Goal: Task Accomplishment & Management: Complete application form

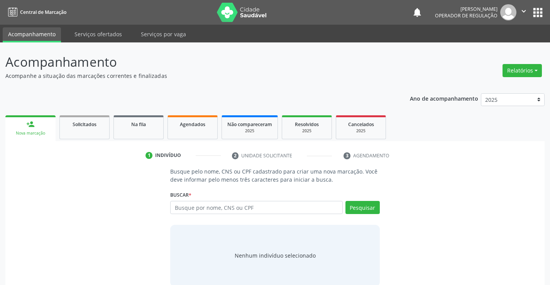
click at [235, 210] on input "text" at bounding box center [256, 207] width 172 height 13
type input "700209468200828"
click at [363, 204] on button "Pesquisar" at bounding box center [363, 207] width 34 height 13
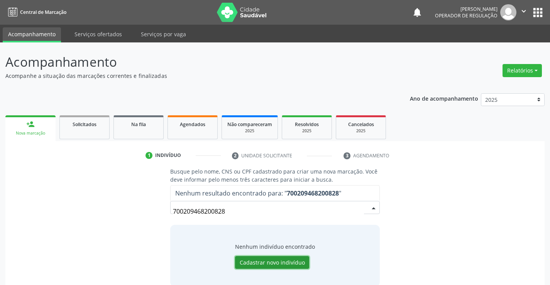
click at [273, 263] on button "Cadastrar novo indivíduo" at bounding box center [272, 263] width 74 height 13
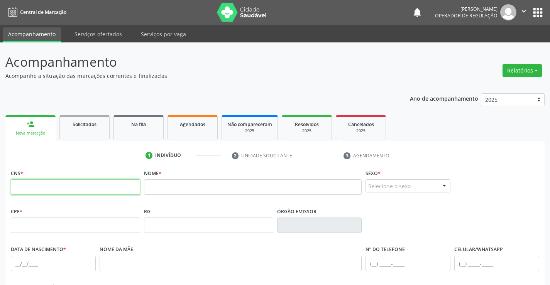
click at [61, 186] on input "text" at bounding box center [75, 187] width 129 height 15
type input "700 2094 6820 0828"
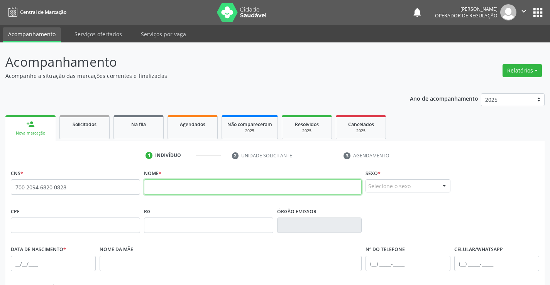
click at [194, 189] on input "text" at bounding box center [253, 187] width 218 height 15
type input "PAULINO DE [DEMOGRAPHIC_DATA]"
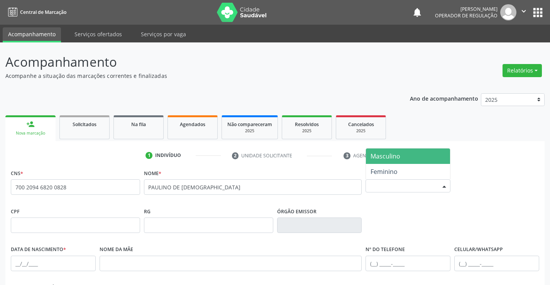
click at [404, 186] on div "Selecione o sexo" at bounding box center [408, 186] width 85 height 13
click at [403, 156] on span "Masculino" at bounding box center [408, 156] width 84 height 15
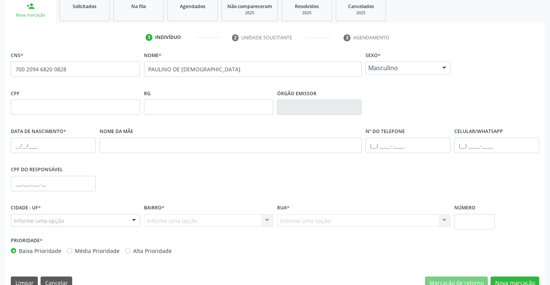
scroll to position [133, 0]
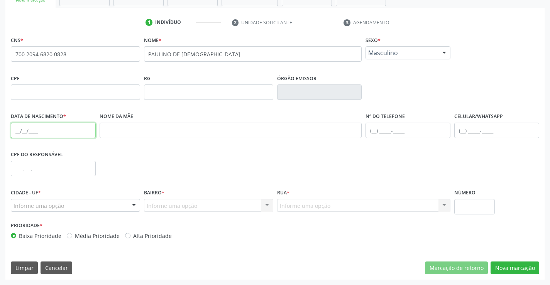
click at [53, 134] on input "text" at bounding box center [53, 130] width 85 height 15
type input "0[DATE]"
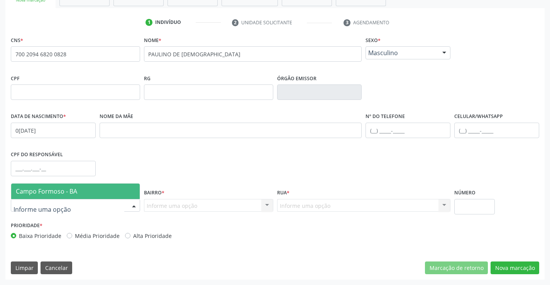
click at [95, 208] on div at bounding box center [75, 205] width 129 height 13
click at [102, 191] on span "Campo Formoso - BA" at bounding box center [75, 191] width 129 height 15
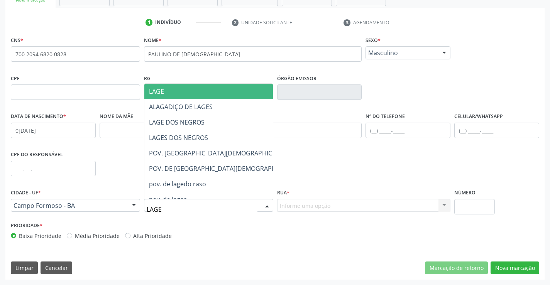
type input "LAGES"
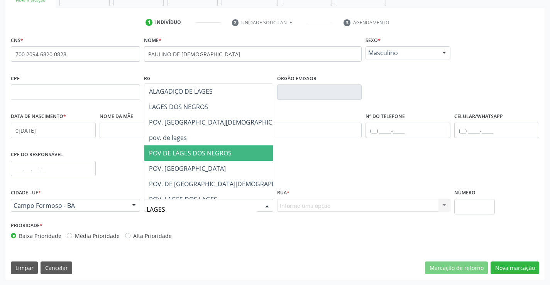
click at [206, 151] on span "POV DE LAGES DOS NEGROS" at bounding box center [190, 153] width 83 height 8
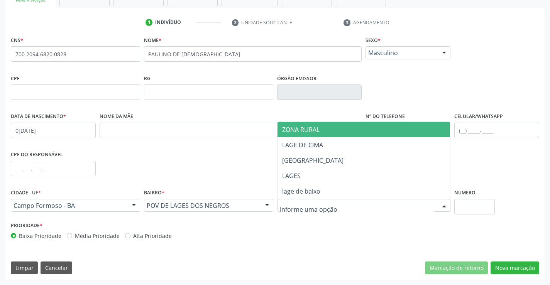
click at [323, 126] on span "ZONA RURAL" at bounding box center [364, 129] width 173 height 15
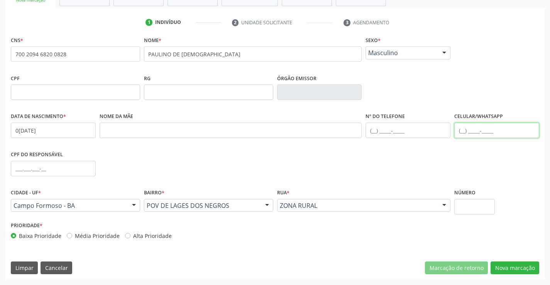
click at [476, 129] on input "text" at bounding box center [497, 130] width 85 height 15
type input "[PHONE_NUMBER]"
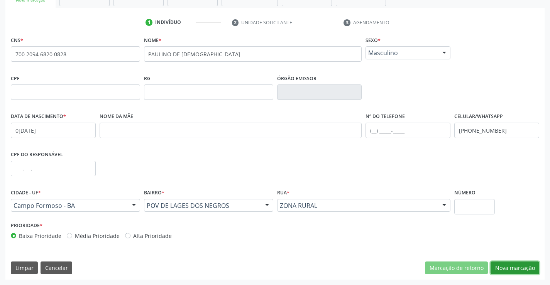
click at [506, 268] on button "Nova marcação" at bounding box center [515, 268] width 49 height 13
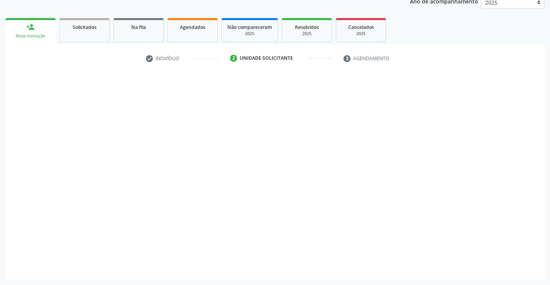
scroll to position [97, 0]
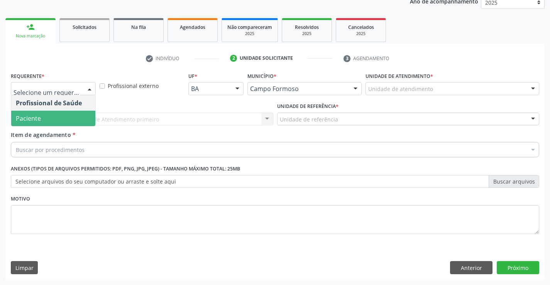
click at [41, 117] on span "Paciente" at bounding box center [53, 118] width 84 height 15
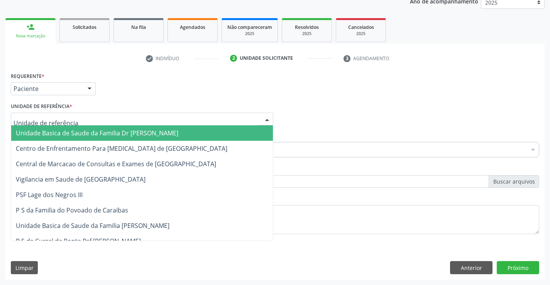
click at [63, 138] on span "Unidade Basica de Saude da Familia Dr [PERSON_NAME]" at bounding box center [97, 133] width 163 height 8
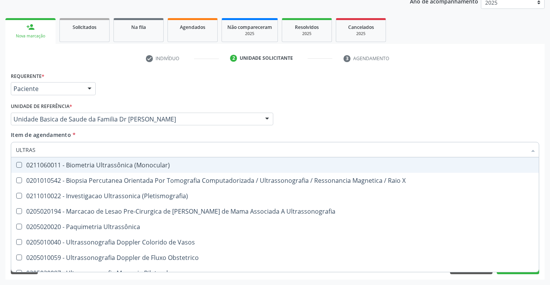
type input "ULTRASS"
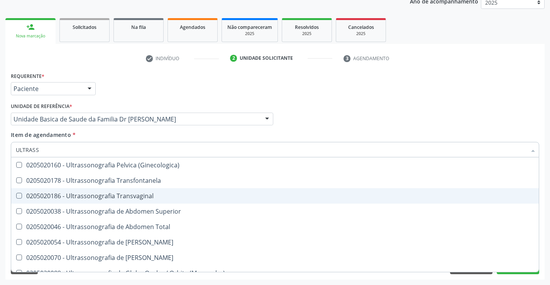
scroll to position [193, 0]
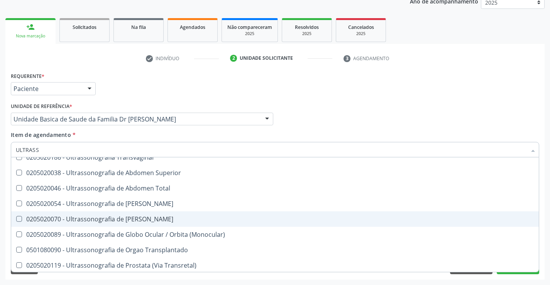
click at [177, 218] on div "0205020070 - Ultrassonografia de [PERSON_NAME]" at bounding box center [275, 219] width 519 height 6
checkbox Escrotal "true"
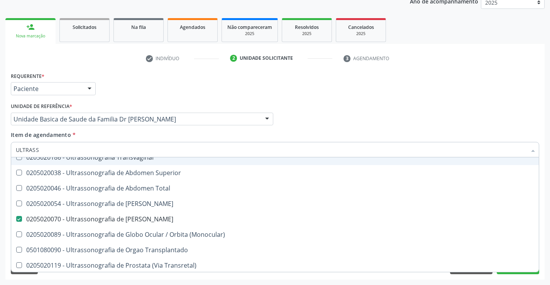
type input "ULTRASS"
click at [149, 129] on div "Unidade de referência * Unidade Basica de Saude da Familia Dr [PERSON_NAME] Uni…" at bounding box center [142, 116] width 267 height 30
checkbox X "true"
checkbox Escrotal "false"
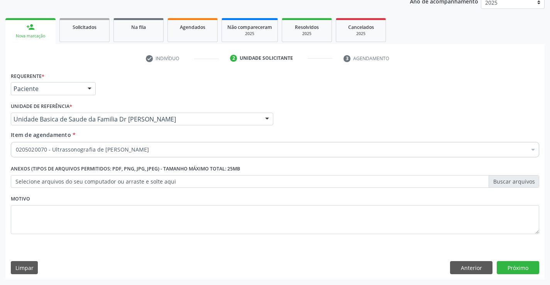
scroll to position [0, 0]
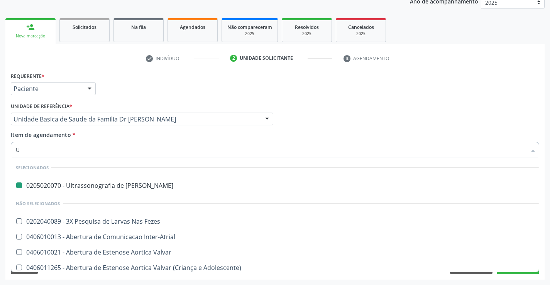
type input "UR"
checkbox Escrotal "false"
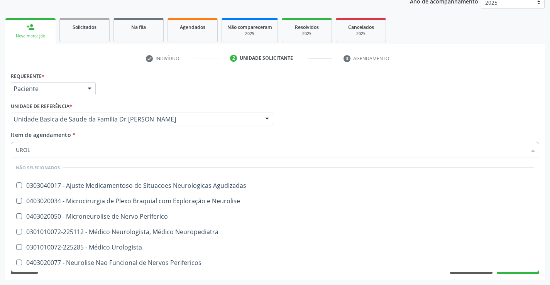
type input "UROLO"
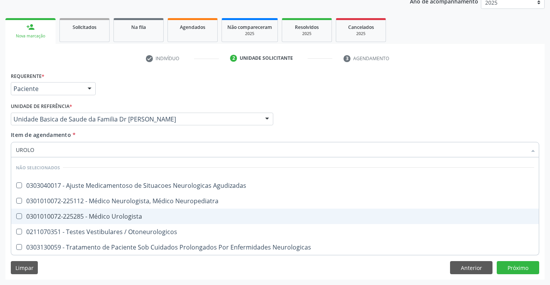
click at [161, 220] on span "0301010072-225285 - Médico Urologista" at bounding box center [275, 216] width 528 height 15
checkbox Urologista "true"
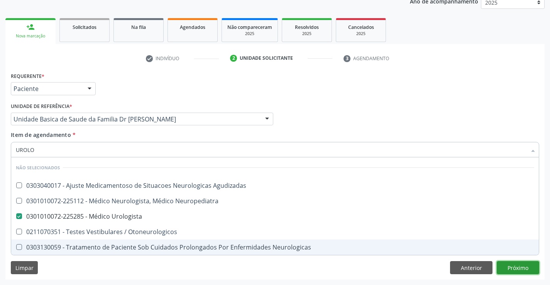
click at [513, 266] on div "Requerente * Paciente Profissional de Saúde Paciente Nenhum resultado encontrad…" at bounding box center [275, 175] width 540 height 210
checkbox Agudizadas "true"
checkbox Neuropediatra "true"
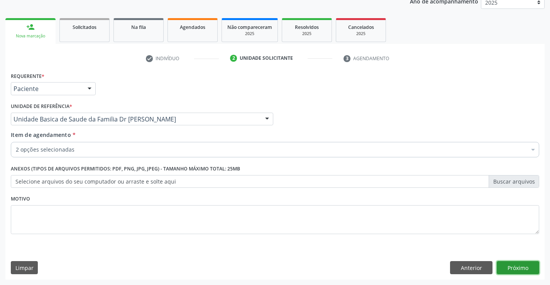
click at [519, 268] on button "Próximo" at bounding box center [518, 268] width 42 height 13
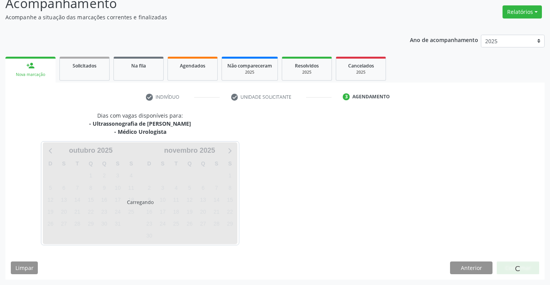
scroll to position [82, 0]
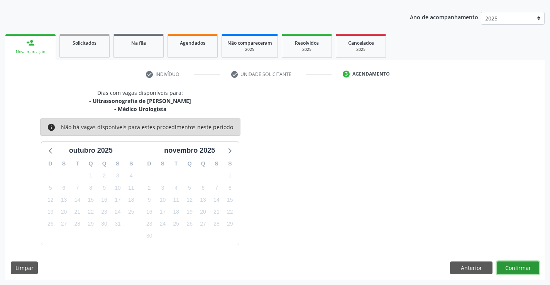
click at [519, 268] on button "Confirmar" at bounding box center [518, 268] width 42 height 13
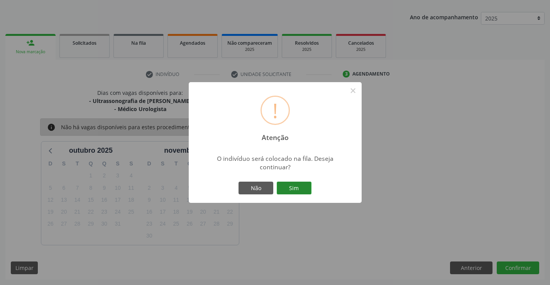
click at [294, 187] on button "Sim" at bounding box center [294, 188] width 35 height 13
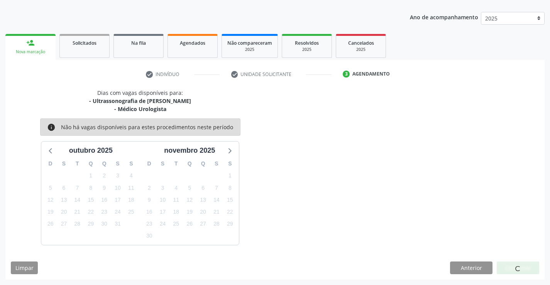
scroll to position [0, 0]
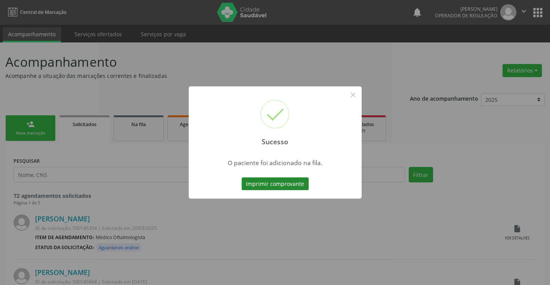
click at [278, 182] on button "Imprimir comprovante" at bounding box center [275, 184] width 67 height 13
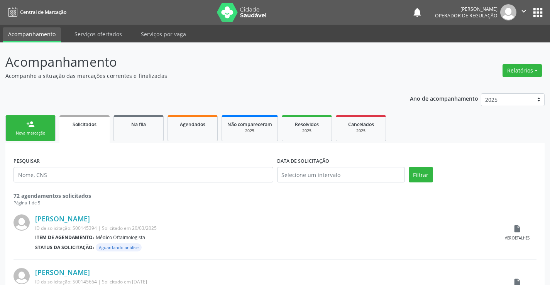
click at [35, 124] on link "person_add Nova marcação" at bounding box center [30, 129] width 50 height 26
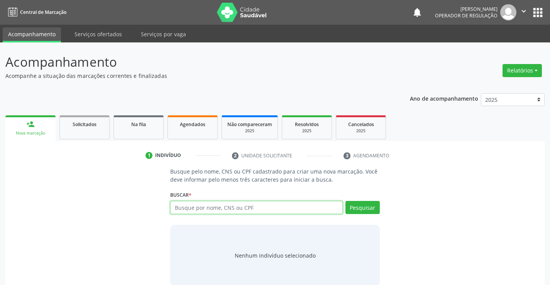
click at [247, 209] on input "text" at bounding box center [256, 207] width 172 height 13
click at [252, 209] on input "text" at bounding box center [256, 207] width 172 height 13
type input "702008849799382"
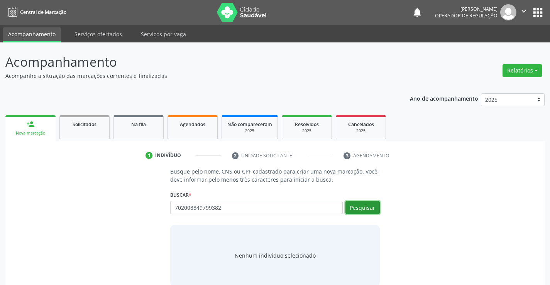
click at [367, 207] on button "Pesquisar" at bounding box center [363, 207] width 34 height 13
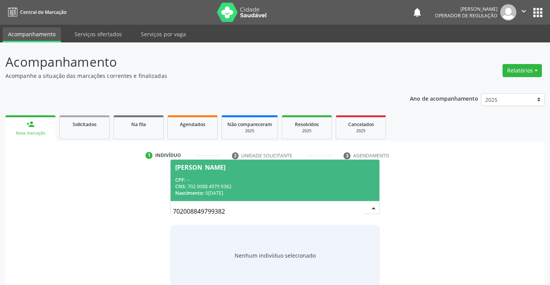
click at [270, 171] on span "[PERSON_NAME] CPF: -- CNS: 702 0088 4979 9382 Nascimento: [DATE]" at bounding box center [275, 180] width 209 height 41
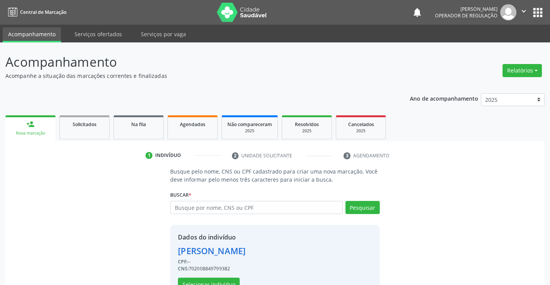
scroll to position [24, 0]
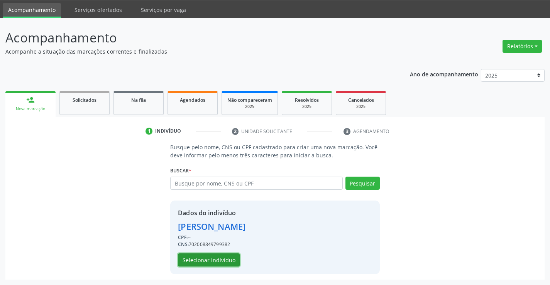
click at [212, 258] on button "Selecionar indivíduo" at bounding box center [209, 260] width 62 height 13
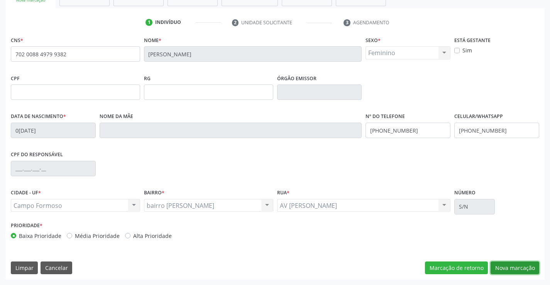
click at [510, 270] on button "Nova marcação" at bounding box center [515, 268] width 49 height 13
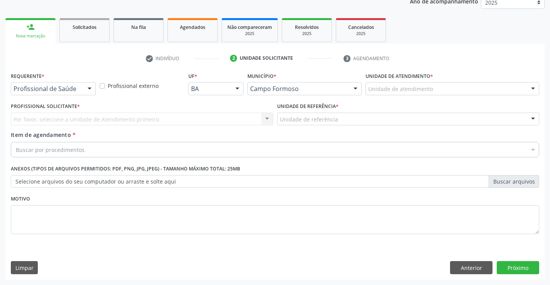
scroll to position [97, 0]
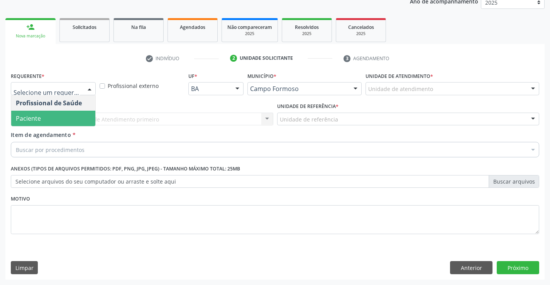
click at [53, 116] on span "Paciente" at bounding box center [53, 118] width 84 height 15
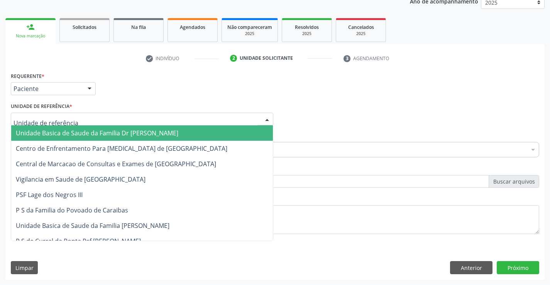
click at [82, 132] on span "Unidade Basica de Saude da Familia Dr [PERSON_NAME]" at bounding box center [97, 133] width 163 height 8
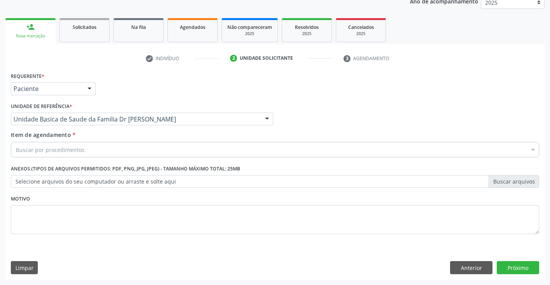
click at [89, 151] on div "Buscar por procedimentos" at bounding box center [275, 149] width 529 height 15
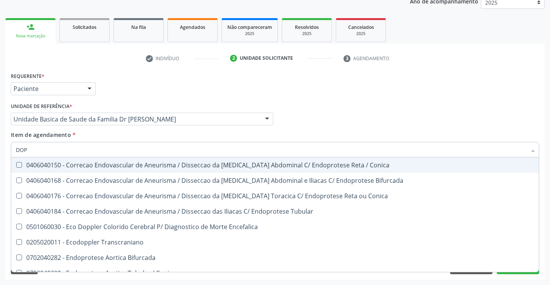
type input "DOPP"
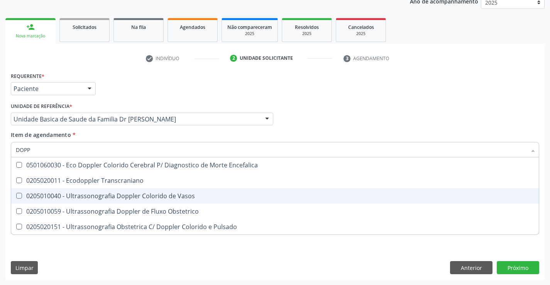
click at [190, 195] on div "0205010040 - Ultrassonografia Doppler Colorido de Vasos" at bounding box center [275, 196] width 519 height 6
checkbox Vasos "true"
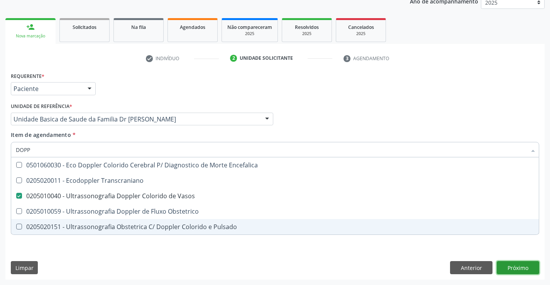
click at [516, 267] on div "Requerente * Paciente Profissional de Saúde Paciente Nenhum resultado encontrad…" at bounding box center [275, 175] width 540 height 210
checkbox Transcraniano "true"
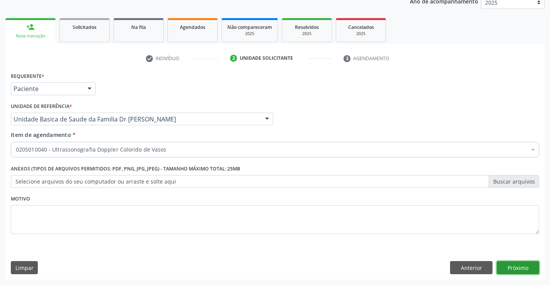
click at [516, 267] on button "Próximo" at bounding box center [518, 268] width 42 height 13
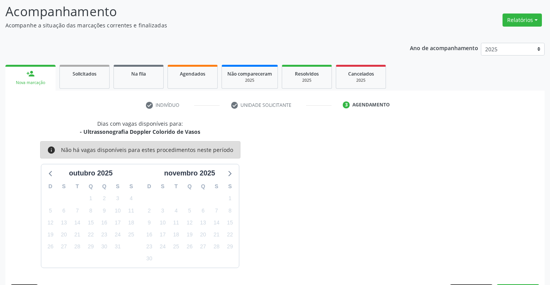
scroll to position [73, 0]
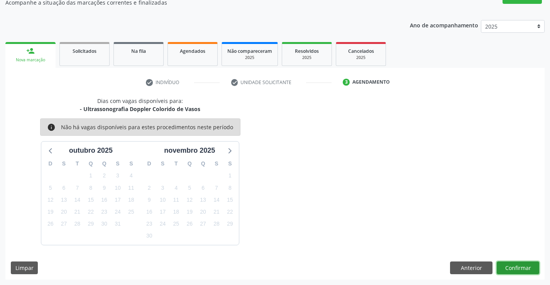
click at [516, 267] on button "Confirmar" at bounding box center [518, 268] width 42 height 13
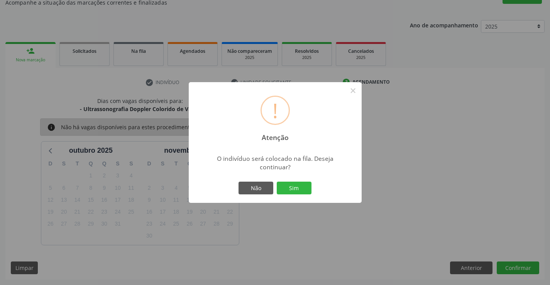
click at [292, 181] on div "Não Sim" at bounding box center [275, 188] width 76 height 16
click at [293, 189] on button "Sim" at bounding box center [294, 188] width 35 height 13
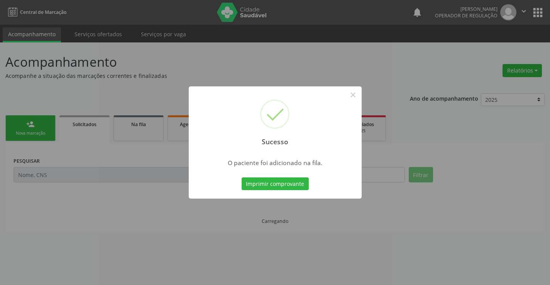
scroll to position [0, 0]
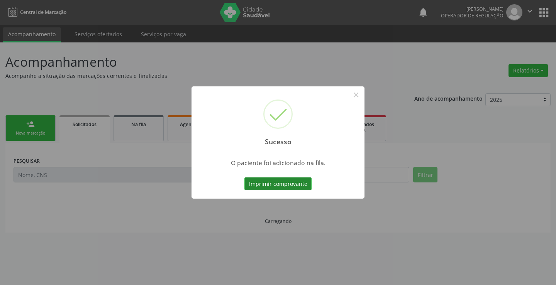
click at [289, 183] on button "Imprimir comprovante" at bounding box center [278, 184] width 67 height 13
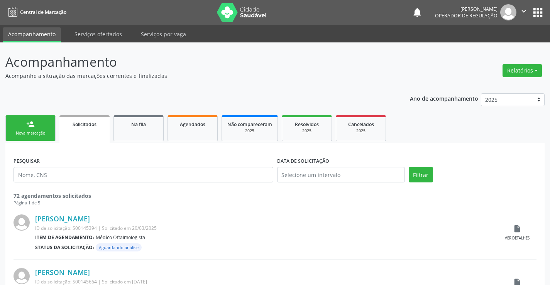
click at [39, 130] on link "person_add Nova marcação" at bounding box center [30, 129] width 50 height 26
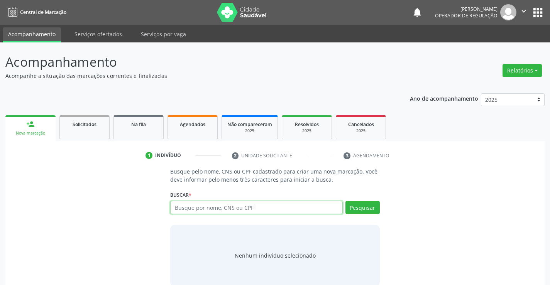
click at [252, 207] on input "text" at bounding box center [256, 207] width 172 height 13
type input "708709156248095"
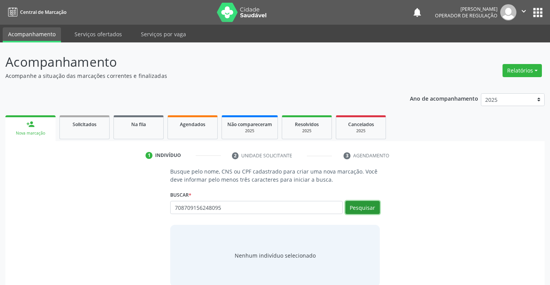
click at [367, 206] on button "Pesquisar" at bounding box center [363, 207] width 34 height 13
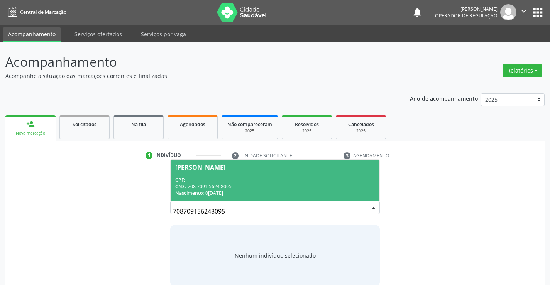
click at [259, 177] on div "CPF: --" at bounding box center [274, 180] width 199 height 7
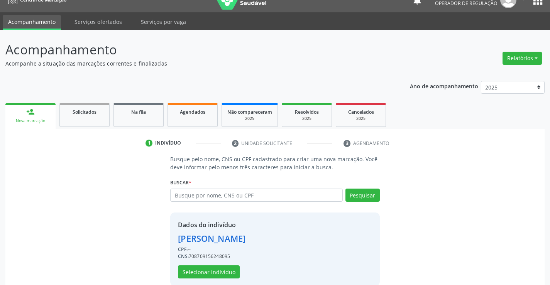
scroll to position [24, 0]
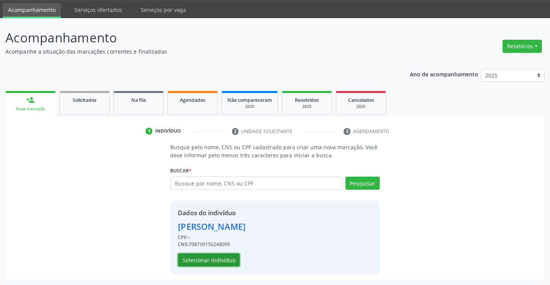
click at [211, 258] on button "Selecionar indivíduo" at bounding box center [209, 260] width 62 height 13
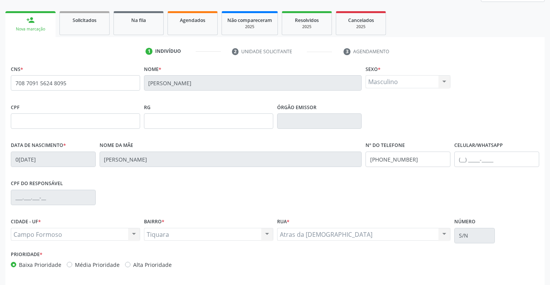
scroll to position [133, 0]
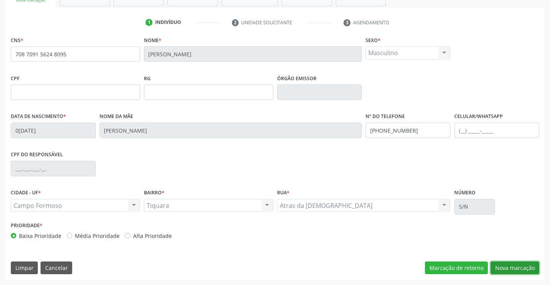
click at [519, 267] on button "Nova marcação" at bounding box center [515, 268] width 49 height 13
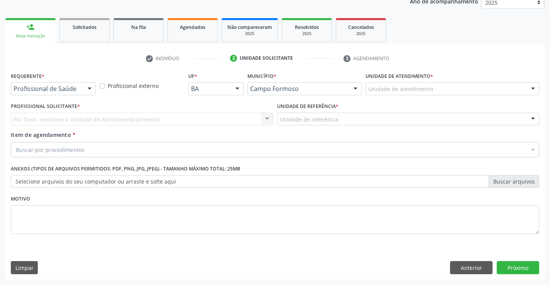
scroll to position [97, 0]
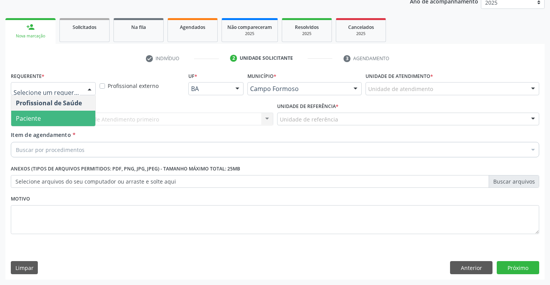
click at [42, 117] on span "Paciente" at bounding box center [53, 118] width 84 height 15
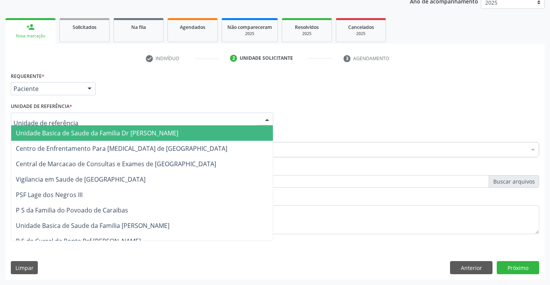
click at [59, 130] on span "Unidade Basica de Saude da Familia Dr [PERSON_NAME]" at bounding box center [97, 133] width 163 height 8
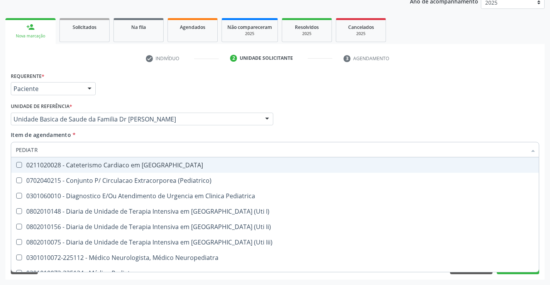
type input "PEDIATRA"
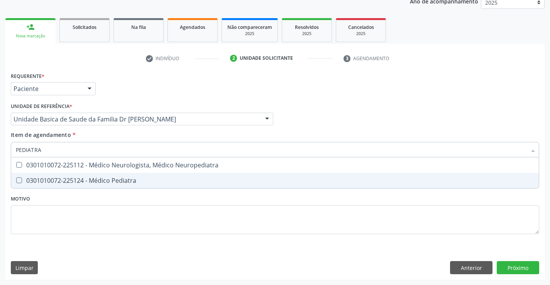
click at [113, 178] on div "0301010072-225124 - Médico Pediatra" at bounding box center [275, 181] width 519 height 6
checkbox Pediatra "true"
click at [516, 267] on div "Requerente * Paciente Profissional de Saúde Paciente Nenhum resultado encontrad…" at bounding box center [275, 175] width 540 height 210
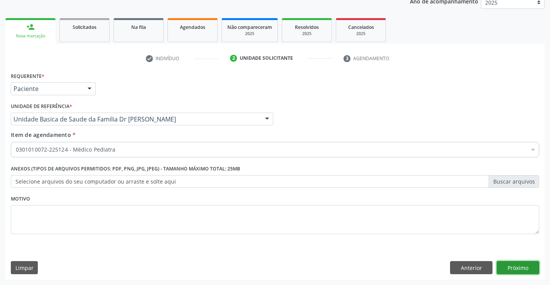
click at [515, 265] on button "Próximo" at bounding box center [518, 268] width 42 height 13
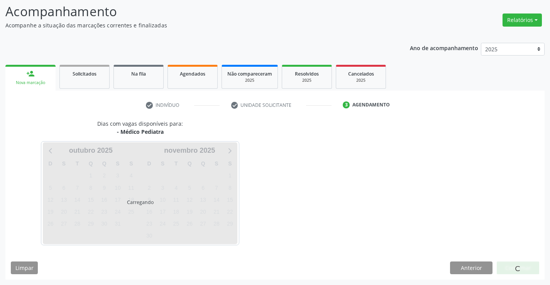
scroll to position [51, 0]
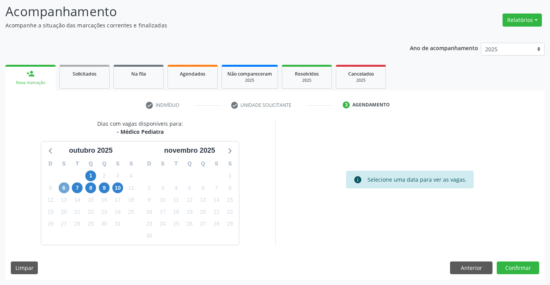
click at [60, 187] on span "6" at bounding box center [64, 188] width 11 height 11
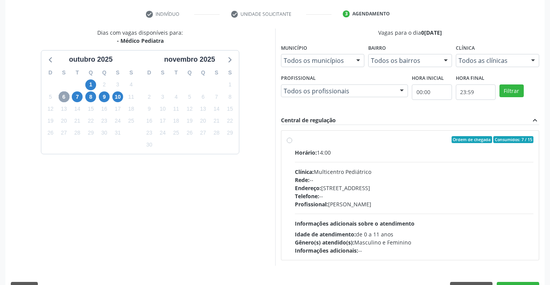
scroll to position [162, 0]
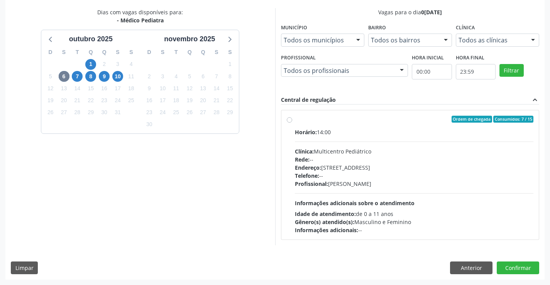
click at [353, 123] on label "Ordem de chegada Consumidos: 7 / 15 Horário: 14:00 Clínica: Multicentro Pediátr…" at bounding box center [414, 175] width 239 height 119
click at [292, 123] on input "Ordem de chegada Consumidos: 7 / 15 Horário: 14:00 Clínica: Multicentro Pediátr…" at bounding box center [289, 119] width 5 height 7
radio input "true"
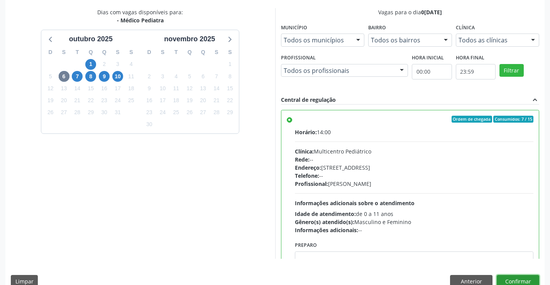
click at [516, 279] on button "Confirmar" at bounding box center [518, 281] width 42 height 13
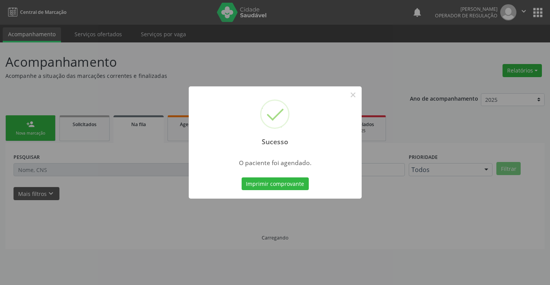
scroll to position [0, 0]
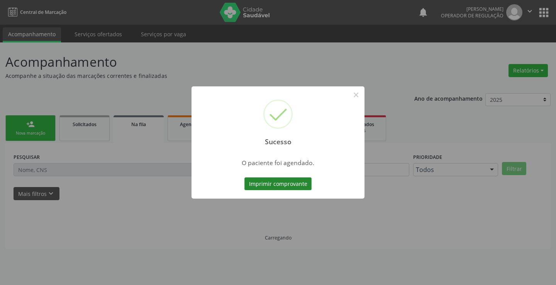
click at [274, 181] on button "Imprimir comprovante" at bounding box center [278, 184] width 67 height 13
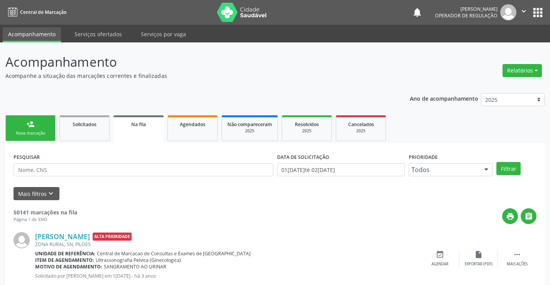
click at [36, 131] on div "Nova marcação" at bounding box center [30, 134] width 39 height 6
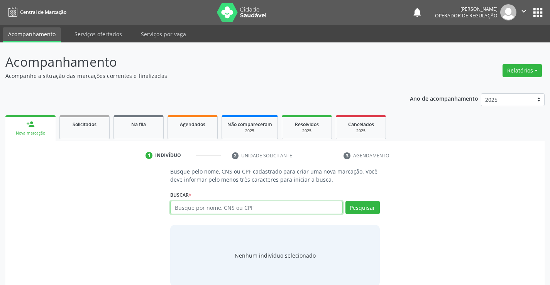
click at [243, 203] on input "text" at bounding box center [256, 207] width 172 height 13
type input "703408346229300"
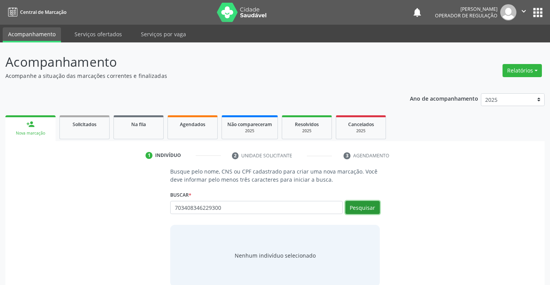
click at [365, 207] on button "Pesquisar" at bounding box center [363, 207] width 34 height 13
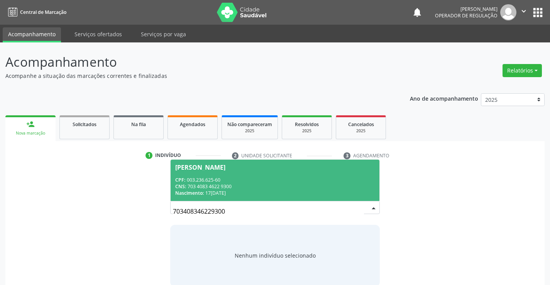
click at [230, 176] on span "[PERSON_NAME] CPF: 003.236.625-60 CNS: 703 4083 4622 9300 Nascimento: [DATE]" at bounding box center [275, 180] width 209 height 41
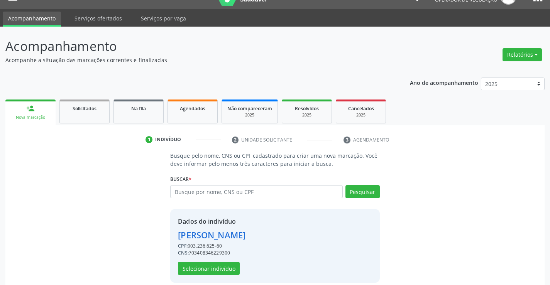
scroll to position [24, 0]
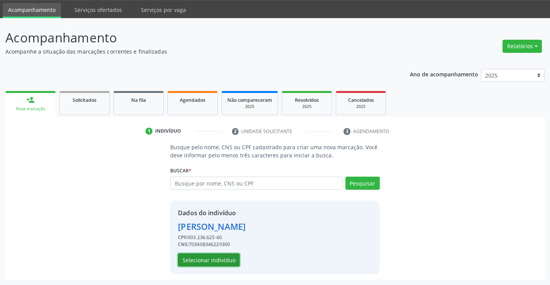
click at [201, 257] on button "Selecionar indivíduo" at bounding box center [209, 260] width 62 height 13
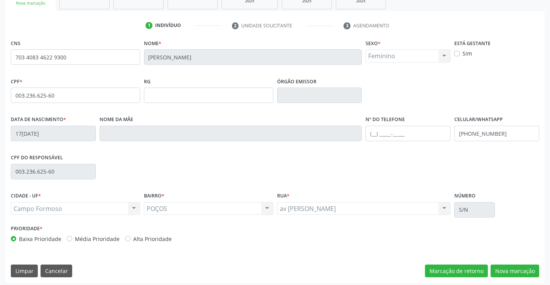
scroll to position [133, 0]
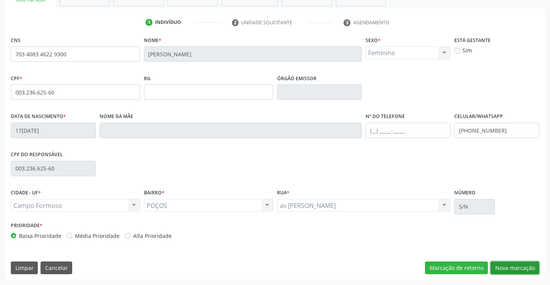
click at [513, 265] on button "Nova marcação" at bounding box center [515, 268] width 49 height 13
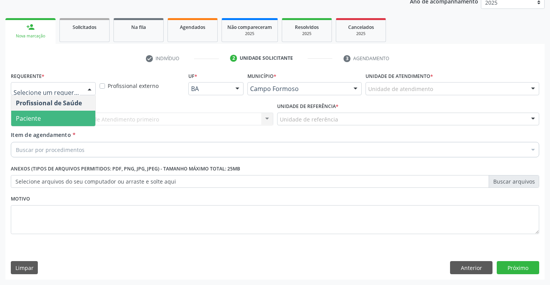
click at [50, 122] on span "Paciente" at bounding box center [53, 118] width 84 height 15
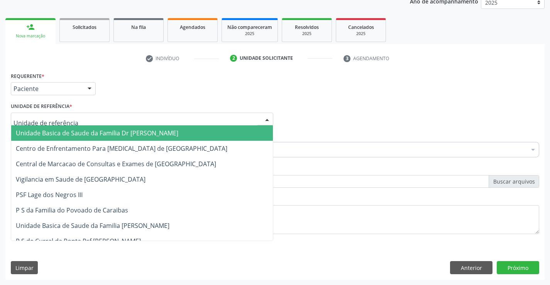
click at [53, 129] on span "Unidade Basica de Saude da Familia Dr [PERSON_NAME]" at bounding box center [142, 133] width 262 height 15
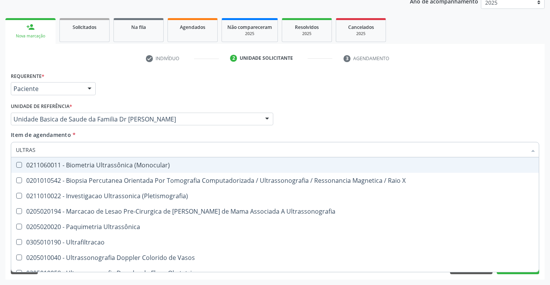
type input "ULTRASS"
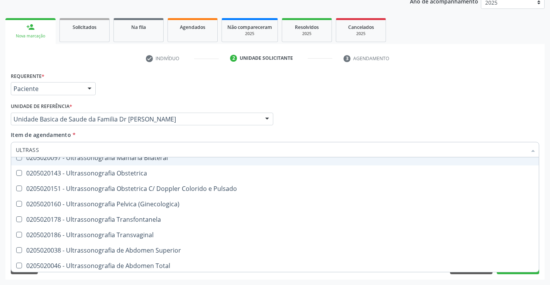
scroll to position [116, 0]
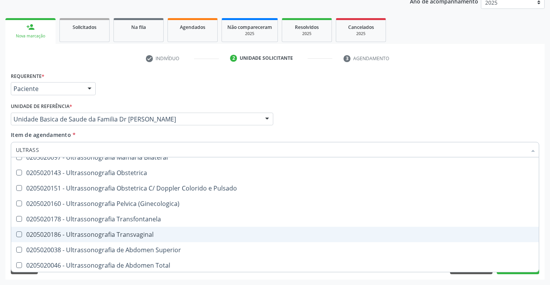
click at [185, 235] on div "0205020186 - Ultrassonografia Transvaginal" at bounding box center [275, 235] width 519 height 6
checkbox Transvaginal "true"
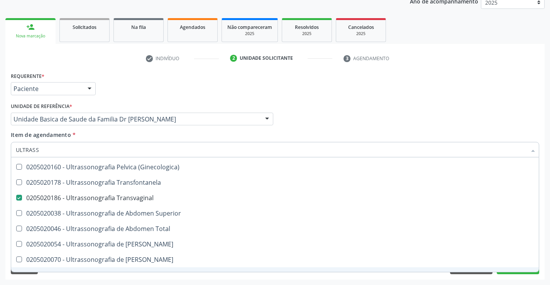
scroll to position [86, 0]
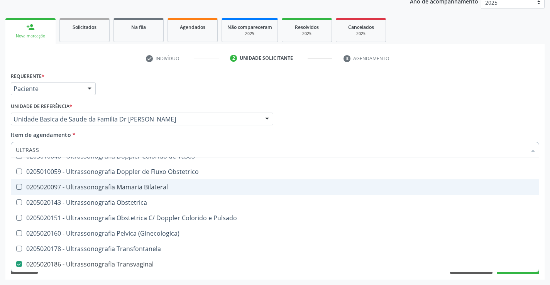
click at [177, 185] on div "0205020097 - Ultrassonografia Mamaria Bilateral" at bounding box center [275, 187] width 519 height 6
checkbox Bilateral "true"
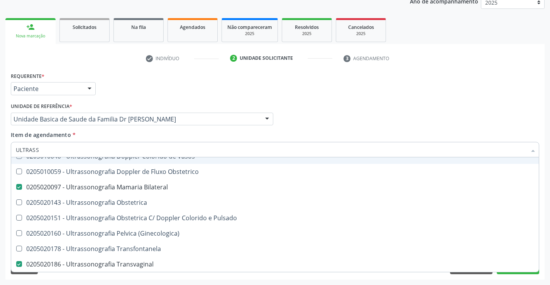
type input "ULTRASS"
click at [180, 131] on div "Item de agendamento * ULTRASS Desfazer seleção 0211060011 - Biometria Ultrassôn…" at bounding box center [275, 143] width 529 height 24
checkbox X "true"
checkbox \(Pletismografia\) "true"
checkbox Bilateral "false"
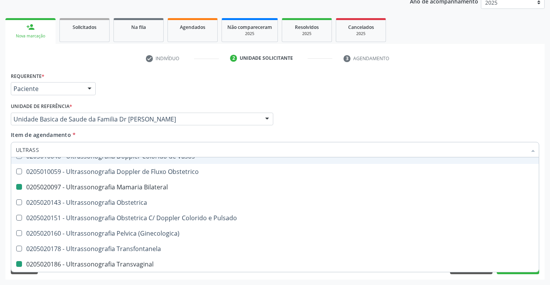
checkbox Transvaginal "false"
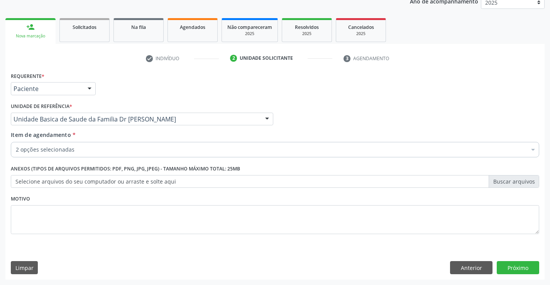
scroll to position [0, 0]
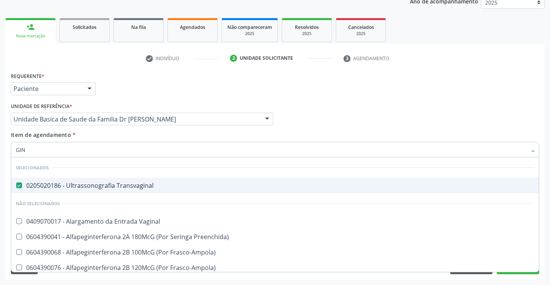
type input "GINE"
checkbox Transvaginal "false"
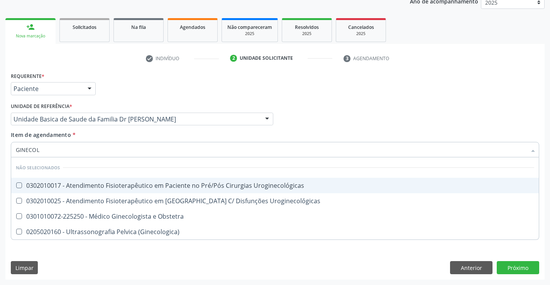
type input "GINECOLO"
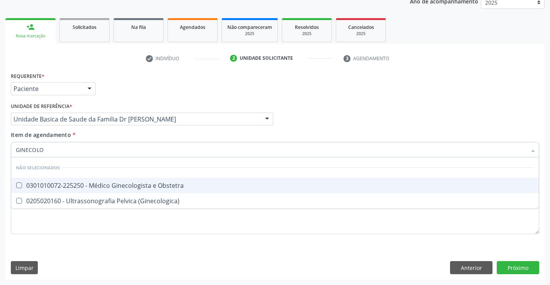
click at [180, 185] on div "0301010072-225250 - Médico Ginecologista e Obstetra" at bounding box center [275, 186] width 519 height 6
checkbox Obstetra "true"
click at [168, 133] on div "Item de agendamento * GINECOLO Desfazer seleção Não selecionados 0301010072-225…" at bounding box center [275, 143] width 529 height 24
checkbox \(Ginecologica\) "true"
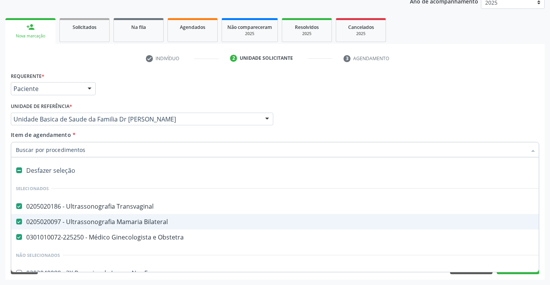
click at [541, 248] on div "Requerente * Paciente Profissional de Saúde Paciente Nenhum resultado encontrad…" at bounding box center [275, 175] width 540 height 210
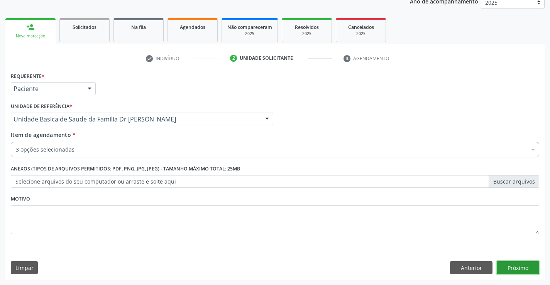
click at [525, 266] on button "Próximo" at bounding box center [518, 268] width 42 height 13
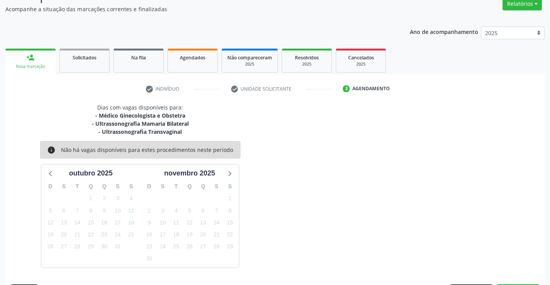
scroll to position [90, 0]
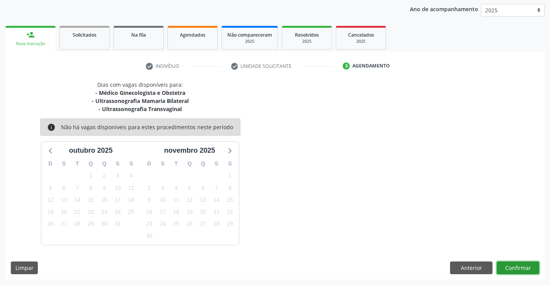
click at [519, 266] on button "Confirmar" at bounding box center [518, 268] width 42 height 13
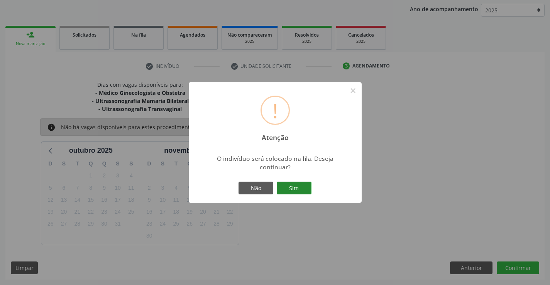
click at [294, 186] on button "Sim" at bounding box center [294, 188] width 35 height 13
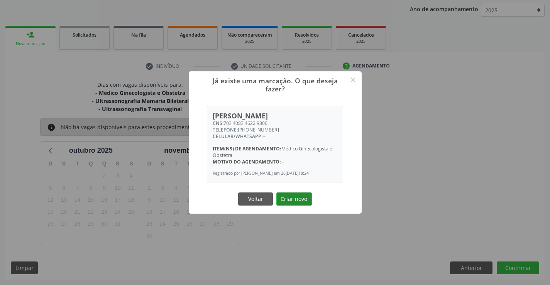
click at [294, 202] on button "Criar novo" at bounding box center [295, 199] width 36 height 13
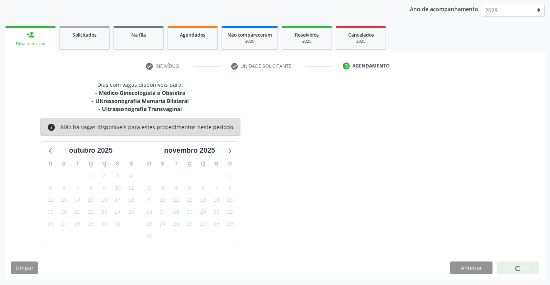
scroll to position [0, 0]
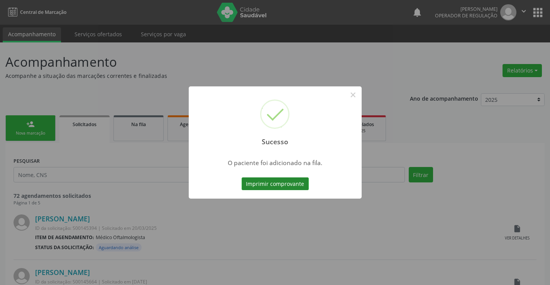
click at [277, 184] on button "Imprimir comprovante" at bounding box center [275, 184] width 67 height 13
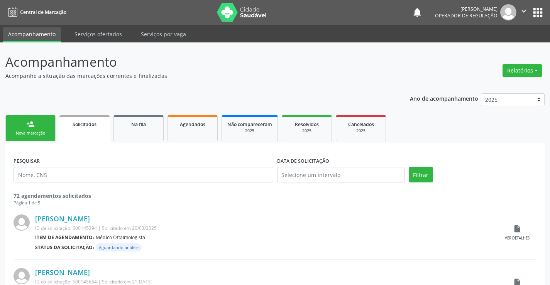
drag, startPoint x: 0, startPoint y: 0, endPoint x: 31, endPoint y: 131, distance: 134.1
click at [31, 131] on div "Nova marcação" at bounding box center [30, 134] width 39 height 6
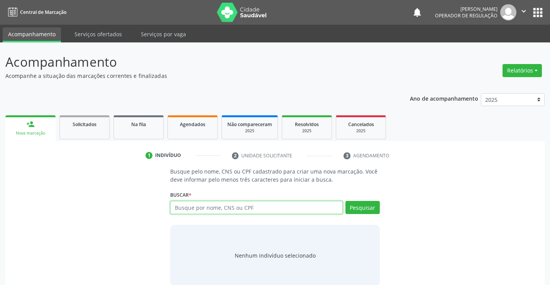
click at [262, 211] on input "text" at bounding box center [256, 207] width 172 height 13
type input "703408346229300"
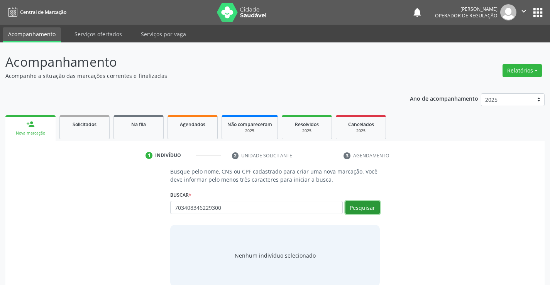
click at [362, 208] on button "Pesquisar" at bounding box center [363, 207] width 34 height 13
type input "703408346229300"
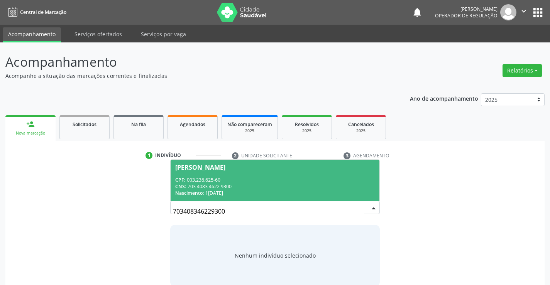
click at [225, 173] on span "[PERSON_NAME] CPF: 003.236.625-60 CNS: 703 4083 4622 9300 Nascimento: [DATE]" at bounding box center [275, 180] width 209 height 41
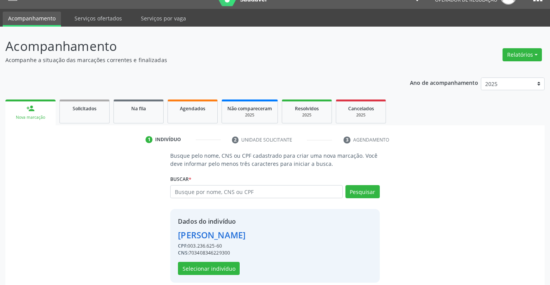
scroll to position [24, 0]
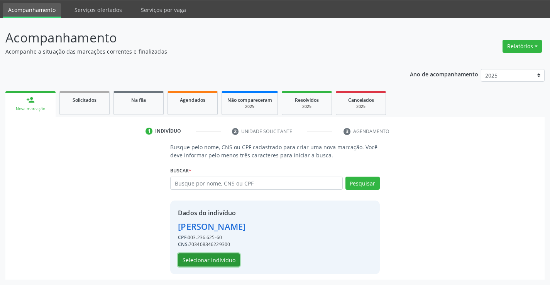
click at [211, 258] on button "Selecionar indivíduo" at bounding box center [209, 260] width 62 height 13
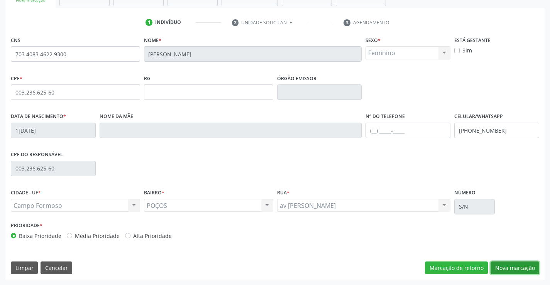
click at [518, 265] on button "Nova marcação" at bounding box center [515, 268] width 49 height 13
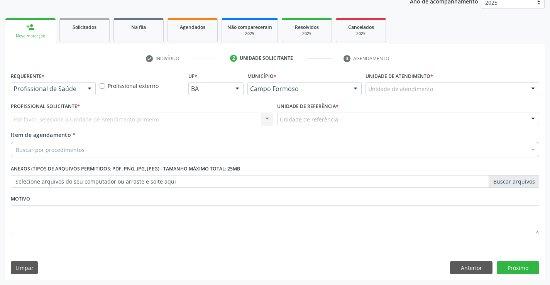
scroll to position [97, 0]
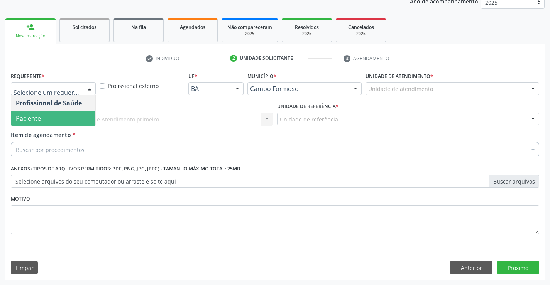
click at [56, 121] on span "Paciente" at bounding box center [53, 118] width 84 height 15
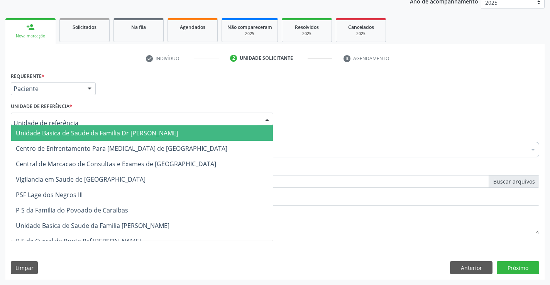
click at [69, 133] on span "Unidade Basica de Saude da Familia Dr [PERSON_NAME]" at bounding box center [97, 133] width 163 height 8
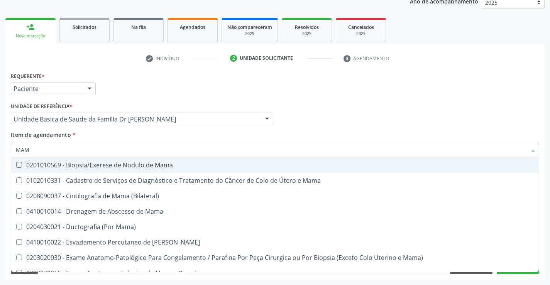
type input "MAMO"
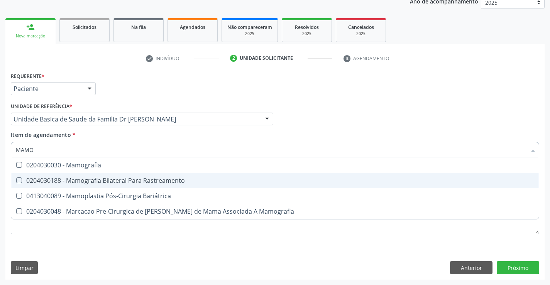
click at [118, 178] on div "0204030188 - Mamografia Bilateral Para Rastreamento" at bounding box center [275, 181] width 519 height 6
checkbox Rastreamento "true"
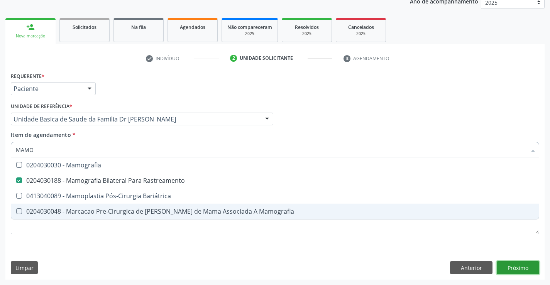
click at [514, 267] on div "Requerente * Paciente Profissional de Saúde Paciente Nenhum resultado encontrad…" at bounding box center [275, 175] width 540 height 210
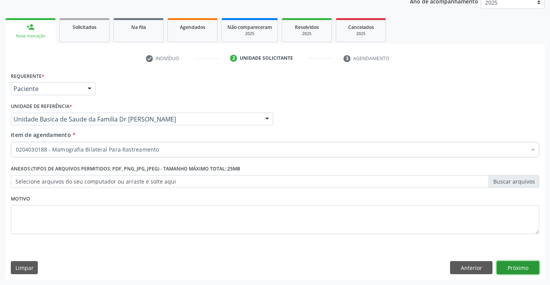
click at [514, 267] on button "Próximo" at bounding box center [518, 268] width 42 height 13
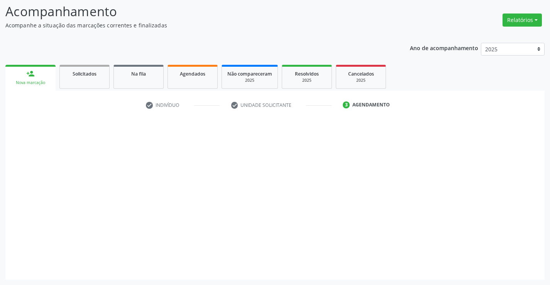
scroll to position [51, 0]
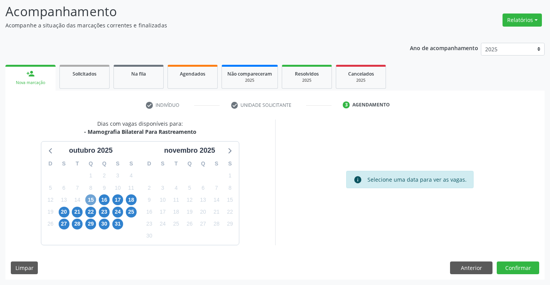
click at [91, 200] on span "15" at bounding box center [90, 200] width 11 height 11
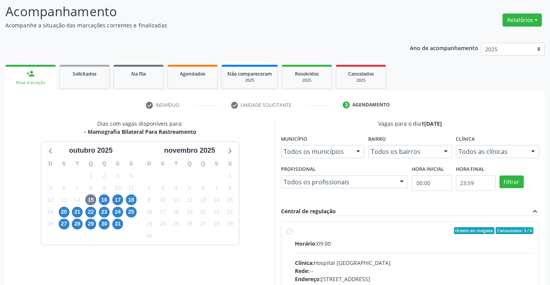
click at [378, 238] on label "Ordem de chegada Consumidos: 3 / 6 Horário: 09:00 Clínica: Hospital Sao Francis…" at bounding box center [414, 287] width 239 height 119
click at [292, 234] on input "Ordem de chegada Consumidos: 3 / 6 Horário: 09:00 Clínica: Hospital Sao Francis…" at bounding box center [289, 231] width 5 height 7
radio input "true"
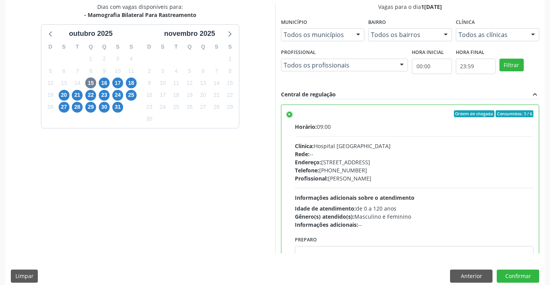
scroll to position [176, 0]
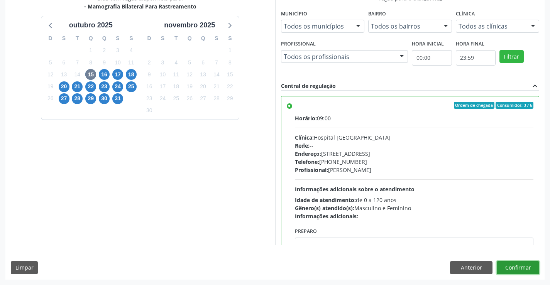
click at [520, 264] on button "Confirmar" at bounding box center [518, 268] width 42 height 13
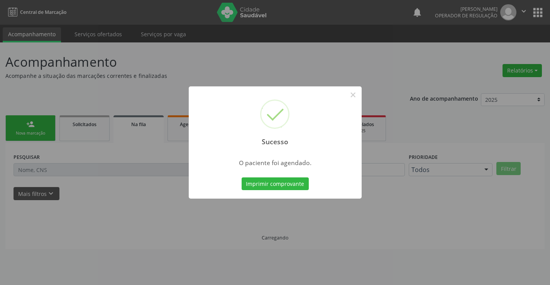
scroll to position [0, 0]
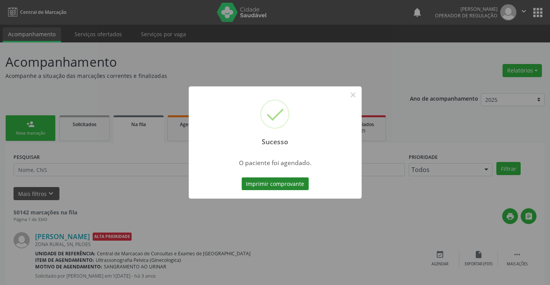
click at [273, 188] on button "Imprimir comprovante" at bounding box center [275, 184] width 67 height 13
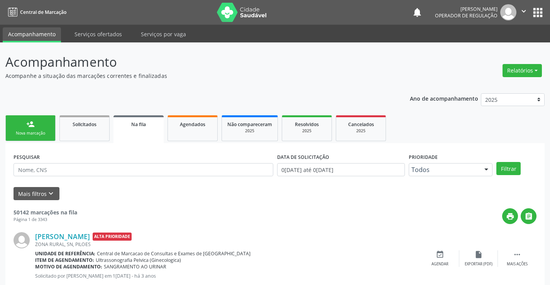
click at [42, 134] on div "Nova marcação" at bounding box center [30, 134] width 39 height 6
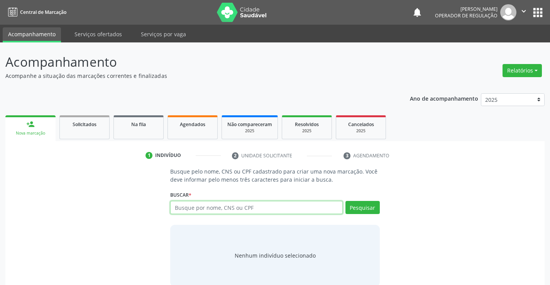
click at [255, 208] on input "text" at bounding box center [256, 207] width 172 height 13
type input "708601569275887"
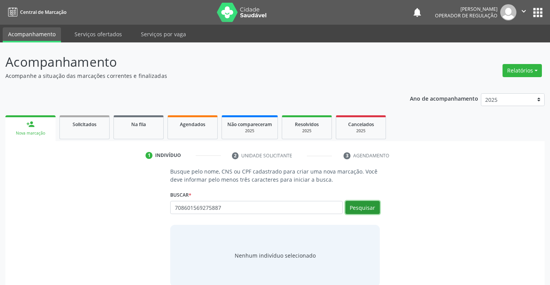
click at [364, 208] on button "Pesquisar" at bounding box center [363, 207] width 34 height 13
type input "708601569275887"
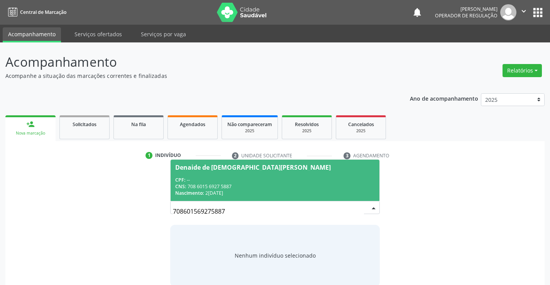
click at [255, 181] on div "CPF: --" at bounding box center [274, 180] width 199 height 7
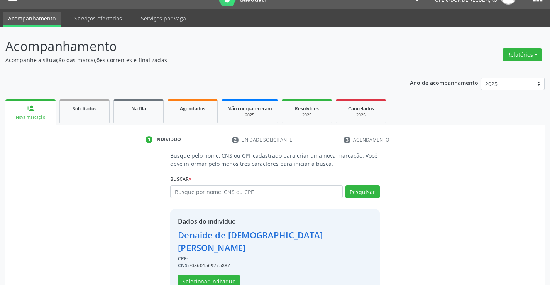
scroll to position [24, 0]
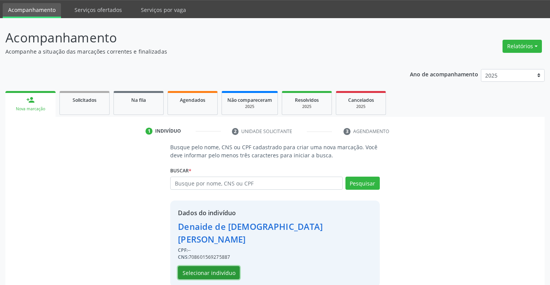
click at [207, 267] on button "Selecionar indivíduo" at bounding box center [209, 273] width 62 height 13
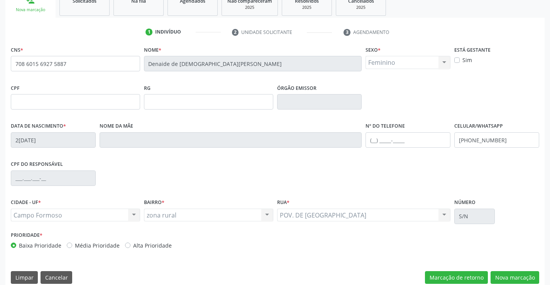
scroll to position [133, 0]
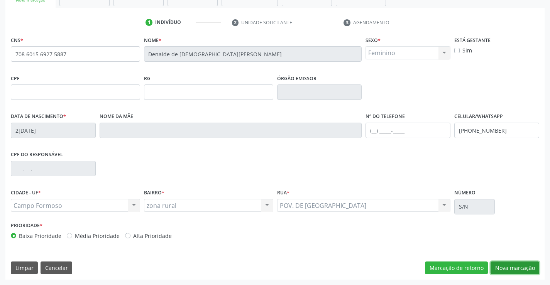
click at [514, 267] on button "Nova marcação" at bounding box center [515, 268] width 49 height 13
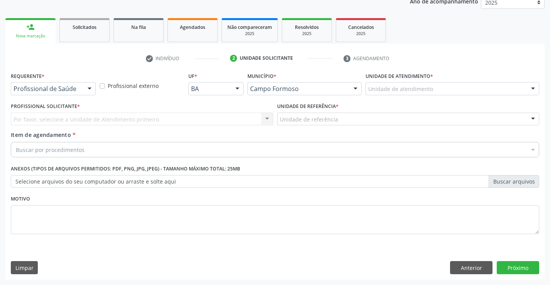
scroll to position [97, 0]
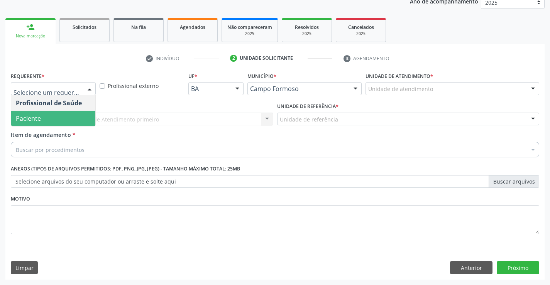
click at [42, 118] on span "Paciente" at bounding box center [53, 118] width 84 height 15
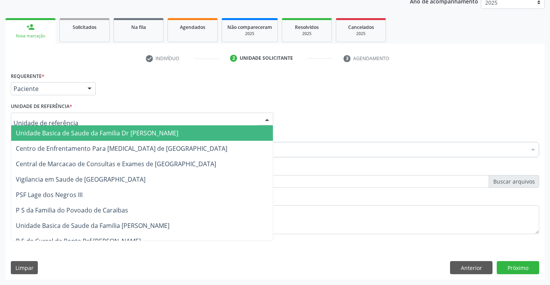
click at [82, 133] on span "Unidade Basica de Saude da Familia Dr [PERSON_NAME]" at bounding box center [97, 133] width 163 height 8
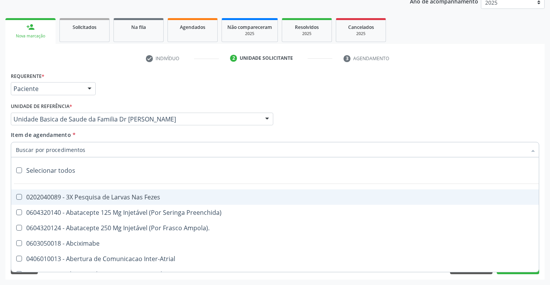
click at [80, 151] on input "Item de agendamento *" at bounding box center [271, 149] width 511 height 15
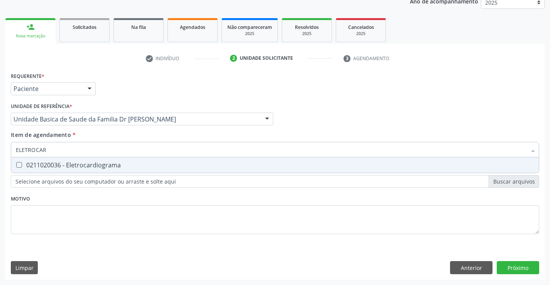
type input "ELETROCARD"
click at [87, 163] on div "0211020036 - Eletrocardiograma" at bounding box center [275, 165] width 519 height 6
checkbox Eletrocardiograma "true"
click at [520, 264] on div "Requerente * Paciente Profissional de Saúde Paciente Nenhum resultado encontrad…" at bounding box center [275, 175] width 540 height 210
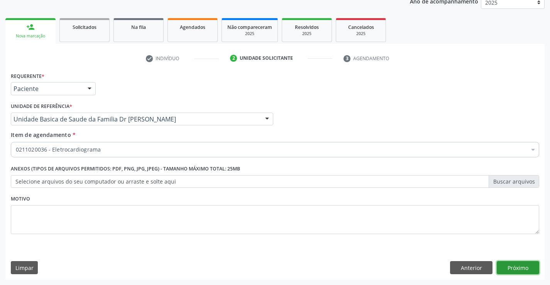
click at [520, 264] on button "Próximo" at bounding box center [518, 268] width 42 height 13
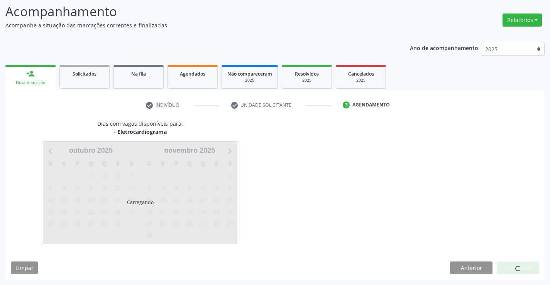
scroll to position [73, 0]
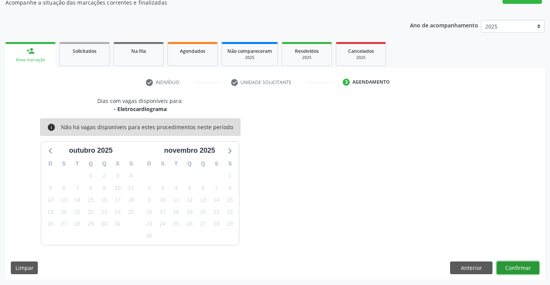
click at [520, 264] on button "Confirmar" at bounding box center [518, 268] width 42 height 13
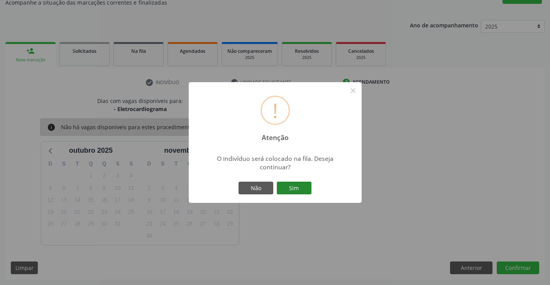
click at [298, 186] on button "Sim" at bounding box center [294, 188] width 35 height 13
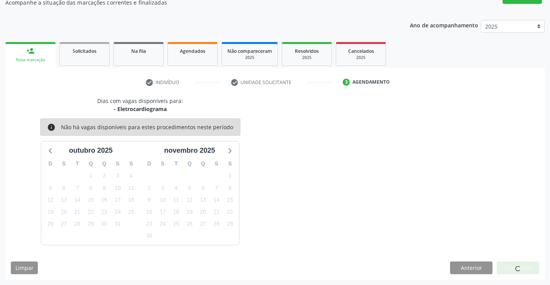
scroll to position [0, 0]
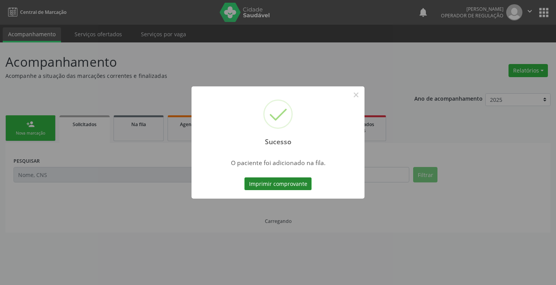
click at [284, 181] on button "Imprimir comprovante" at bounding box center [278, 184] width 67 height 13
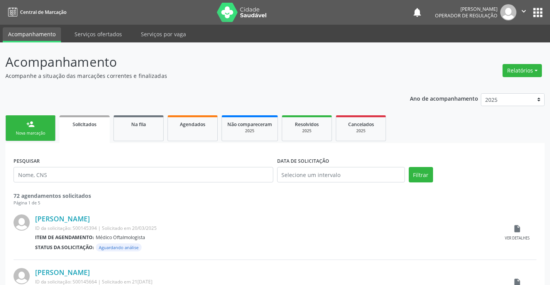
click at [29, 130] on link "person_add Nova marcação" at bounding box center [30, 129] width 50 height 26
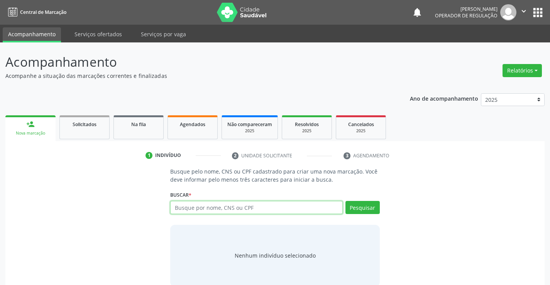
click at [296, 208] on input "text" at bounding box center [256, 207] width 172 height 13
type input "705000000361351"
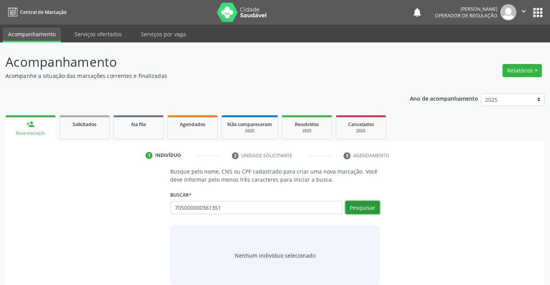
click at [360, 206] on button "Pesquisar" at bounding box center [363, 207] width 34 height 13
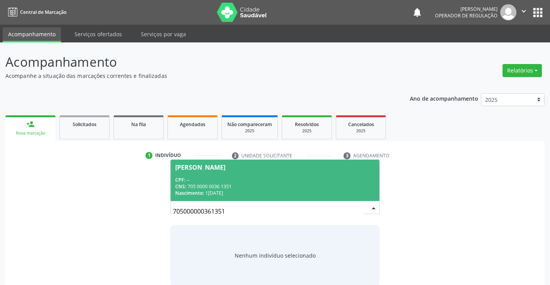
click at [264, 175] on span "Livia Kauane Carvalho da Silva CPF: -- CNS: 705 0000 0036 1351 Nascimento: 11/0…" at bounding box center [275, 180] width 209 height 41
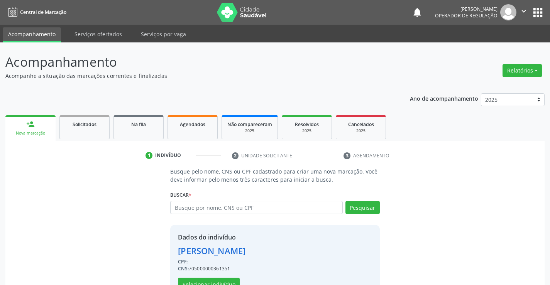
scroll to position [24, 0]
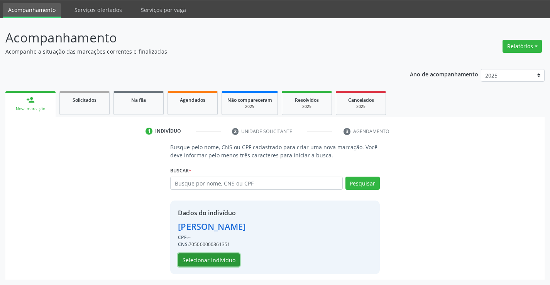
click at [208, 258] on button "Selecionar indivíduo" at bounding box center [209, 260] width 62 height 13
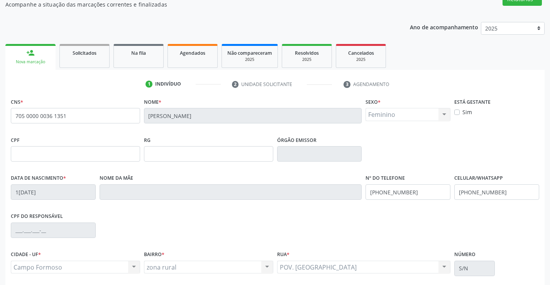
scroll to position [133, 0]
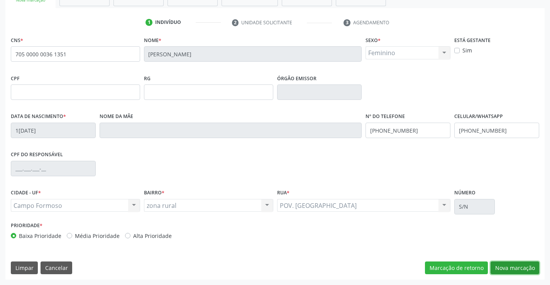
click at [506, 267] on button "Nova marcação" at bounding box center [515, 268] width 49 height 13
click at [0, 0] on button "Próximo" at bounding box center [0, 0] width 0 height 0
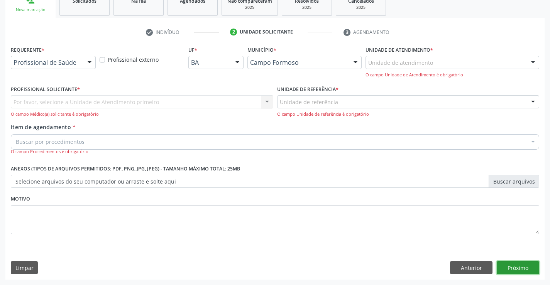
scroll to position [97, 0]
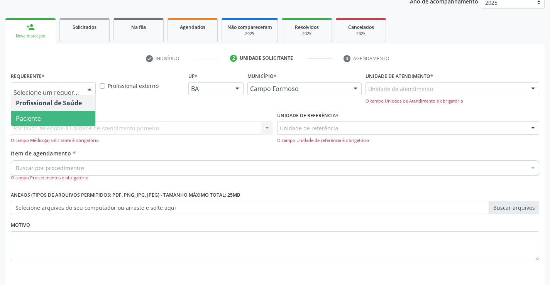
click at [46, 116] on span "Paciente" at bounding box center [53, 118] width 84 height 15
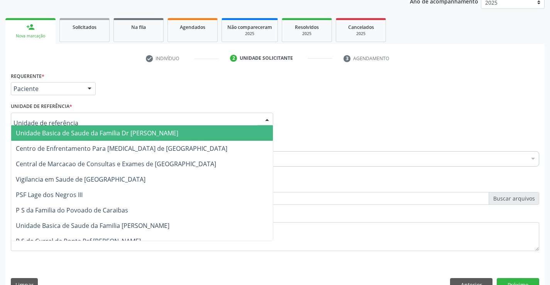
click at [83, 132] on span "Unidade Basica de Saude da Familia Dr [PERSON_NAME]" at bounding box center [97, 133] width 163 height 8
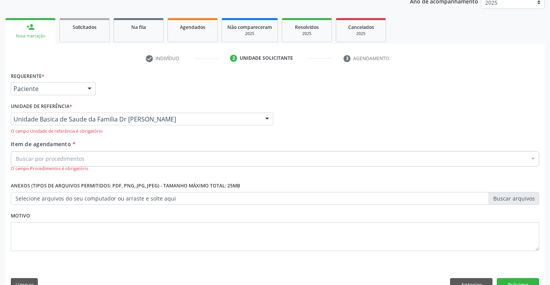
click at [89, 161] on div "Buscar por procedimentos" at bounding box center [275, 158] width 529 height 15
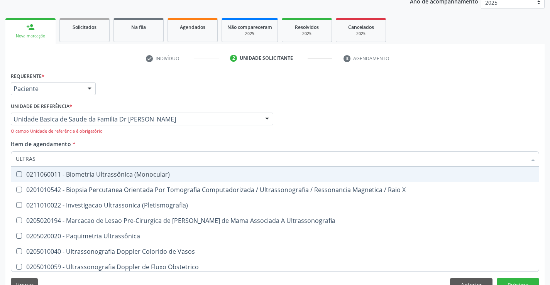
type input "ULTRASS"
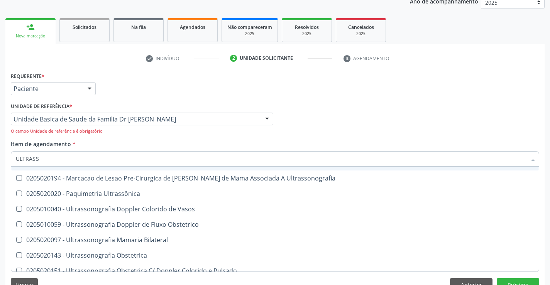
scroll to position [116, 0]
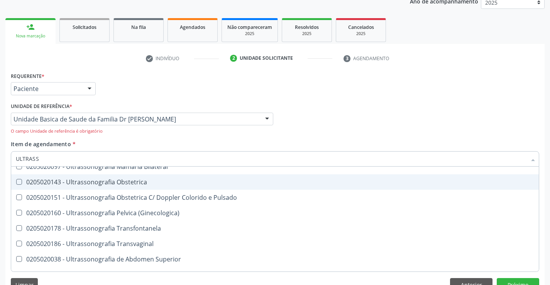
click at [171, 182] on div "0205020143 - Ultrassonografia Obstetrica" at bounding box center [275, 182] width 519 height 6
checkbox Obstetrica "true"
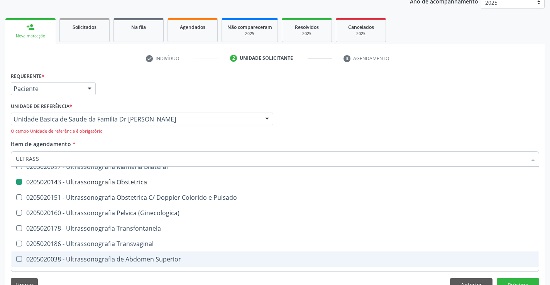
click at [549, 261] on div "Acompanhamento Acompanhe a situação das marcações correntes e finalizadas Relat…" at bounding box center [275, 123] width 550 height 357
checkbox X "true"
checkbox Obstetrica "false"
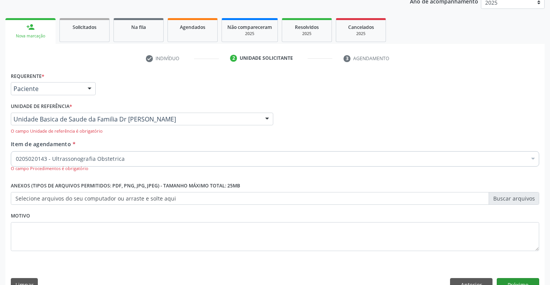
scroll to position [0, 0]
click at [518, 282] on button "Próximo" at bounding box center [518, 285] width 42 height 13
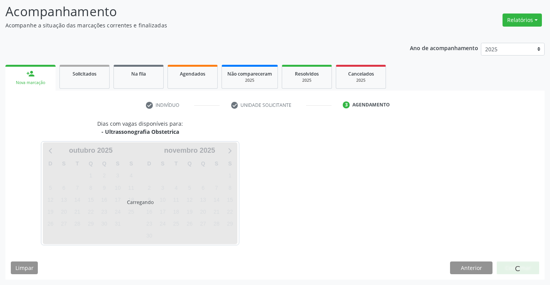
scroll to position [51, 0]
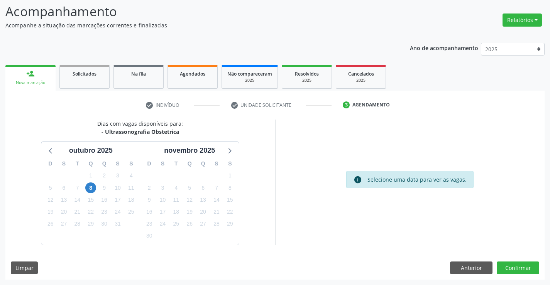
click at [518, 282] on div "Acompanhamento Acompanhe a situação das marcações correntes e finalizadas Relat…" at bounding box center [275, 139] width 550 height 294
click at [518, 266] on button "Confirmar" at bounding box center [518, 268] width 42 height 13
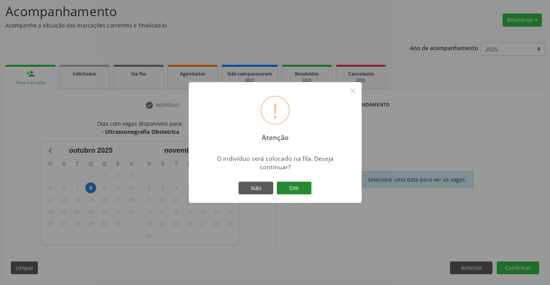
click at [292, 186] on button "Sim" at bounding box center [294, 188] width 35 height 13
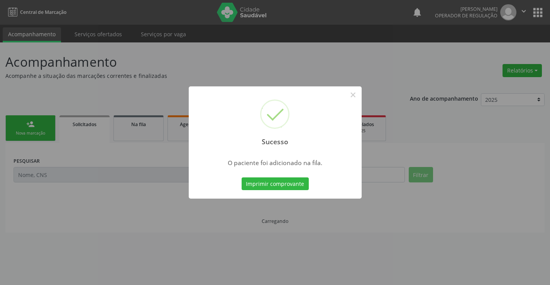
scroll to position [0, 0]
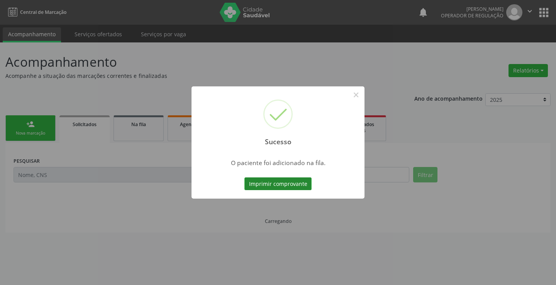
click at [292, 185] on button "Imprimir comprovante" at bounding box center [278, 184] width 67 height 13
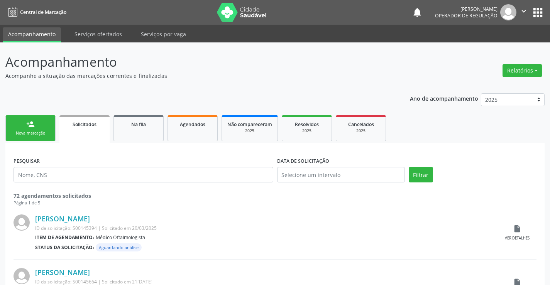
click at [36, 129] on link "person_add Nova marcação" at bounding box center [30, 129] width 50 height 26
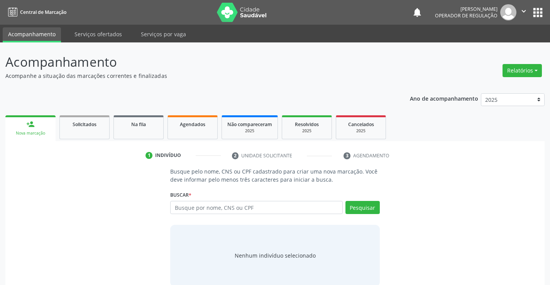
click at [5, 116] on link "person_add Nova marcação" at bounding box center [30, 129] width 50 height 26
click at [234, 207] on input "text" at bounding box center [256, 207] width 172 height 13
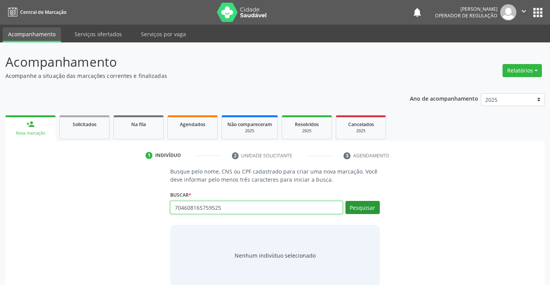
type input "704608165759525"
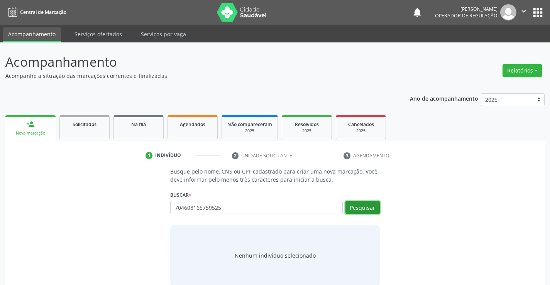
click at [368, 207] on button "Pesquisar" at bounding box center [363, 207] width 34 height 13
type input "704608165759525"
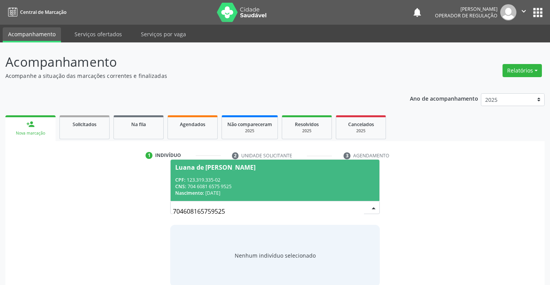
click at [275, 177] on div "CPF: 123.319.335-02" at bounding box center [274, 180] width 199 height 7
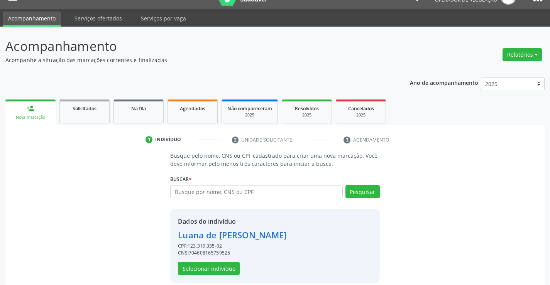
scroll to position [24, 0]
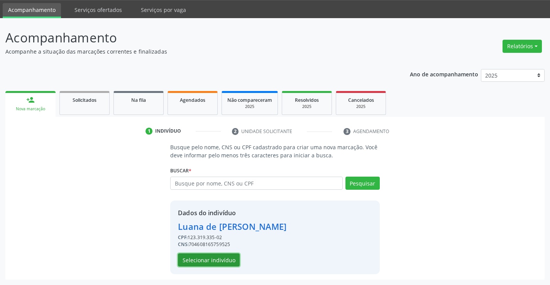
click at [221, 260] on button "Selecionar indivíduo" at bounding box center [209, 260] width 62 height 13
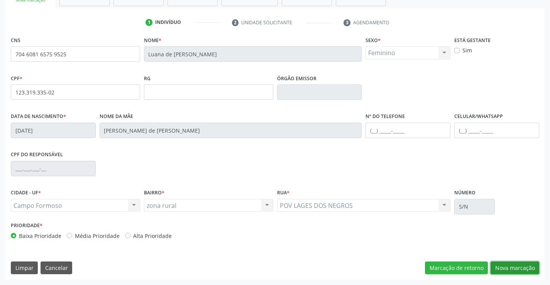
click at [517, 267] on button "Nova marcação" at bounding box center [515, 268] width 49 height 13
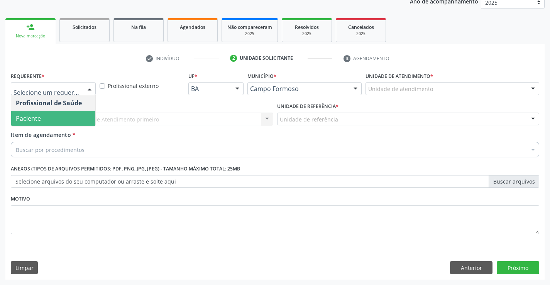
click at [46, 118] on span "Paciente" at bounding box center [53, 118] width 84 height 15
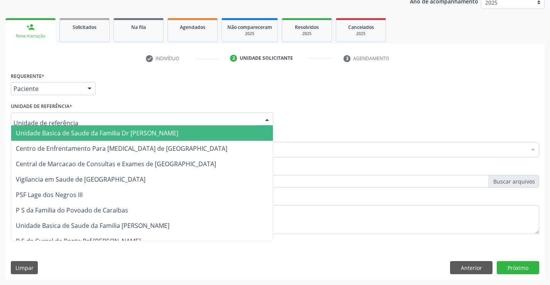
click at [73, 131] on span "Unidade Basica de Saude da Familia Dr [PERSON_NAME]" at bounding box center [97, 133] width 163 height 8
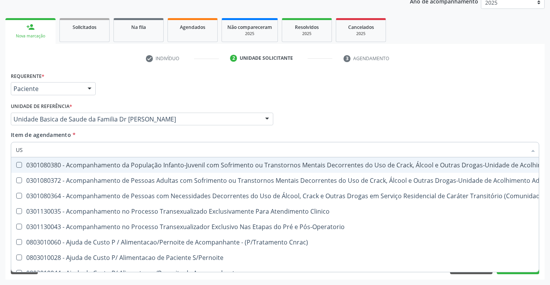
type input "USG"
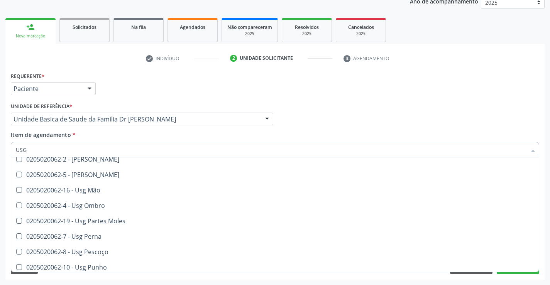
scroll to position [116, 0]
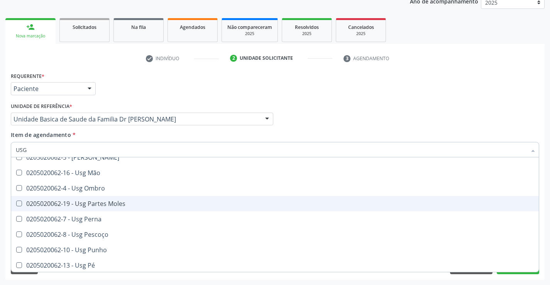
click at [129, 200] on span "0205020062-19 - Usg Partes Moles" at bounding box center [275, 203] width 528 height 15
checkbox Moles "true"
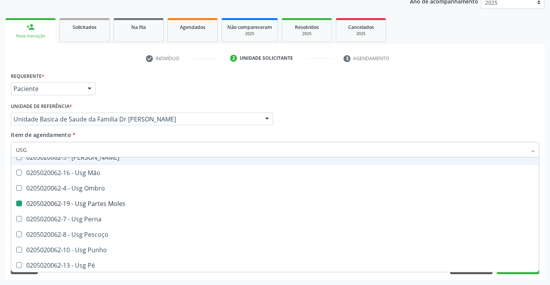
click at [125, 133] on div "Item de agendamento * USG Desfazer seleção 0205020062-14 - Usg Axila 0205020062…" at bounding box center [275, 143] width 529 height 24
checkbox Braço "true"
checkbox Moles "false"
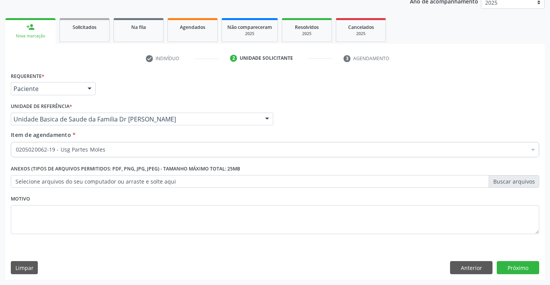
scroll to position [0, 0]
click at [511, 267] on button "Próximo" at bounding box center [518, 268] width 42 height 13
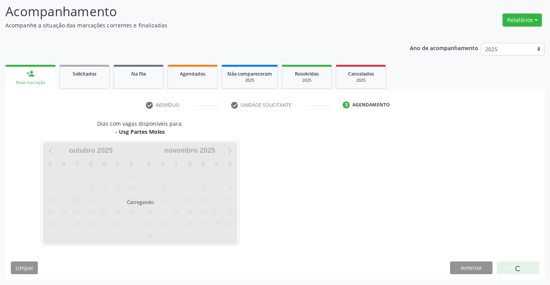
scroll to position [51, 0]
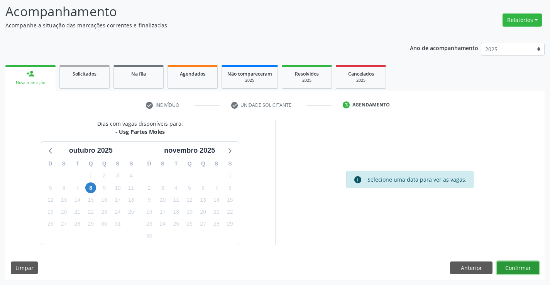
click at [511, 267] on button "Confirmar" at bounding box center [518, 268] width 42 height 13
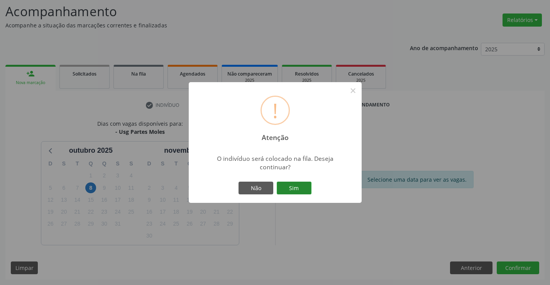
click at [293, 187] on button "Sim" at bounding box center [294, 188] width 35 height 13
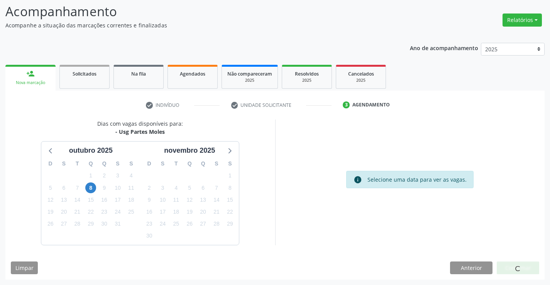
scroll to position [0, 0]
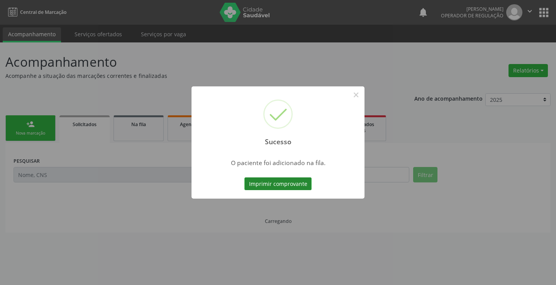
click at [293, 185] on button "Imprimir comprovante" at bounding box center [278, 184] width 67 height 13
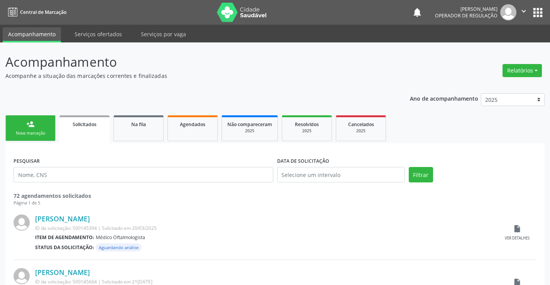
click at [35, 130] on link "person_add Nova marcação" at bounding box center [30, 129] width 50 height 26
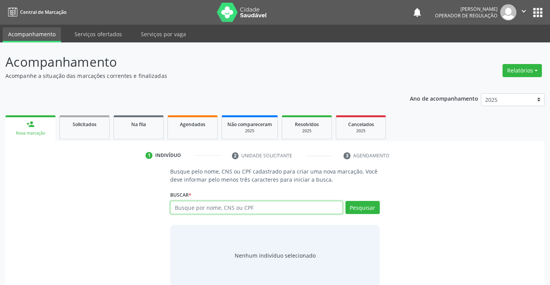
click at [251, 208] on input "text" at bounding box center [256, 207] width 172 height 13
type input "04016971500"
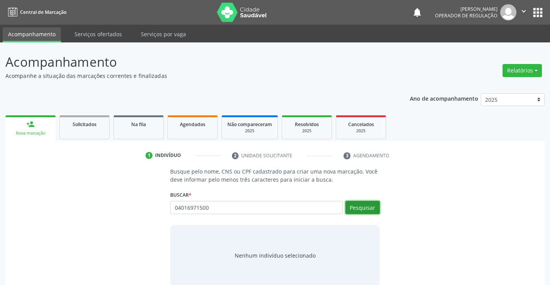
click at [364, 206] on button "Pesquisar" at bounding box center [363, 207] width 34 height 13
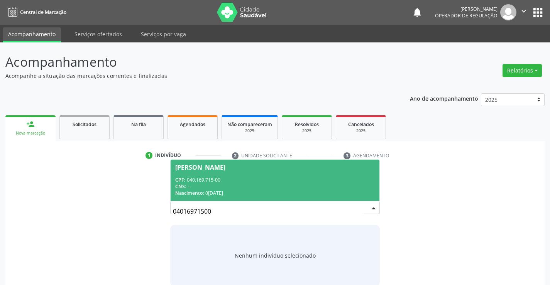
click at [264, 170] on div "Benjamin Bispo Santos" at bounding box center [274, 168] width 199 height 6
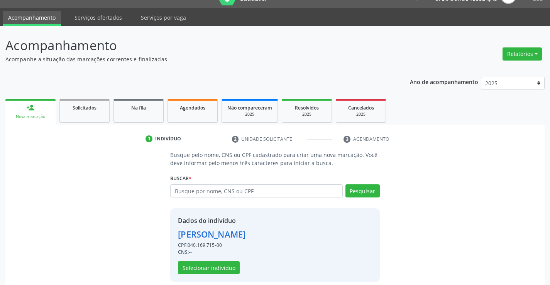
scroll to position [24, 0]
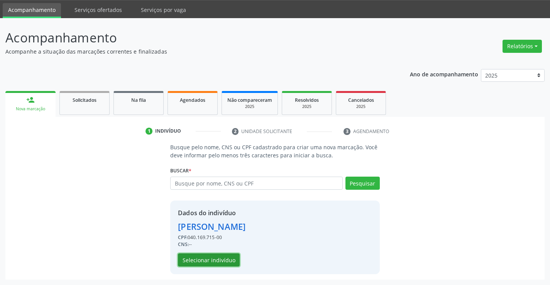
click at [205, 262] on button "Selecionar indivíduo" at bounding box center [209, 260] width 62 height 13
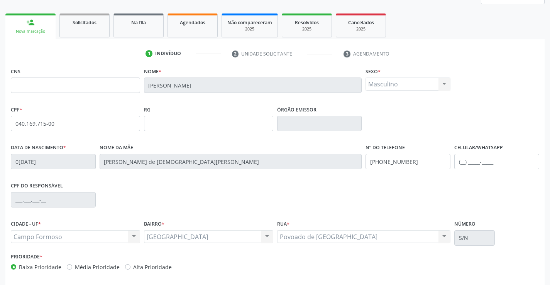
scroll to position [133, 0]
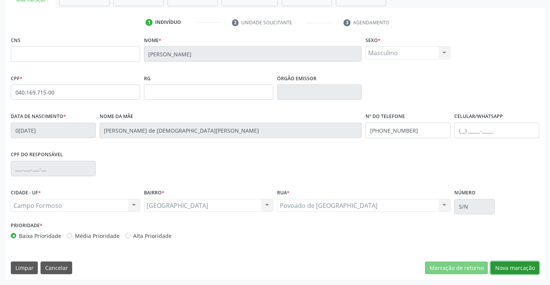
click at [511, 269] on button "Nova marcação" at bounding box center [515, 268] width 49 height 13
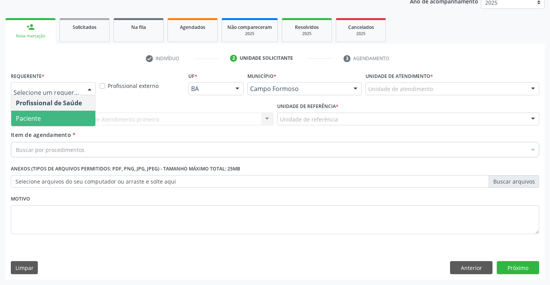
click at [46, 117] on span "Paciente" at bounding box center [53, 118] width 84 height 15
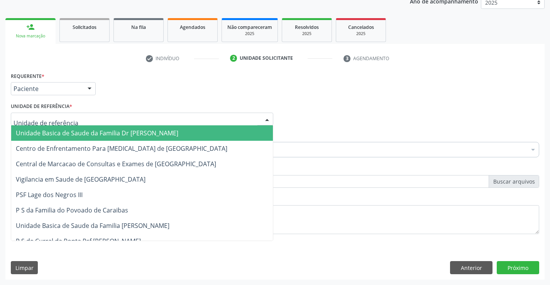
click at [62, 132] on span "Unidade Basica de Saude da Familia Dr [PERSON_NAME]" at bounding box center [97, 133] width 163 height 8
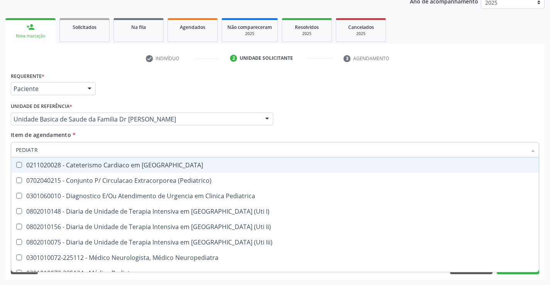
type input "PEDIATRA"
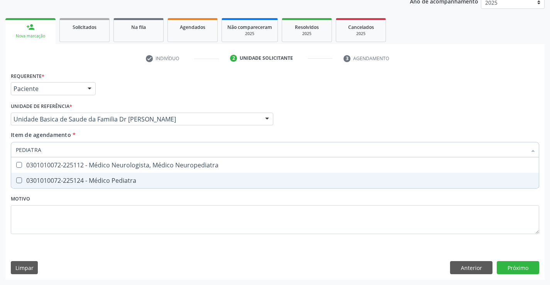
click at [158, 182] on div "0301010072-225124 - Médico Pediatra" at bounding box center [275, 181] width 519 height 6
checkbox Pediatra "true"
click at [515, 265] on div "Requerente * Paciente Profissional de Saúde Paciente Nenhum resultado encontrad…" at bounding box center [275, 175] width 540 height 210
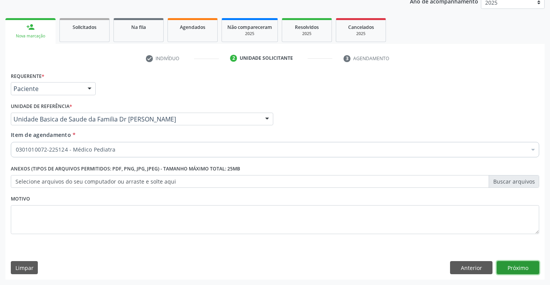
click at [515, 265] on button "Próximo" at bounding box center [518, 268] width 42 height 13
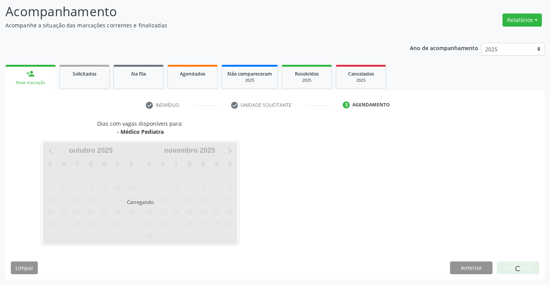
scroll to position [51, 0]
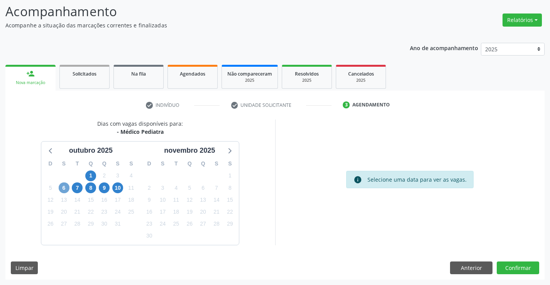
click at [63, 188] on span "6" at bounding box center [64, 188] width 11 height 11
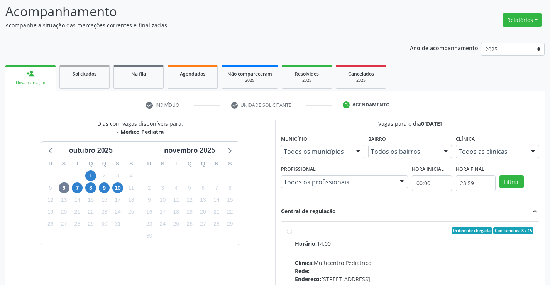
click at [355, 234] on div "Ordem de chegada Consumidos: 8 / 15" at bounding box center [414, 231] width 239 height 7
click at [292, 234] on input "Ordem de chegada Consumidos: 8 / 15 Horário: 14:00 Clínica: Multicentro Pediátr…" at bounding box center [289, 231] width 5 height 7
radio input "true"
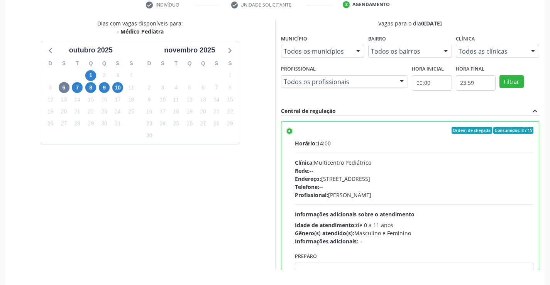
scroll to position [176, 0]
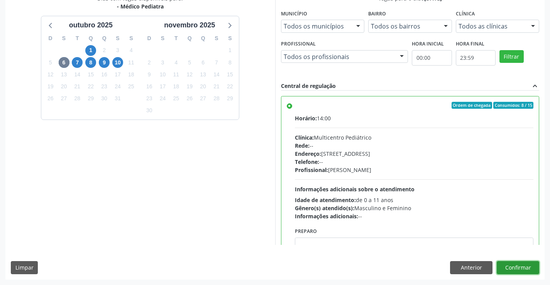
click at [518, 267] on button "Confirmar" at bounding box center [518, 268] width 42 height 13
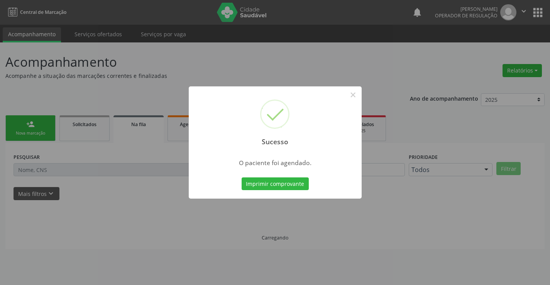
scroll to position [0, 0]
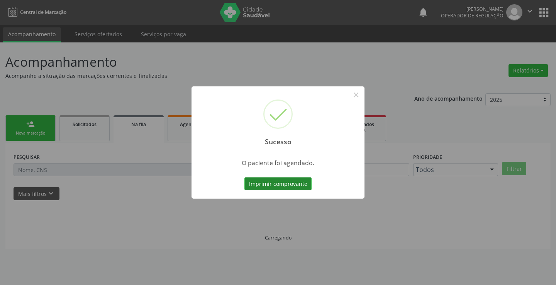
click at [273, 182] on button "Imprimir comprovante" at bounding box center [278, 184] width 67 height 13
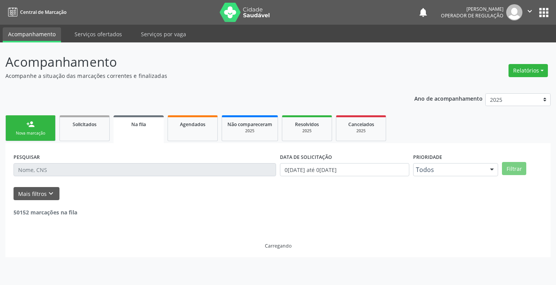
click at [26, 127] on div "person_add" at bounding box center [30, 124] width 8 height 8
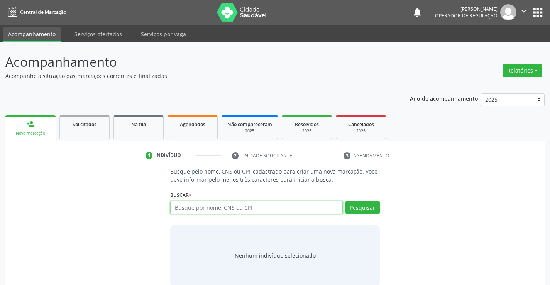
click at [248, 206] on input "text" at bounding box center [256, 207] width 172 height 13
type input "704205240304586"
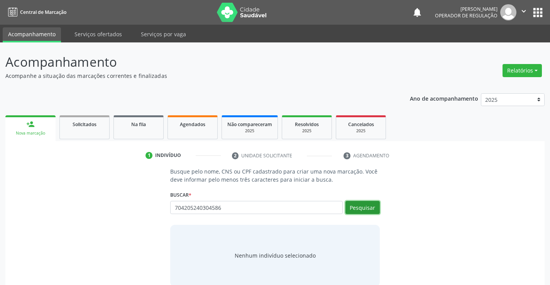
click at [363, 206] on button "Pesquisar" at bounding box center [363, 207] width 34 height 13
type input "704205240304586"
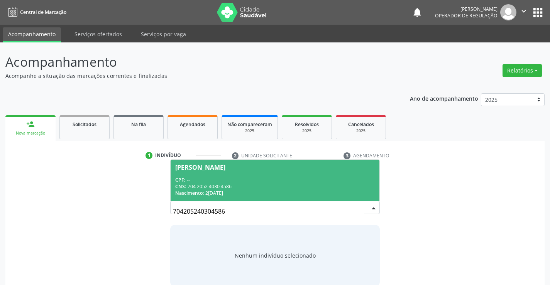
click at [274, 179] on div "CPF: --" at bounding box center [274, 180] width 199 height 7
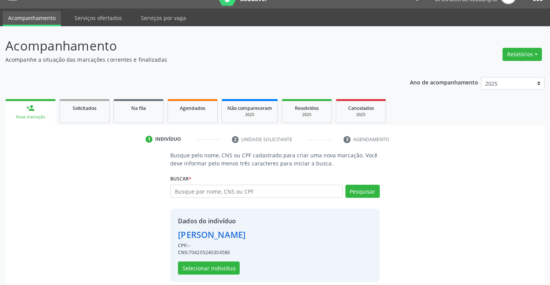
scroll to position [24, 0]
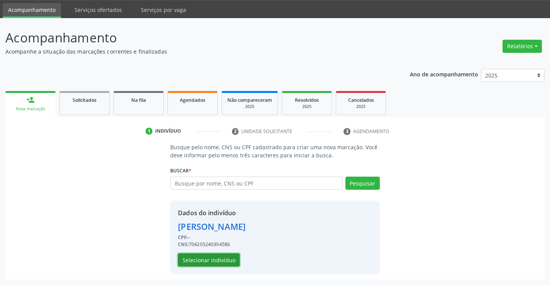
click at [214, 259] on button "Selecionar indivíduo" at bounding box center [209, 260] width 62 height 13
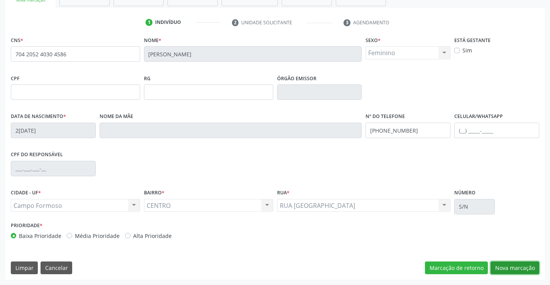
click at [510, 267] on button "Nova marcação" at bounding box center [515, 268] width 49 height 13
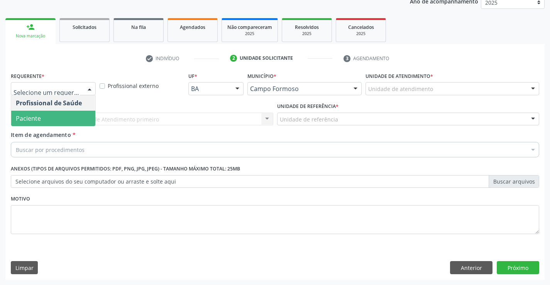
click at [55, 117] on span "Paciente" at bounding box center [53, 118] width 84 height 15
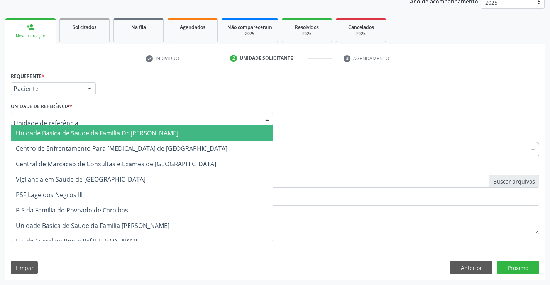
click at [57, 124] on input "text" at bounding box center [136, 123] width 244 height 15
click at [59, 130] on span "Unidade Basica de Saude da Familia Dr [PERSON_NAME]" at bounding box center [97, 133] width 163 height 8
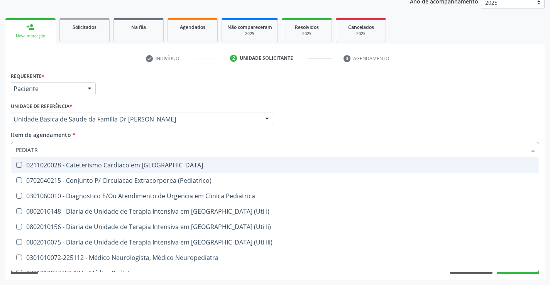
type input "PEDIATRA"
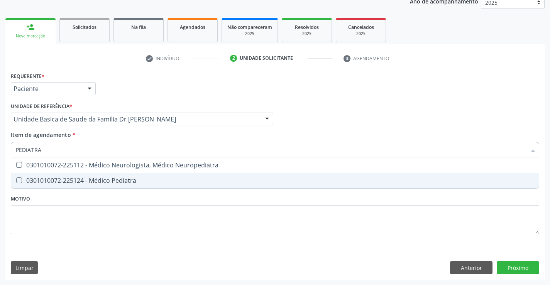
click at [99, 178] on div "0301010072-225124 - Médico Pediatra" at bounding box center [275, 181] width 519 height 6
checkbox Pediatra "true"
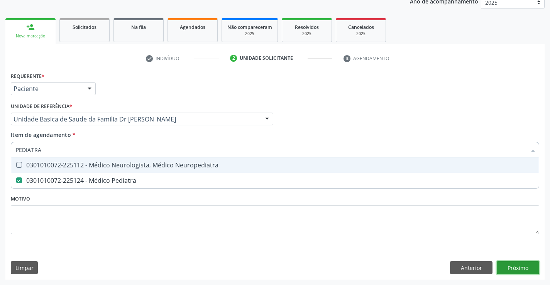
click at [524, 266] on div "Requerente * Paciente Profissional de Saúde Paciente Nenhum resultado encontrad…" at bounding box center [275, 175] width 540 height 210
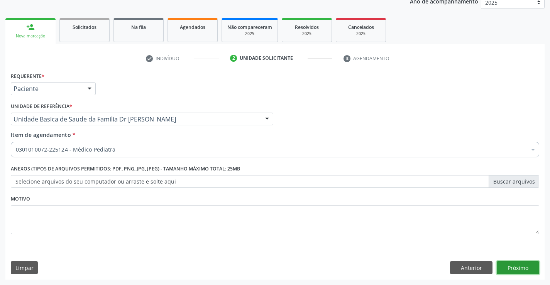
click at [524, 266] on button "Próximo" at bounding box center [518, 268] width 42 height 13
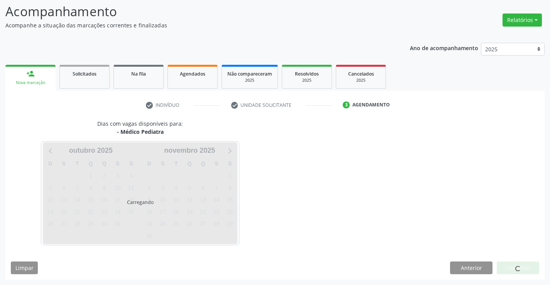
scroll to position [51, 0]
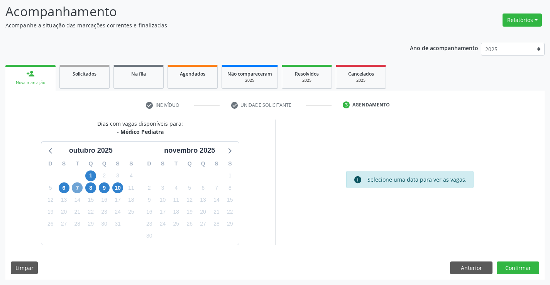
click at [78, 189] on span "7" at bounding box center [77, 188] width 11 height 11
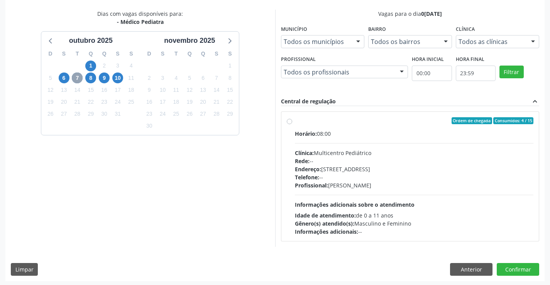
scroll to position [162, 0]
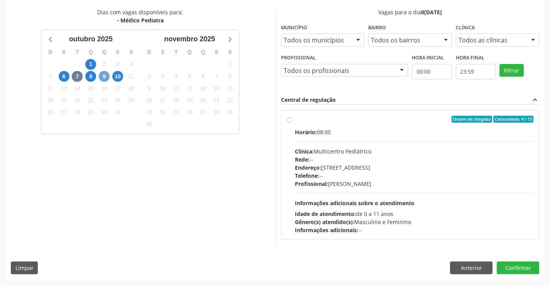
click at [102, 77] on span "9" at bounding box center [104, 76] width 11 height 11
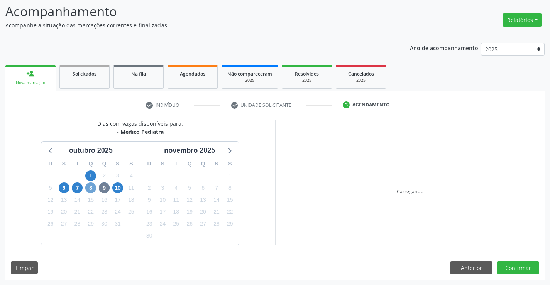
click at [90, 189] on span "8" at bounding box center [90, 188] width 11 height 11
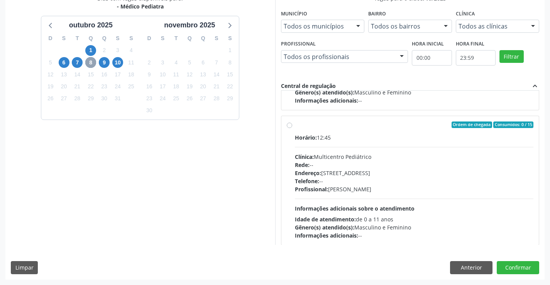
scroll to position [122, 0]
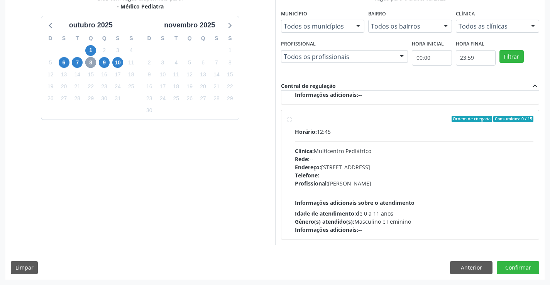
click at [92, 63] on span "8" at bounding box center [90, 62] width 11 height 11
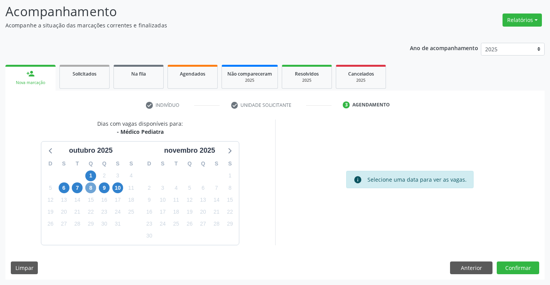
scroll to position [51, 0]
click at [92, 188] on span "8" at bounding box center [90, 188] width 11 height 11
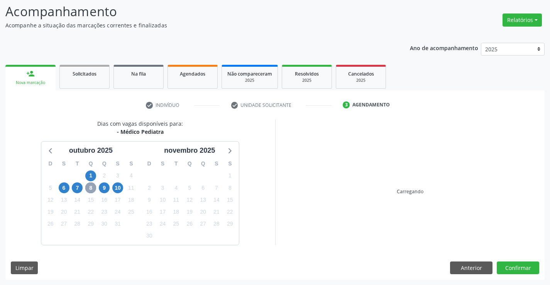
scroll to position [162, 0]
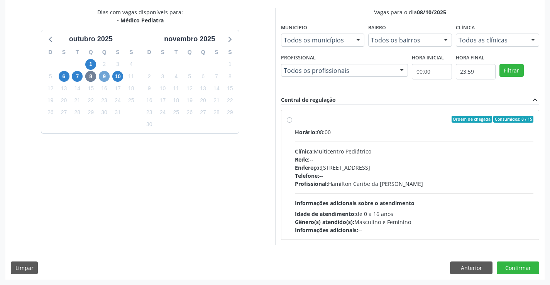
click at [105, 78] on span "9" at bounding box center [104, 76] width 11 height 11
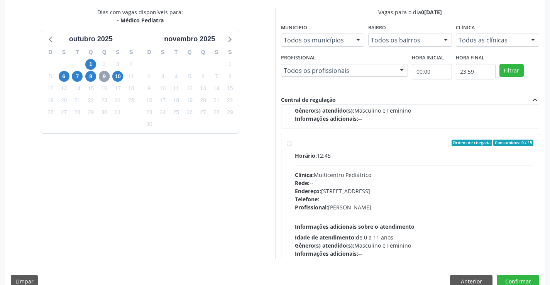
scroll to position [122, 0]
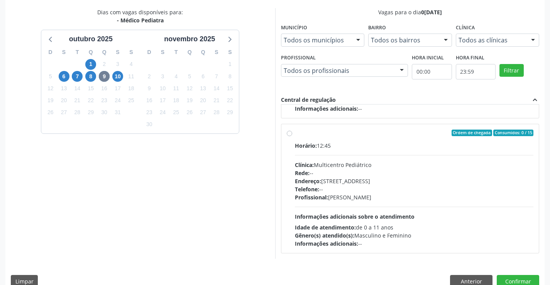
click at [355, 136] on div "Ordem de chegada Consumidos: 0 / 15" at bounding box center [414, 133] width 239 height 7
click at [292, 136] on input "Ordem de chegada Consumidos: 0 / 15 Horário: 12:45 Clínica: Multicentro Pediátr…" at bounding box center [289, 133] width 5 height 7
radio input "true"
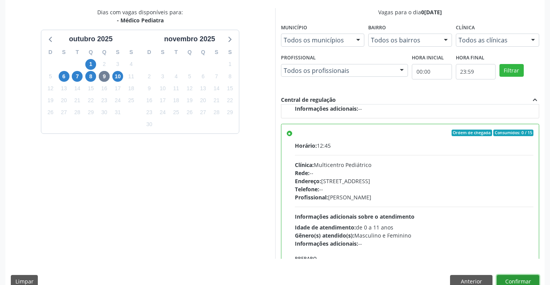
click at [511, 279] on button "Confirmar" at bounding box center [518, 281] width 42 height 13
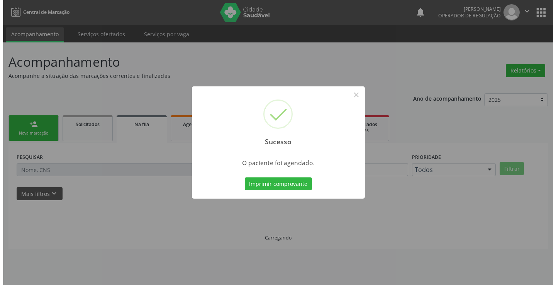
scroll to position [0, 0]
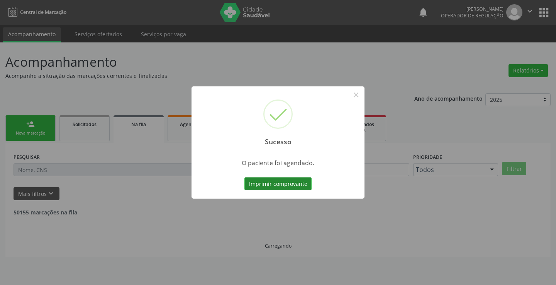
click at [291, 183] on button "Imprimir comprovante" at bounding box center [278, 184] width 67 height 13
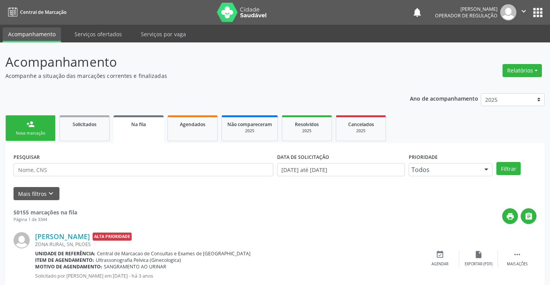
click at [34, 131] on div "Nova marcação" at bounding box center [30, 134] width 39 height 6
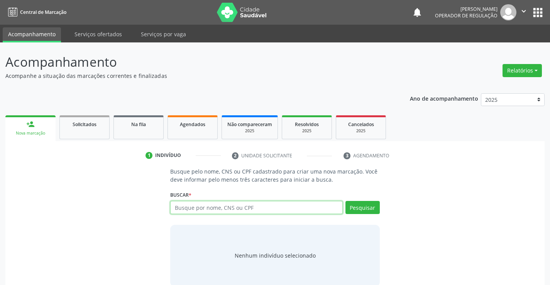
click at [243, 211] on input "text" at bounding box center [256, 207] width 172 height 13
type input "704208269816286"
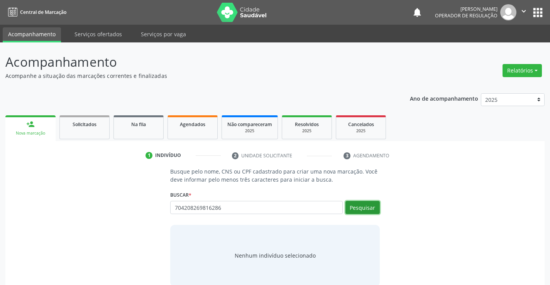
click at [364, 210] on button "Pesquisar" at bounding box center [363, 207] width 34 height 13
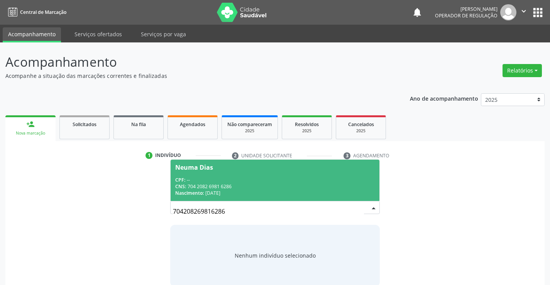
click at [243, 173] on span "Neuma Dias CPF: -- CNS: 704 2082 6981 6286 Nascimento: 17/10/1975" at bounding box center [275, 180] width 209 height 41
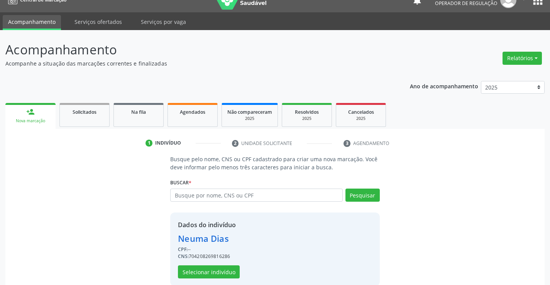
scroll to position [24, 0]
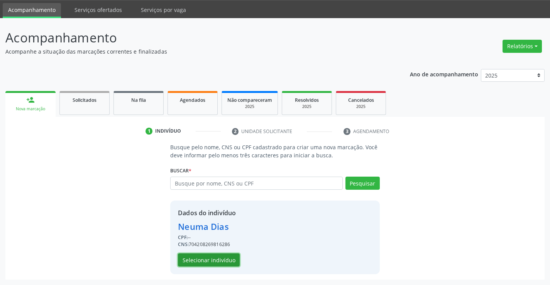
click at [201, 259] on button "Selecionar indivíduo" at bounding box center [209, 260] width 62 height 13
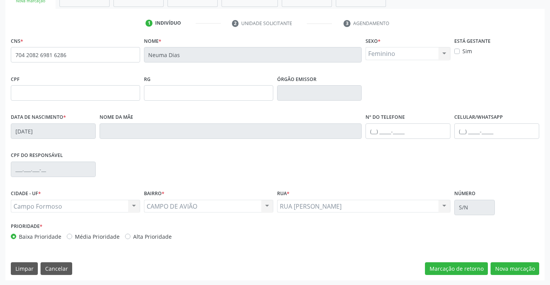
scroll to position [133, 0]
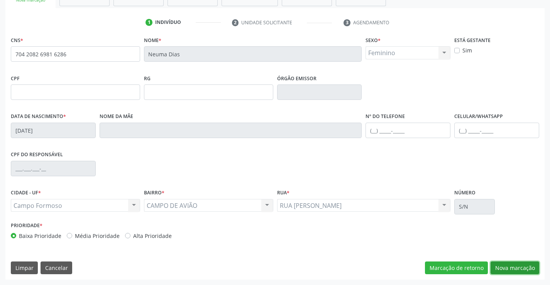
click at [513, 267] on button "Nova marcação" at bounding box center [515, 268] width 49 height 13
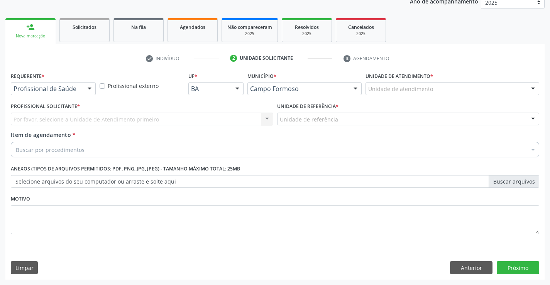
scroll to position [97, 0]
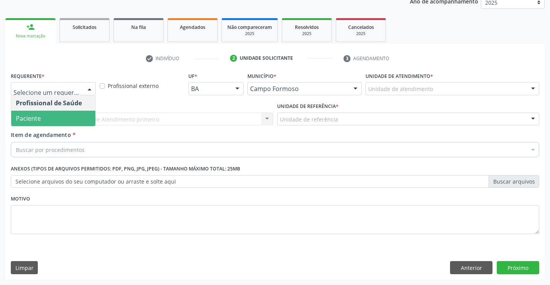
click at [43, 117] on span "Paciente" at bounding box center [53, 118] width 84 height 15
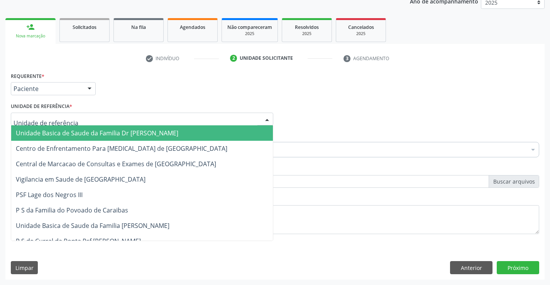
click at [61, 131] on span "Unidade Basica de Saude da Familia Dr [PERSON_NAME]" at bounding box center [97, 133] width 163 height 8
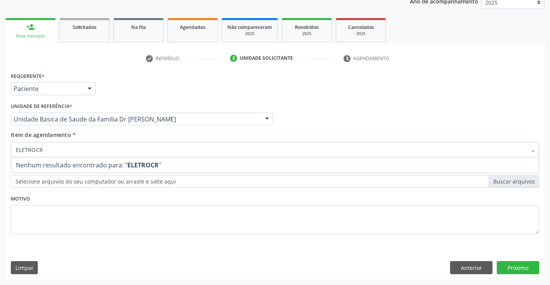
type input "ELETROC"
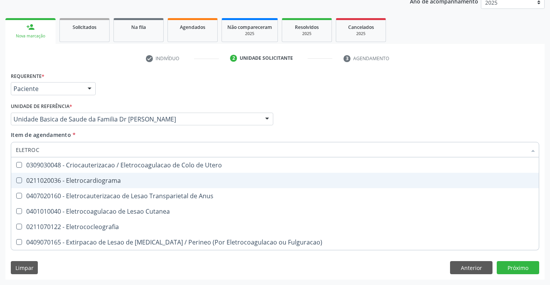
click at [102, 179] on span "0211020036 - Eletrocardiograma" at bounding box center [275, 180] width 528 height 15
checkbox Eletrocardiograma "true"
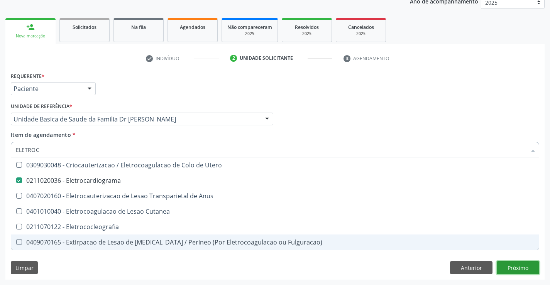
click at [524, 270] on div "Requerente * Paciente Profissional de Saúde Paciente Nenhum resultado encontrad…" at bounding box center [275, 175] width 540 height 210
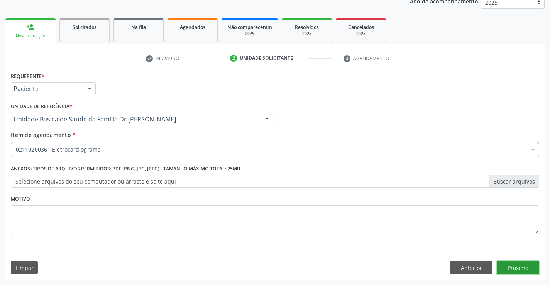
click at [523, 267] on button "Próximo" at bounding box center [518, 268] width 42 height 13
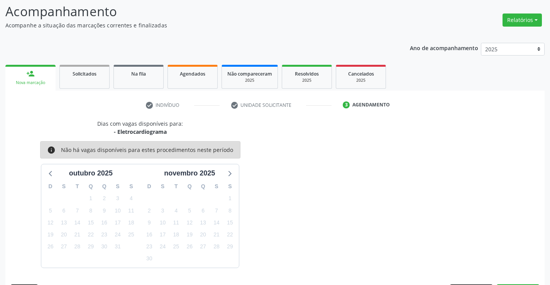
scroll to position [73, 0]
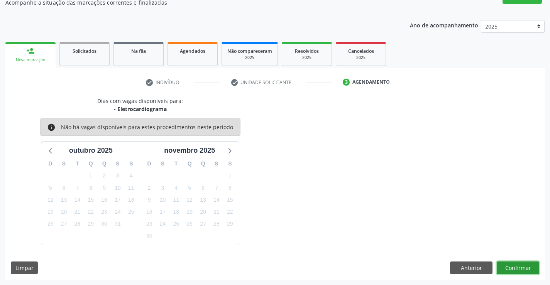
click at [523, 267] on button "Confirmar" at bounding box center [518, 268] width 42 height 13
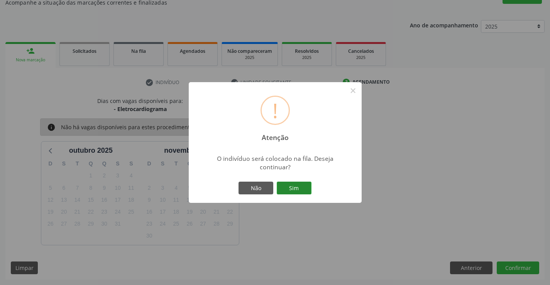
click at [304, 188] on button "Sim" at bounding box center [294, 188] width 35 height 13
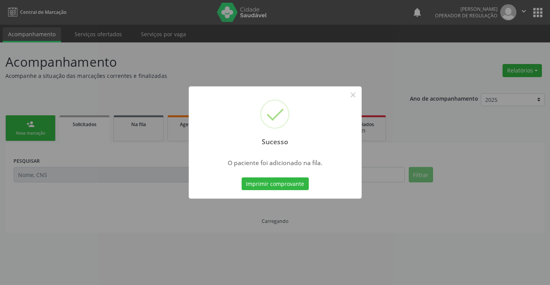
scroll to position [0, 0]
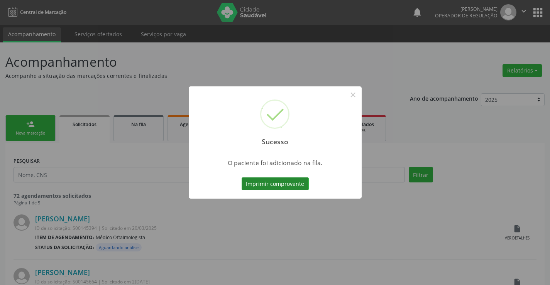
click at [280, 185] on button "Imprimir comprovante" at bounding box center [275, 184] width 67 height 13
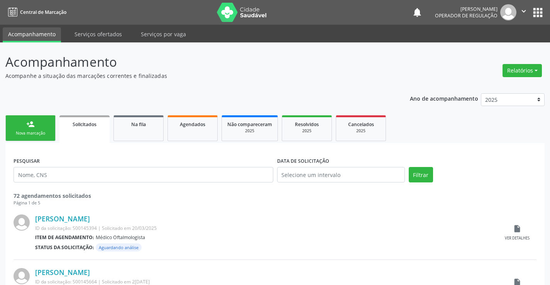
click at [40, 132] on div "Nova marcação" at bounding box center [30, 134] width 39 height 6
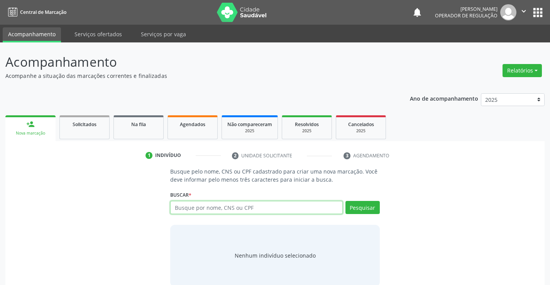
click at [234, 207] on input "text" at bounding box center [256, 207] width 172 height 13
type input "708008812723624"
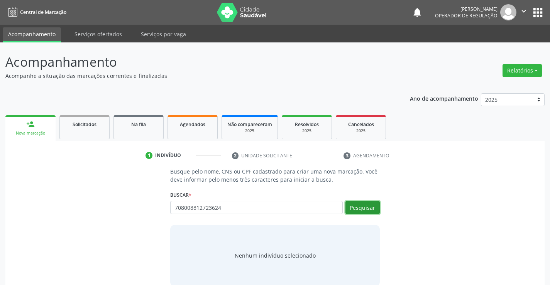
click at [362, 203] on button "Pesquisar" at bounding box center [363, 207] width 34 height 13
type input "708008812723624"
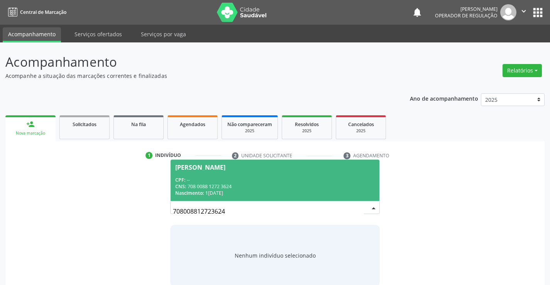
click at [237, 170] on div "Felipe Dias Santos" at bounding box center [274, 168] width 199 height 6
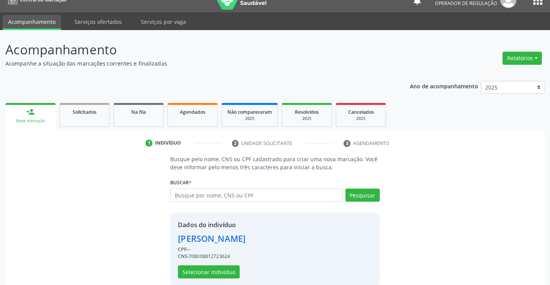
scroll to position [24, 0]
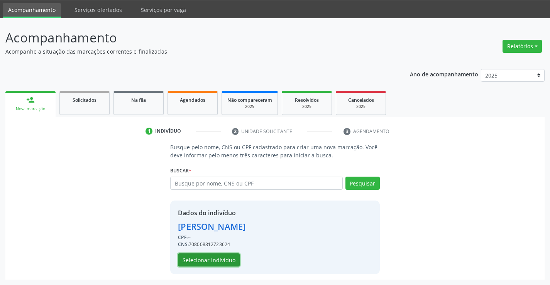
click at [208, 258] on button "Selecionar indivíduo" at bounding box center [209, 260] width 62 height 13
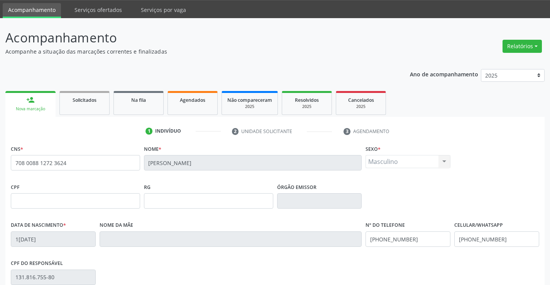
scroll to position [133, 0]
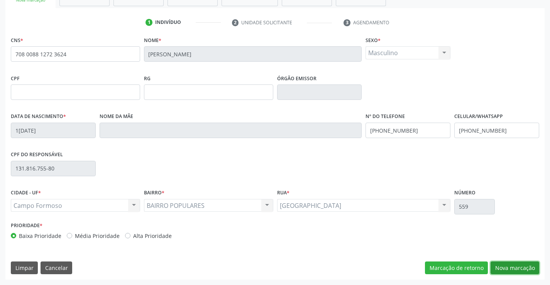
click at [510, 266] on button "Nova marcação" at bounding box center [515, 268] width 49 height 13
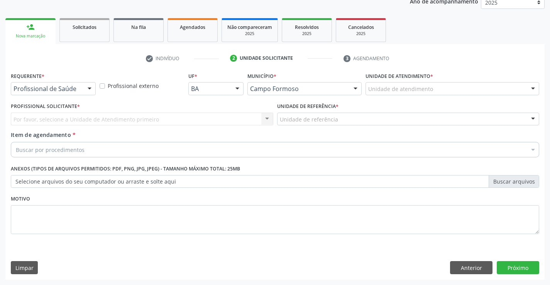
scroll to position [97, 0]
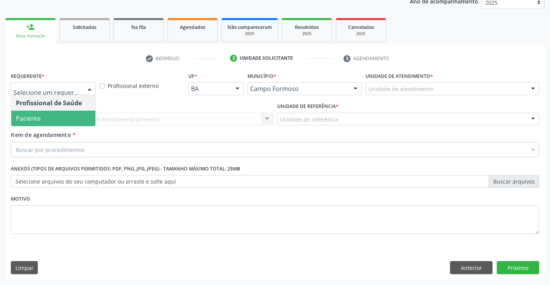
click at [51, 118] on span "Paciente" at bounding box center [53, 118] width 84 height 15
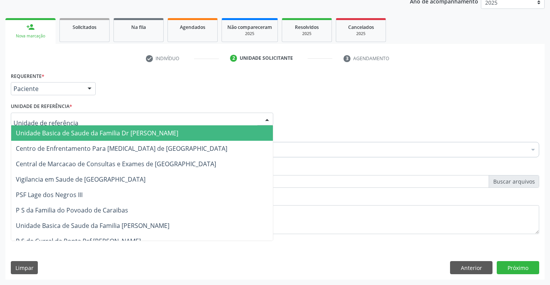
click at [64, 129] on span "Unidade Basica de Saude da Familia Dr [PERSON_NAME]" at bounding box center [142, 133] width 262 height 15
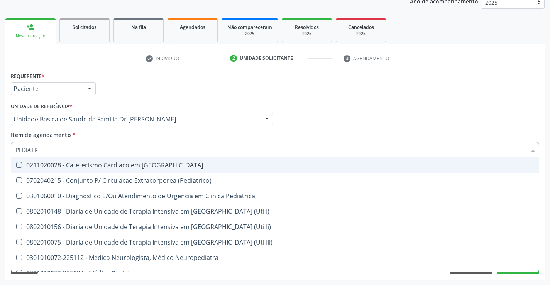
type input "PEDIATRA"
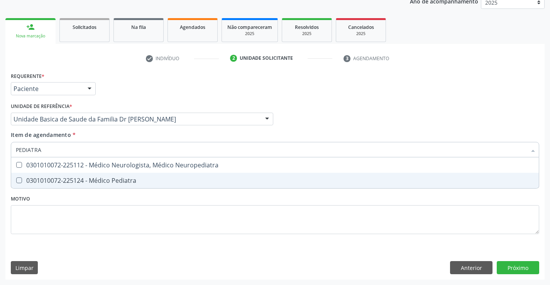
click at [102, 182] on div "0301010072-225124 - Médico Pediatra" at bounding box center [275, 181] width 519 height 6
checkbox Pediatra "true"
click at [521, 264] on div "Requerente * Paciente Profissional de Saúde Paciente Nenhum resultado encontrad…" at bounding box center [275, 175] width 540 height 210
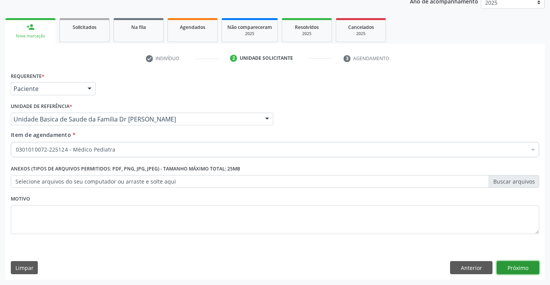
click at [521, 264] on button "Próximo" at bounding box center [518, 268] width 42 height 13
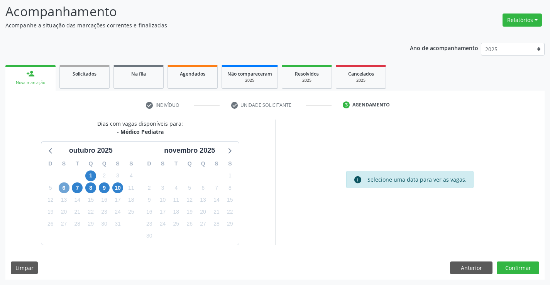
click at [66, 189] on span "6" at bounding box center [64, 188] width 11 height 11
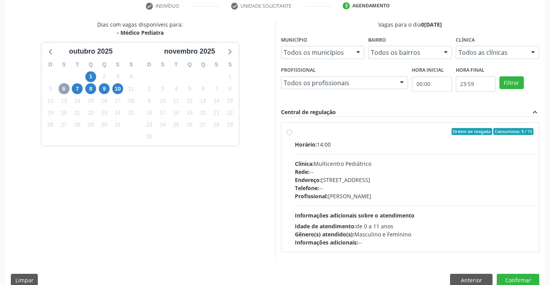
scroll to position [162, 0]
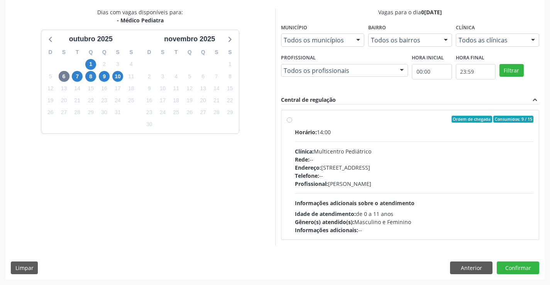
click at [331, 119] on div "Ordem de chegada Consumidos: 9 / 15" at bounding box center [414, 119] width 239 height 7
click at [292, 119] on input "Ordem de chegada Consumidos: 9 / 15 Horário: 14:00 Clínica: Multicentro Pediátr…" at bounding box center [289, 119] width 5 height 7
radio input "true"
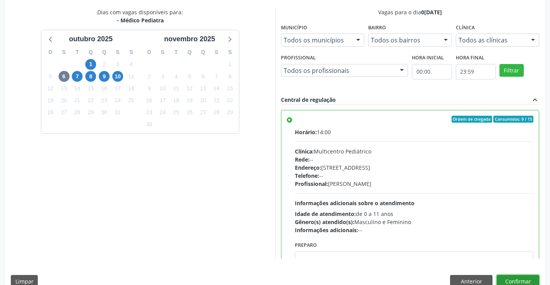
click at [522, 277] on button "Confirmar" at bounding box center [518, 281] width 42 height 13
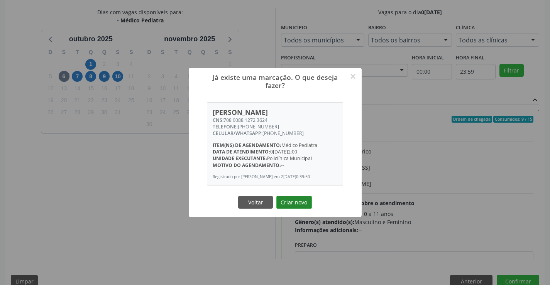
click at [296, 204] on button "Criar novo" at bounding box center [295, 202] width 36 height 13
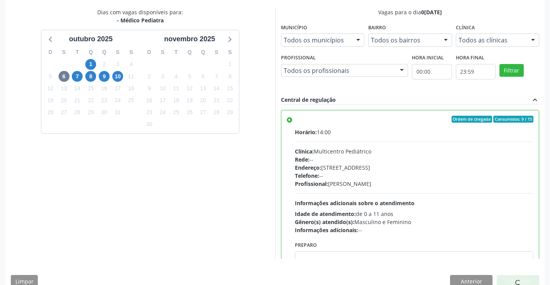
scroll to position [0, 0]
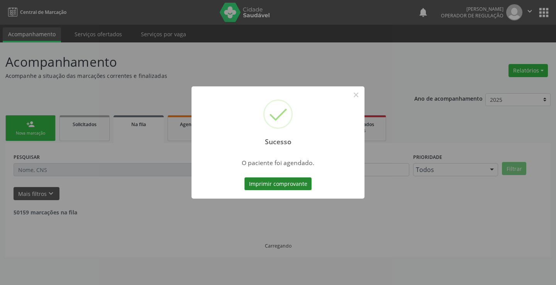
click at [266, 180] on button "Imprimir comprovante" at bounding box center [278, 184] width 67 height 13
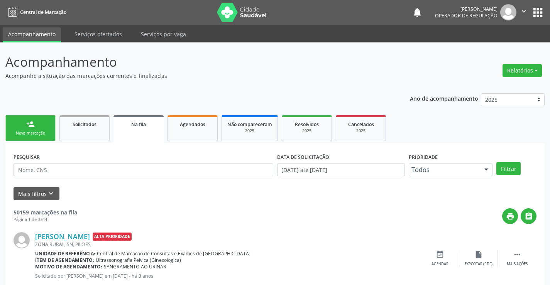
click at [41, 125] on link "person_add Nova marcação" at bounding box center [30, 129] width 50 height 26
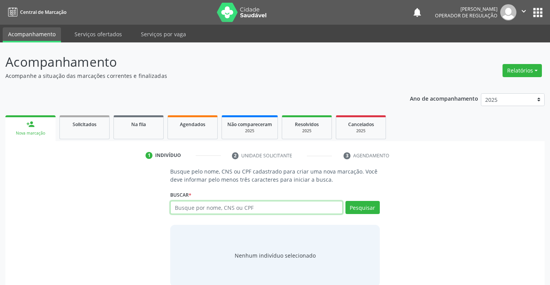
click at [223, 207] on input "text" at bounding box center [256, 207] width 172 height 13
click at [235, 208] on input "text" at bounding box center [256, 207] width 172 height 13
type input "705601428182519"
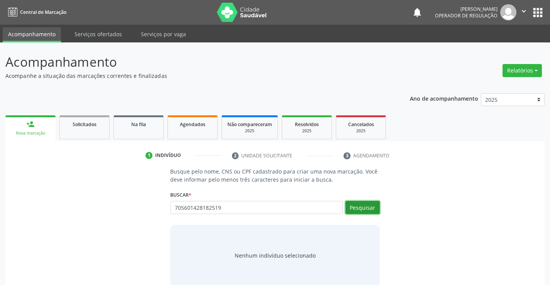
click at [367, 208] on button "Pesquisar" at bounding box center [363, 207] width 34 height 13
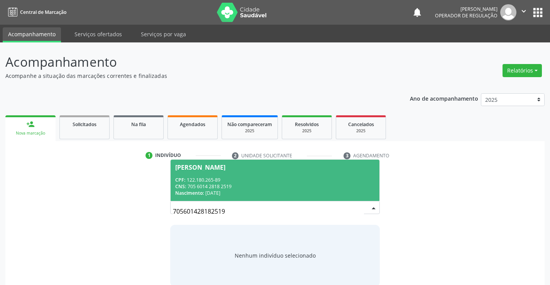
click at [244, 182] on div "CPF: 122.180.265-89" at bounding box center [274, 180] width 199 height 7
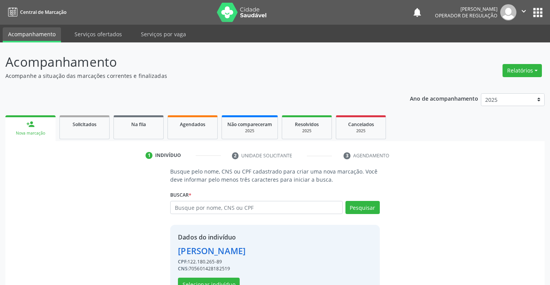
scroll to position [24, 0]
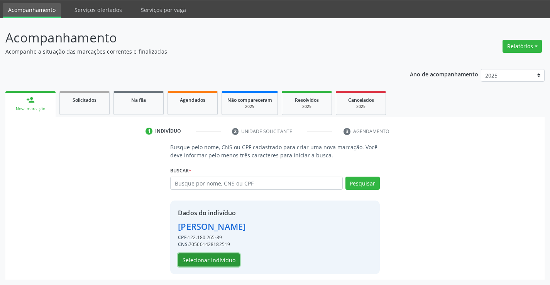
click at [208, 260] on button "Selecionar indivíduo" at bounding box center [209, 260] width 62 height 13
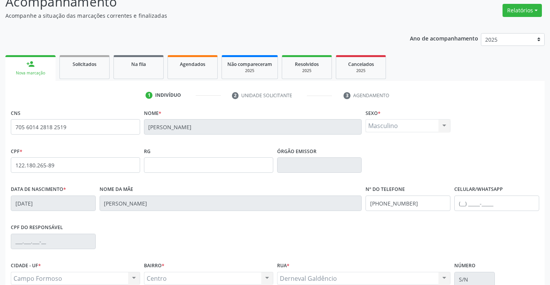
scroll to position [133, 0]
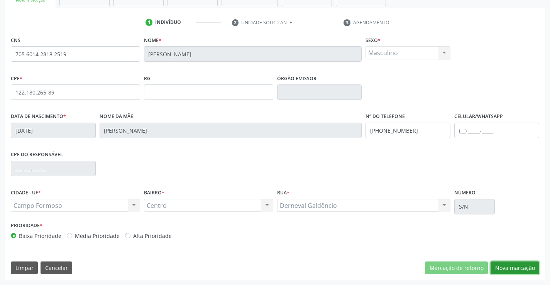
click at [515, 264] on button "Nova marcação" at bounding box center [515, 268] width 49 height 13
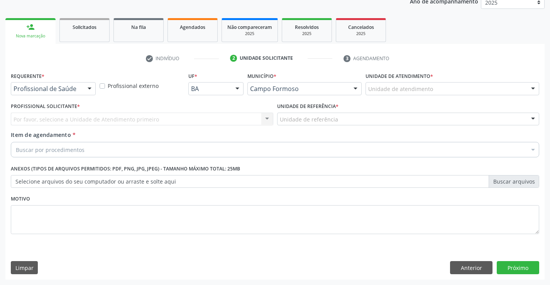
scroll to position [97, 0]
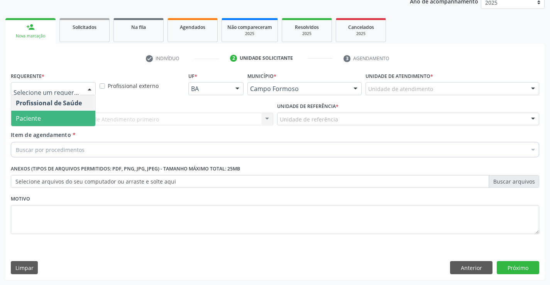
click at [46, 115] on span "Paciente" at bounding box center [53, 118] width 84 height 15
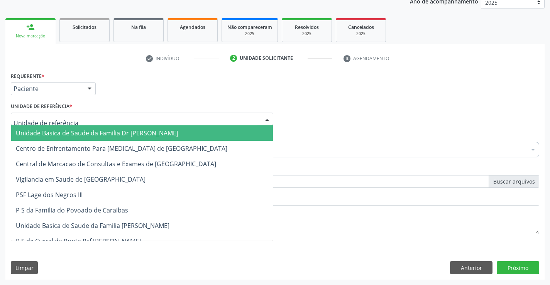
click at [80, 132] on span "Unidade Basica de Saude da Familia Dr [PERSON_NAME]" at bounding box center [97, 133] width 163 height 8
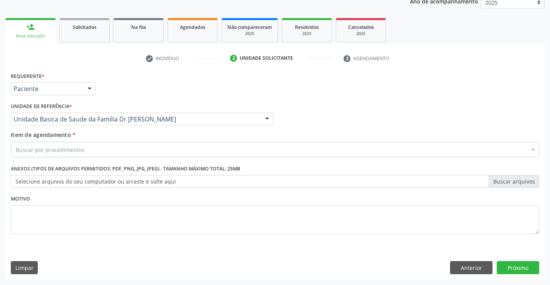
click at [87, 151] on div "Buscar por procedimentos" at bounding box center [275, 149] width 529 height 15
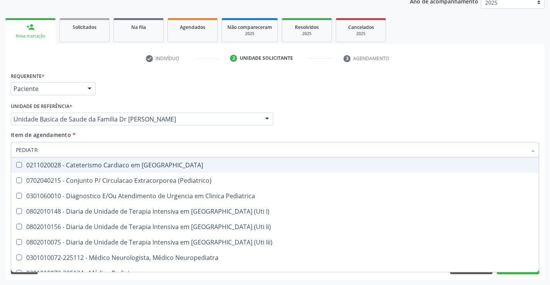
type input "PEDIATRA"
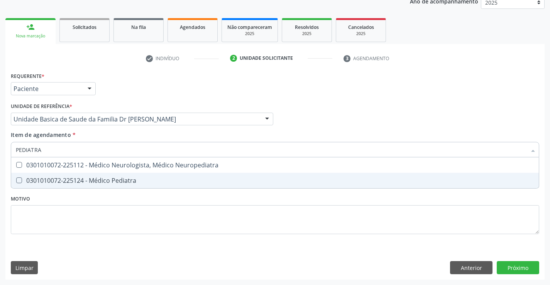
click at [105, 181] on div "0301010072-225124 - Médico Pediatra" at bounding box center [275, 181] width 519 height 6
checkbox Pediatra "true"
click at [516, 268] on div "Requerente * Paciente Profissional de Saúde Paciente Nenhum resultado encontrad…" at bounding box center [275, 175] width 540 height 210
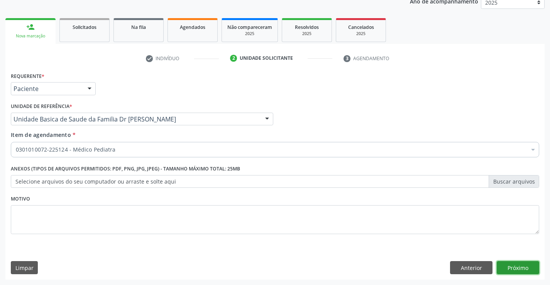
click at [516, 268] on button "Próximo" at bounding box center [518, 268] width 42 height 13
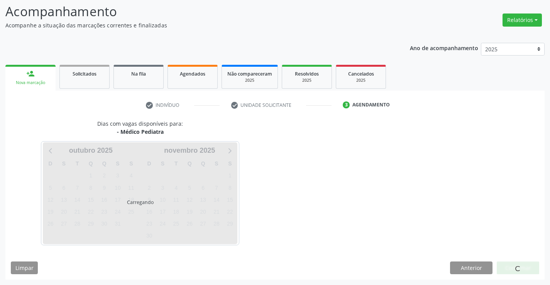
scroll to position [51, 0]
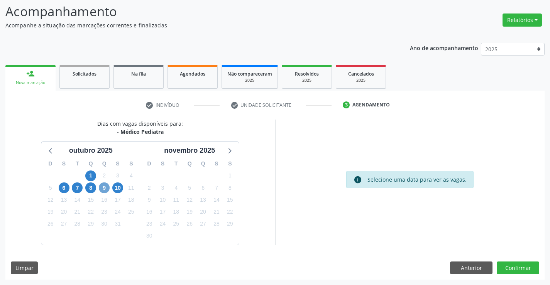
click at [104, 190] on span "9" at bounding box center [104, 188] width 11 height 11
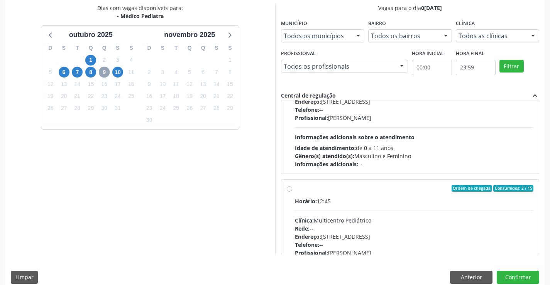
scroll to position [116, 0]
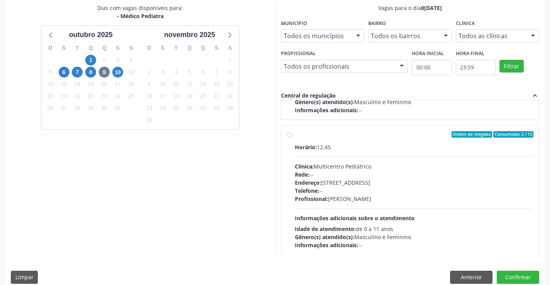
click at [358, 141] on label "Ordem de chegada Consumidos: 2 / 15 Horário: 12:45 Clínica: Multicentro Pediátr…" at bounding box center [414, 190] width 239 height 119
click at [292, 138] on input "Ordem de chegada Consumidos: 2 / 15 Horário: 12:45 Clínica: Multicentro Pediátr…" at bounding box center [289, 134] width 5 height 7
radio input "true"
click at [514, 277] on button "Confirmar" at bounding box center [518, 277] width 42 height 13
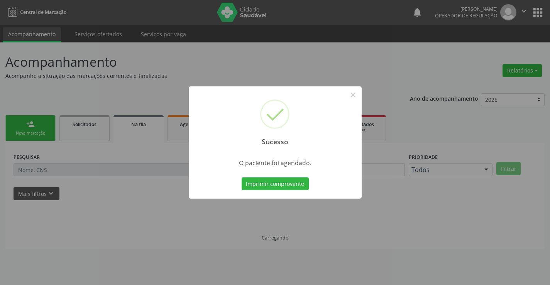
scroll to position [0, 0]
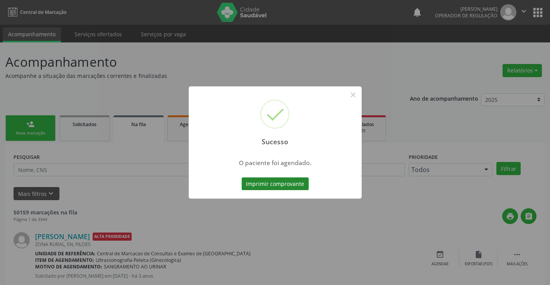
click at [266, 180] on button "Imprimir comprovante" at bounding box center [275, 184] width 67 height 13
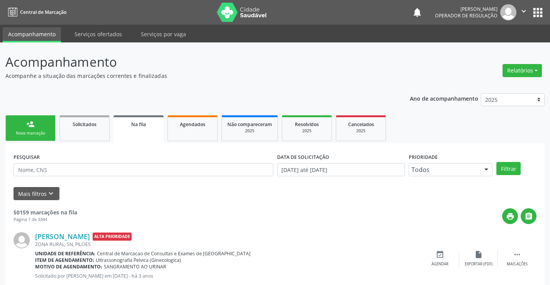
click at [31, 133] on div "Nova marcação" at bounding box center [30, 134] width 39 height 6
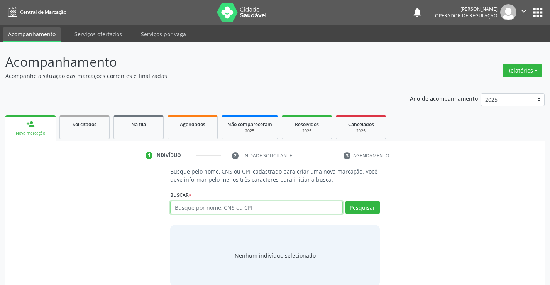
click at [268, 211] on input "text" at bounding box center [256, 207] width 172 height 13
type input "708603525339881"
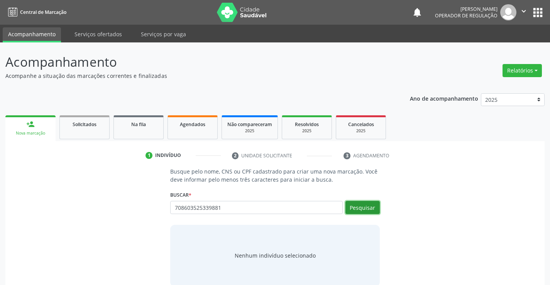
click at [355, 204] on button "Pesquisar" at bounding box center [363, 207] width 34 height 13
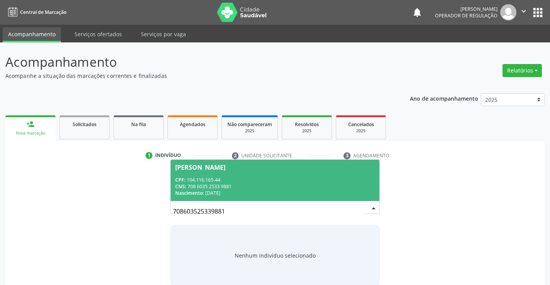
click at [280, 184] on div "CNS: 708 6035 2533 9881" at bounding box center [274, 186] width 199 height 7
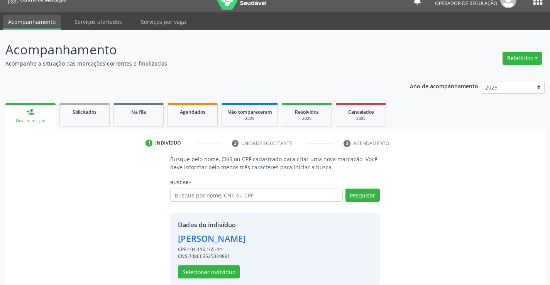
scroll to position [24, 0]
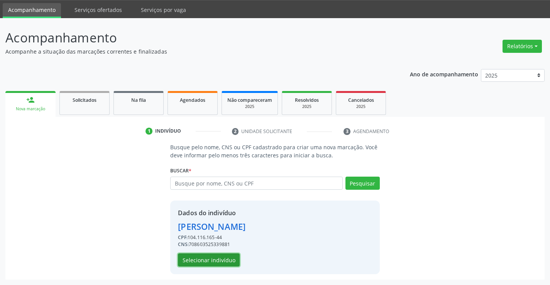
click at [200, 262] on button "Selecionar indivíduo" at bounding box center [209, 260] width 62 height 13
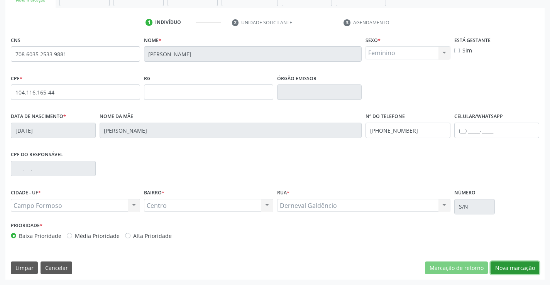
click at [516, 265] on button "Nova marcação" at bounding box center [515, 268] width 49 height 13
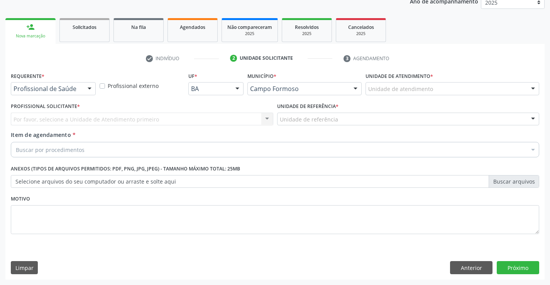
scroll to position [97, 0]
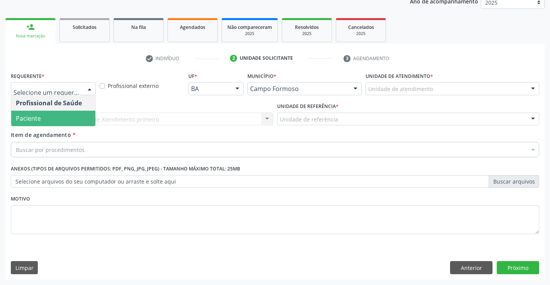
click at [54, 117] on span "Paciente" at bounding box center [53, 118] width 84 height 15
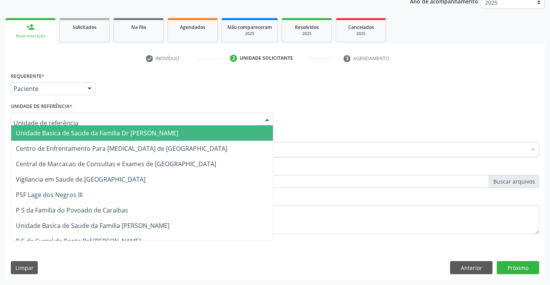
click at [62, 128] on span "Unidade Basica de Saude da Familia Dr [PERSON_NAME]" at bounding box center [142, 133] width 262 height 15
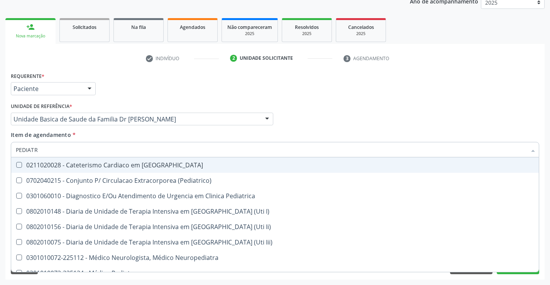
type input "PEDIATRA"
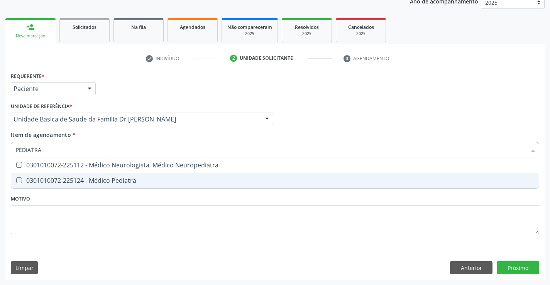
click at [103, 182] on div "0301010072-225124 - Médico Pediatra" at bounding box center [275, 181] width 519 height 6
checkbox Pediatra "true"
click at [517, 267] on div "Requerente * Paciente Profissional de Saúde Paciente Nenhum resultado encontrad…" at bounding box center [275, 175] width 540 height 210
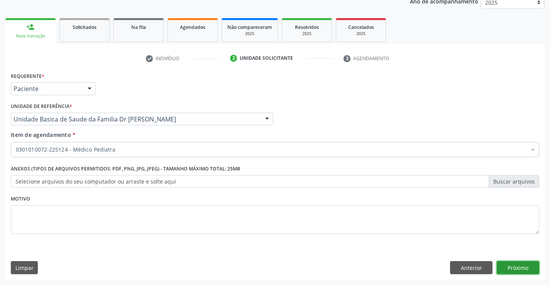
click at [517, 267] on button "Próximo" at bounding box center [518, 268] width 42 height 13
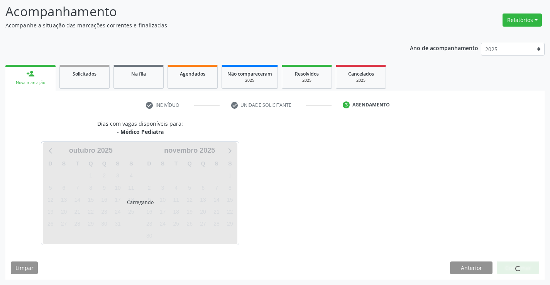
scroll to position [51, 0]
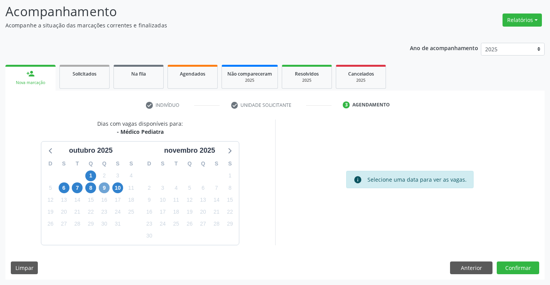
click at [102, 188] on span "9" at bounding box center [104, 188] width 11 height 11
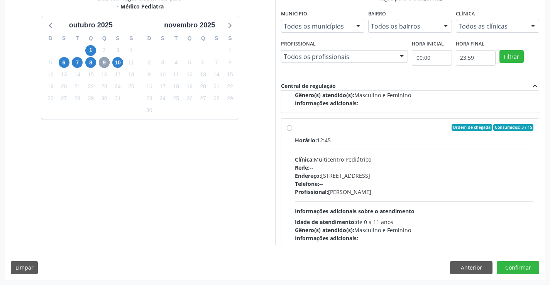
scroll to position [116, 0]
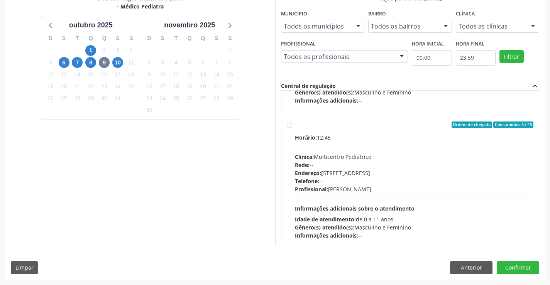
click at [371, 131] on label "Ordem de chegada Consumidos: 3 / 15 Horário: 12:45 Clínica: Multicentro Pediátr…" at bounding box center [414, 181] width 239 height 119
click at [292, 129] on input "Ordem de chegada Consumidos: 3 / 15 Horário: 12:45 Clínica: Multicentro Pediátr…" at bounding box center [289, 125] width 5 height 7
radio input "true"
click at [521, 265] on button "Confirmar" at bounding box center [518, 268] width 42 height 13
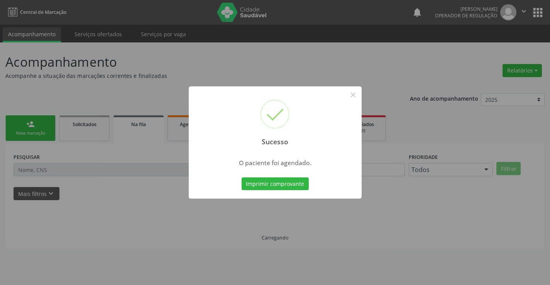
scroll to position [0, 0]
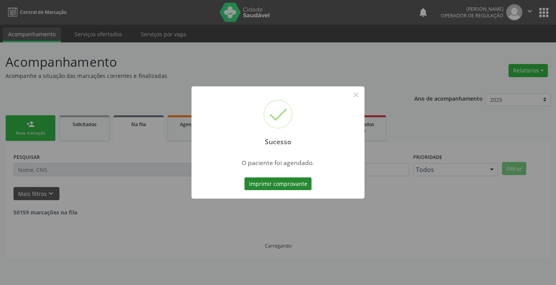
click at [282, 183] on button "Imprimir comprovante" at bounding box center [278, 184] width 67 height 13
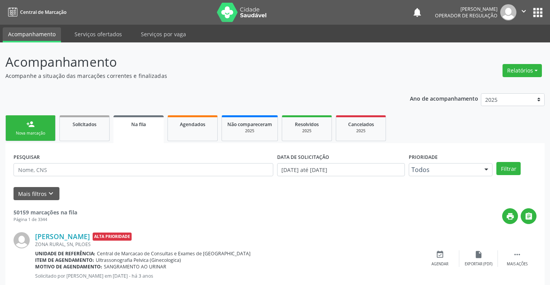
click at [37, 130] on link "person_add Nova marcação" at bounding box center [30, 129] width 50 height 26
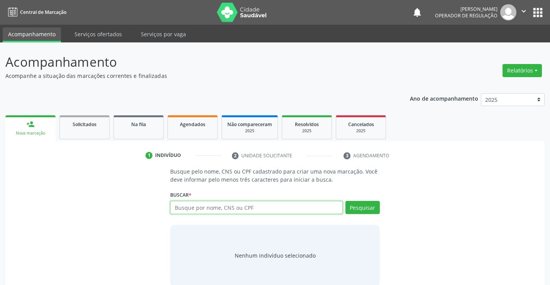
click at [190, 202] on input "text" at bounding box center [256, 207] width 172 height 13
click at [312, 205] on input "text" at bounding box center [256, 207] width 172 height 13
type input "705003485082258"
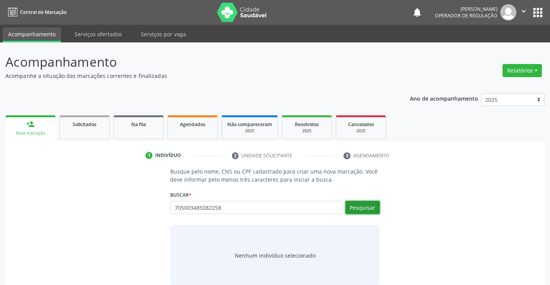
click at [377, 209] on button "Pesquisar" at bounding box center [363, 207] width 34 height 13
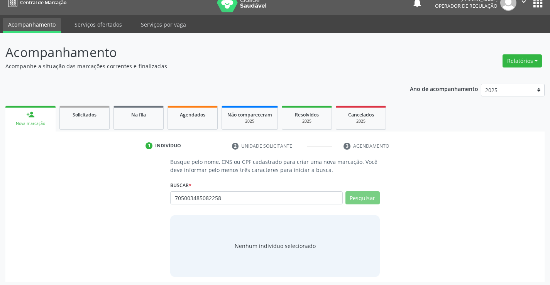
scroll to position [12, 0]
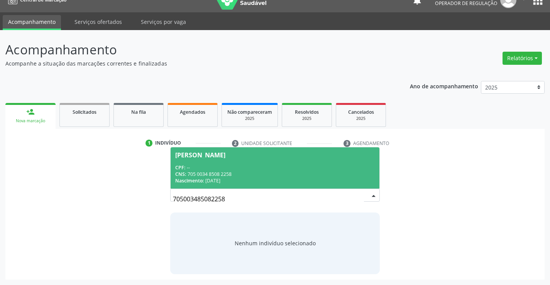
click at [251, 155] on div "Telma Maria da Silva" at bounding box center [274, 155] width 199 height 6
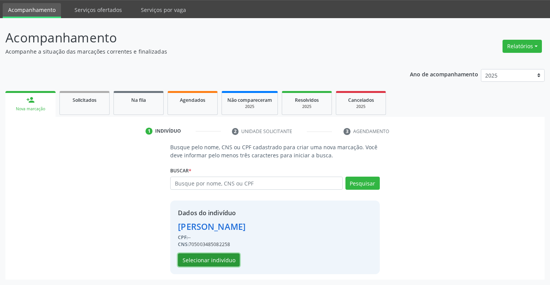
click at [194, 257] on button "Selecionar indivíduo" at bounding box center [209, 260] width 62 height 13
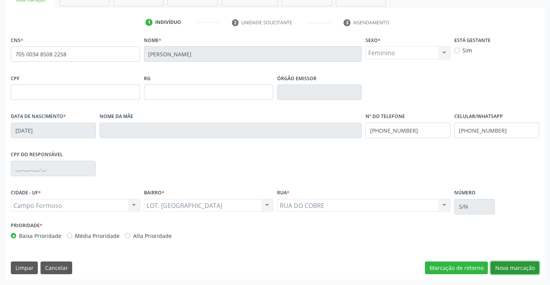
click at [529, 268] on button "Nova marcação" at bounding box center [515, 268] width 49 height 13
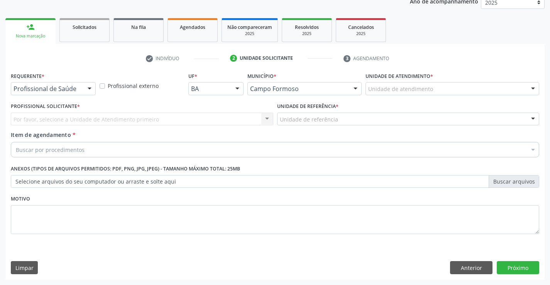
scroll to position [97, 0]
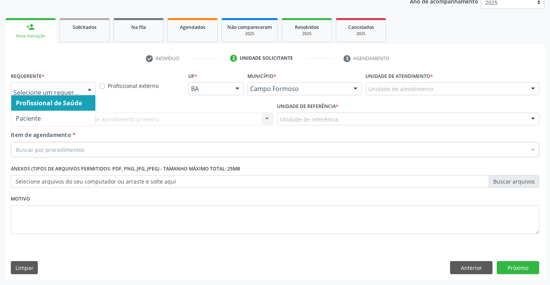
click at [90, 85] on div at bounding box center [90, 89] width 12 height 13
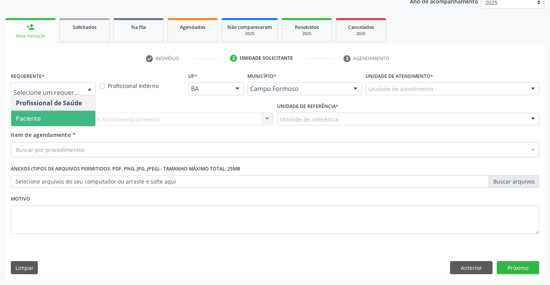
click at [71, 113] on span "Paciente" at bounding box center [53, 118] width 84 height 15
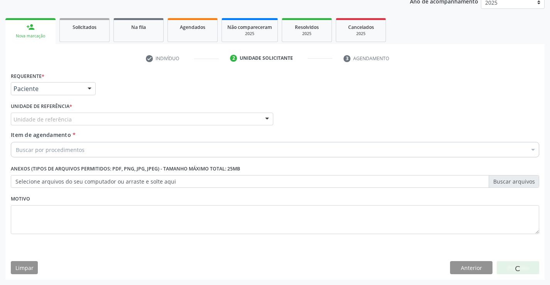
click at [131, 115] on div "Unidade de referência" at bounding box center [142, 119] width 263 height 13
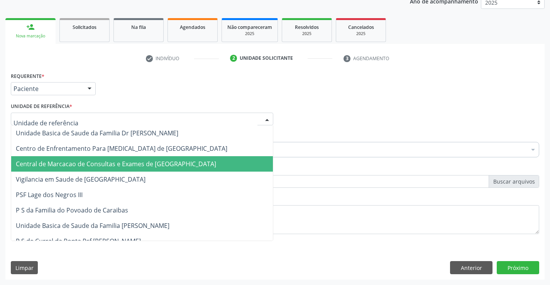
click at [124, 158] on span "Central de Marcacao de Consultas e Exames de [GEOGRAPHIC_DATA]" at bounding box center [142, 163] width 262 height 15
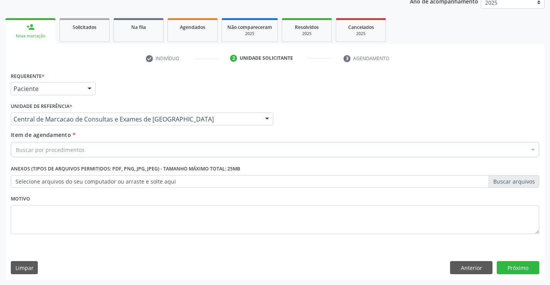
click at [140, 156] on div "Buscar por procedimentos" at bounding box center [275, 149] width 529 height 15
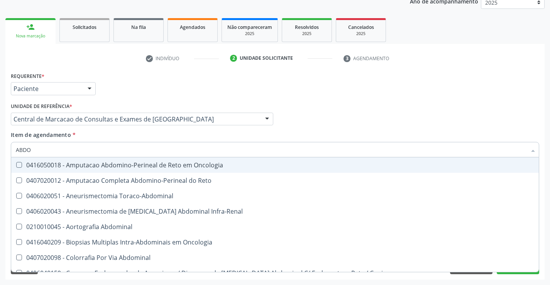
type input "ABDOM"
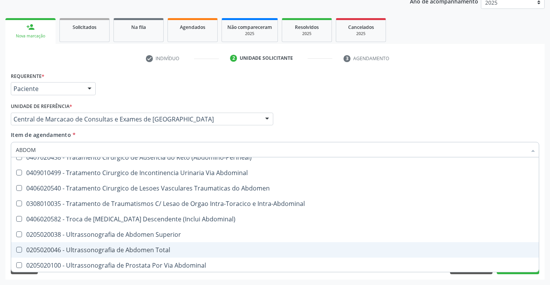
scroll to position [503, 0]
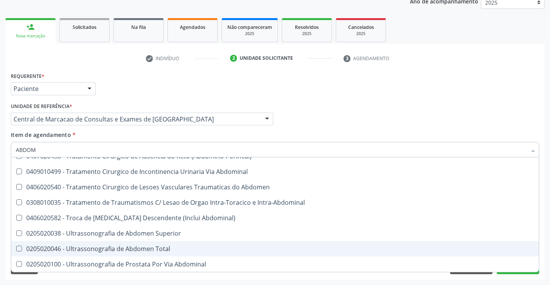
click at [147, 252] on div "0205020046 - Ultrassonografia de Abdomen Total" at bounding box center [275, 249] width 519 height 6
checkbox Total "true"
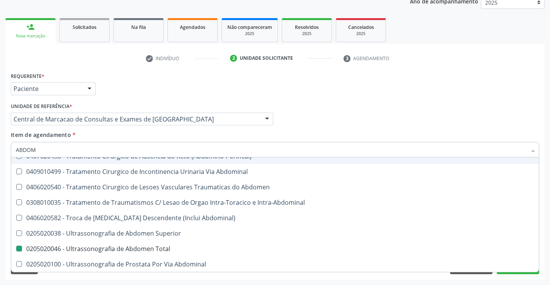
click at [374, 111] on div "Profissional Solicitante Por favor, selecione a Unidade de Atendimento primeiro…" at bounding box center [275, 116] width 533 height 30
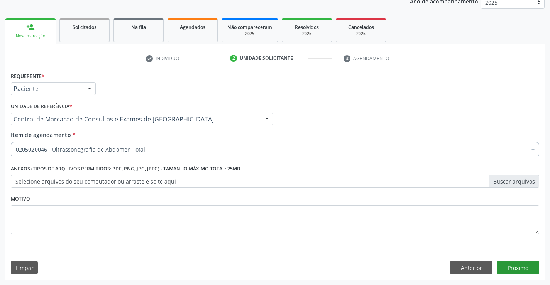
scroll to position [0, 0]
click at [523, 267] on button "Próximo" at bounding box center [518, 268] width 42 height 13
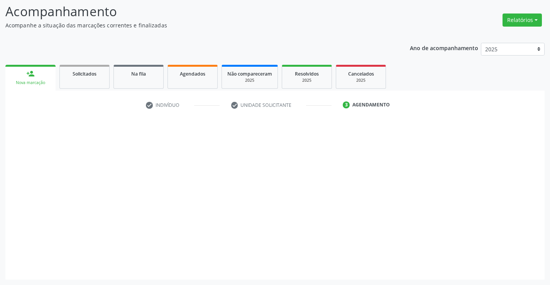
scroll to position [51, 0]
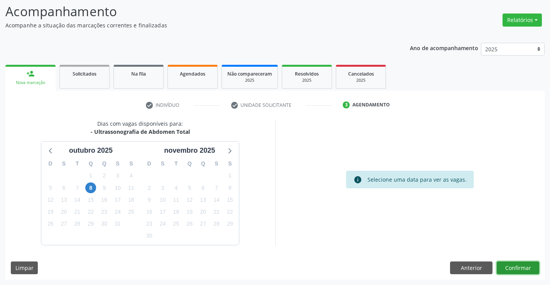
click at [531, 271] on button "Confirmar" at bounding box center [518, 268] width 42 height 13
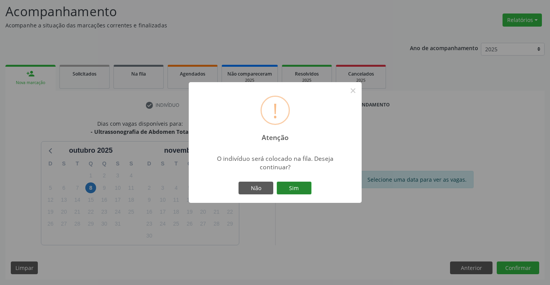
click at [300, 182] on button "Sim" at bounding box center [294, 188] width 35 height 13
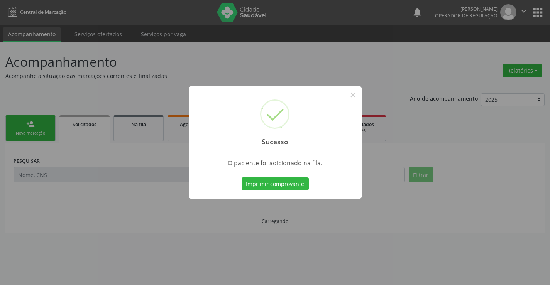
scroll to position [0, 0]
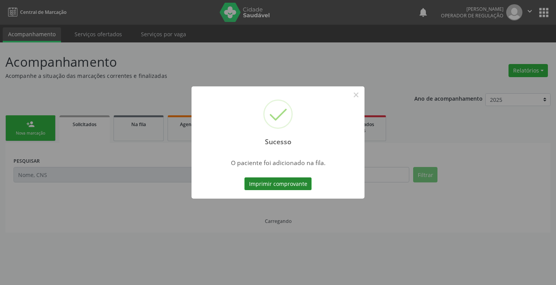
click at [299, 180] on button "Imprimir comprovante" at bounding box center [278, 184] width 67 height 13
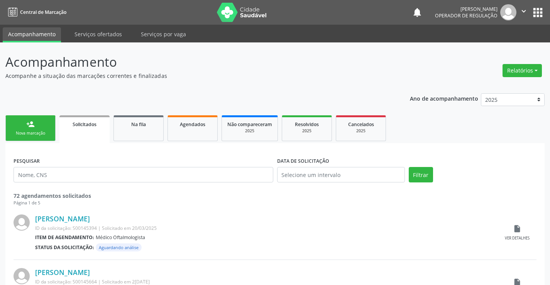
click at [41, 136] on div "Nova marcação" at bounding box center [30, 134] width 39 height 6
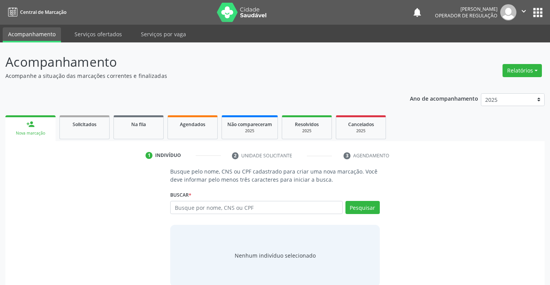
click at [237, 200] on div "Buscar * Busque por nome, CNS ou CPF Nenhum resultado encontrado para: " " Digi…" at bounding box center [274, 204] width 209 height 30
click at [236, 205] on input "text" at bounding box center [256, 207] width 172 height 13
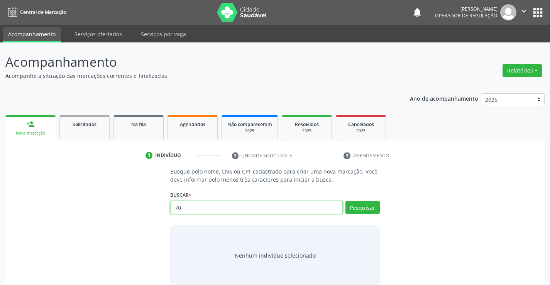
type input "702"
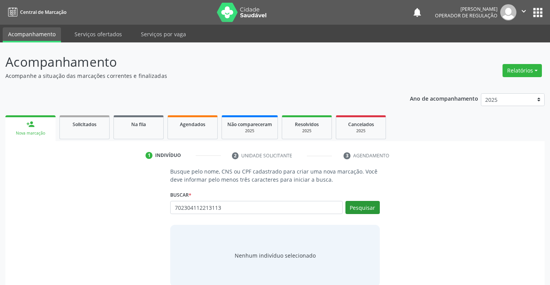
type input "702304112213113"
click at [359, 206] on button "Pesquisar" at bounding box center [363, 207] width 34 height 13
type input "702304112213113"
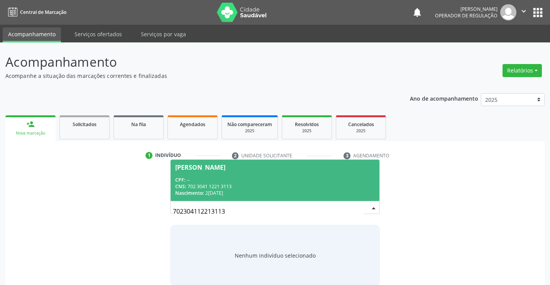
click at [334, 179] on div "CPF: --" at bounding box center [274, 180] width 199 height 7
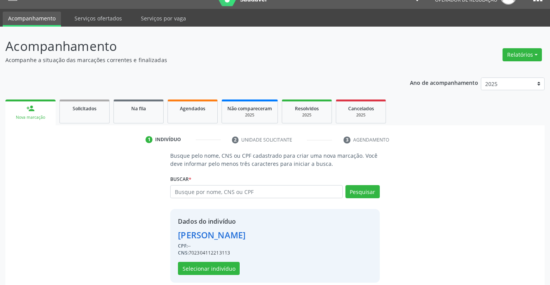
scroll to position [24, 0]
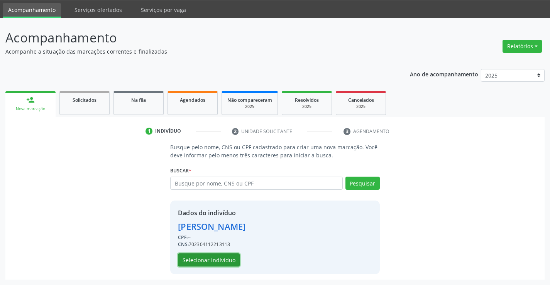
click at [195, 254] on button "Selecionar indivíduo" at bounding box center [209, 260] width 62 height 13
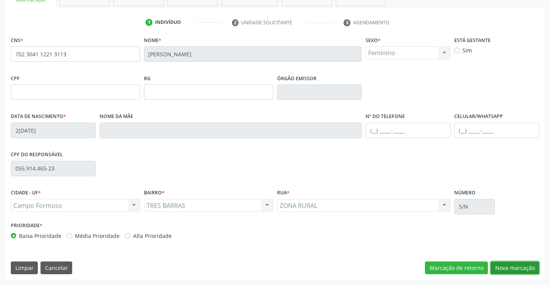
click at [505, 272] on button "Nova marcação" at bounding box center [515, 268] width 49 height 13
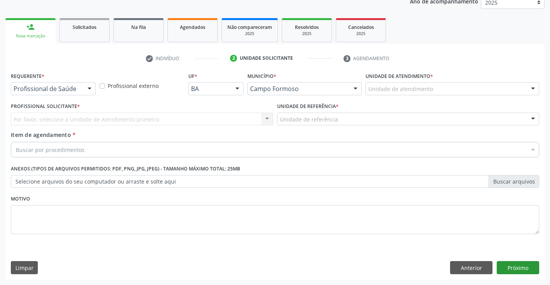
scroll to position [97, 0]
click at [84, 82] on div "Profissional de Saúde Profissional de Saúde Paciente Nenhum resultado encontrad…" at bounding box center [53, 88] width 85 height 13
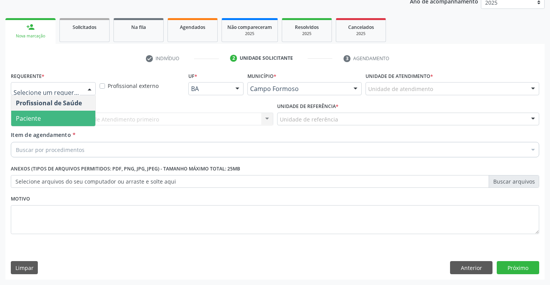
click at [68, 119] on span "Paciente" at bounding box center [53, 118] width 84 height 15
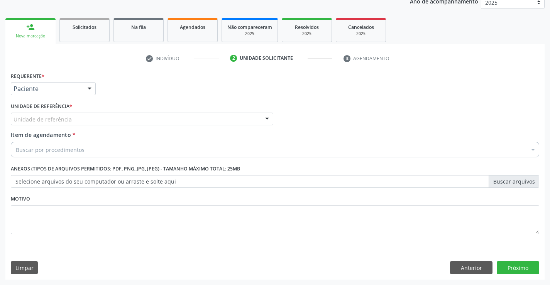
click at [138, 121] on div "Unidade de referência" at bounding box center [142, 119] width 263 height 13
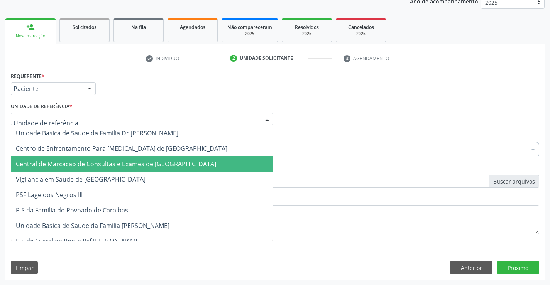
click at [139, 163] on span "Central de Marcacao de Consultas e Exames de [GEOGRAPHIC_DATA]" at bounding box center [116, 164] width 200 height 8
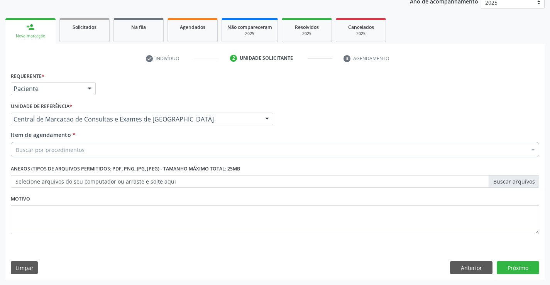
click at [155, 156] on div "Buscar por procedimentos" at bounding box center [275, 149] width 529 height 15
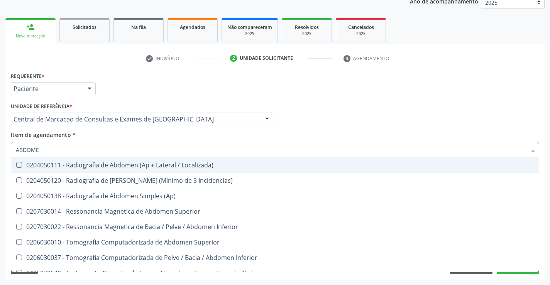
type input "ABDOMEN"
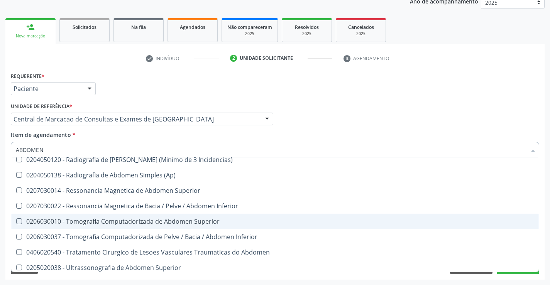
scroll to position [40, 0]
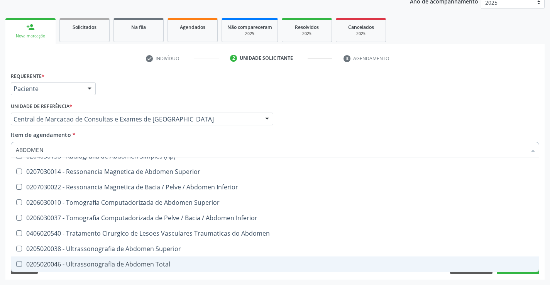
click at [151, 265] on div "0205020046 - Ultrassonografia de Abdomen Total" at bounding box center [275, 265] width 519 height 6
checkbox Total "true"
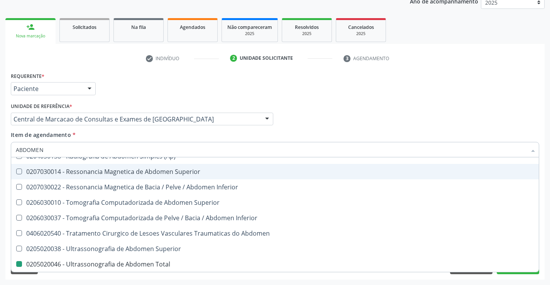
click at [313, 120] on div "Profissional Solicitante Por favor, selecione a Unidade de Atendimento primeiro…" at bounding box center [275, 116] width 533 height 30
checkbox Incidencias\) "true"
checkbox Total "false"
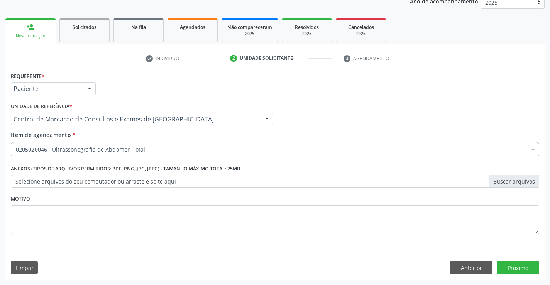
scroll to position [0, 0]
click at [514, 267] on button "Próximo" at bounding box center [518, 268] width 42 height 13
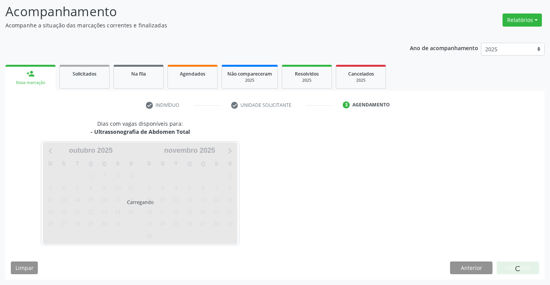
scroll to position [51, 0]
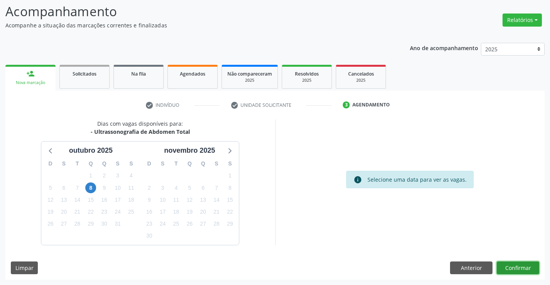
click at [515, 270] on button "Confirmar" at bounding box center [518, 268] width 42 height 13
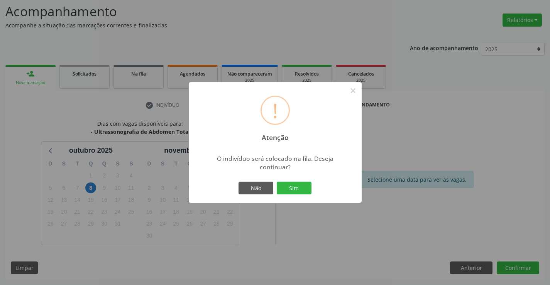
click at [289, 180] on div "Não Sim" at bounding box center [275, 188] width 76 height 16
click at [294, 184] on button "Sim" at bounding box center [294, 188] width 35 height 13
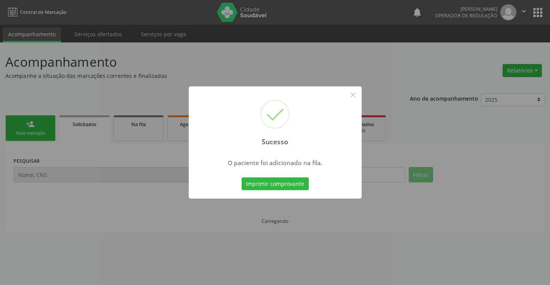
scroll to position [0, 0]
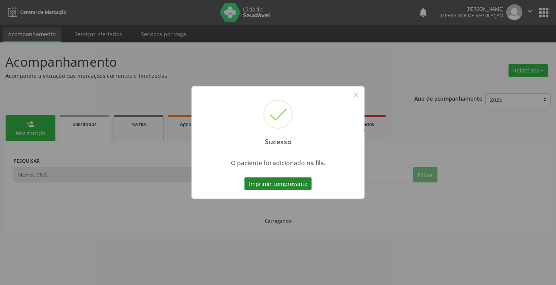
click at [296, 185] on button "Imprimir comprovante" at bounding box center [278, 184] width 67 height 13
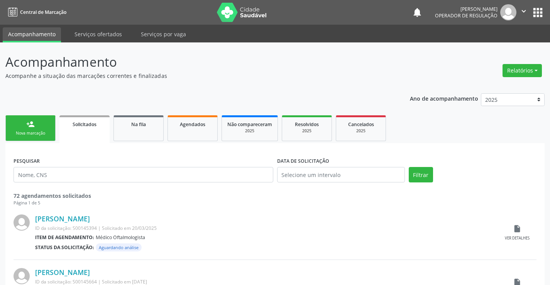
click at [26, 134] on div "Nova marcação" at bounding box center [30, 134] width 39 height 6
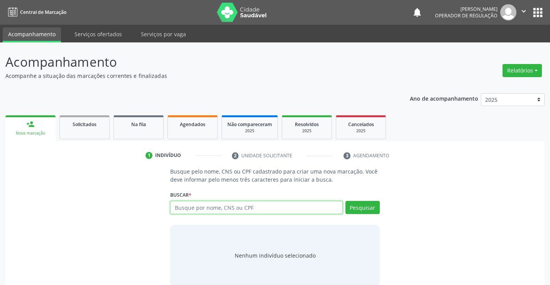
click at [230, 211] on input "text" at bounding box center [256, 207] width 172 height 13
type input "700209971431923"
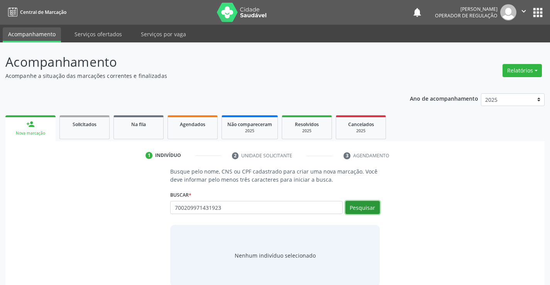
click at [377, 211] on button "Pesquisar" at bounding box center [363, 207] width 34 height 13
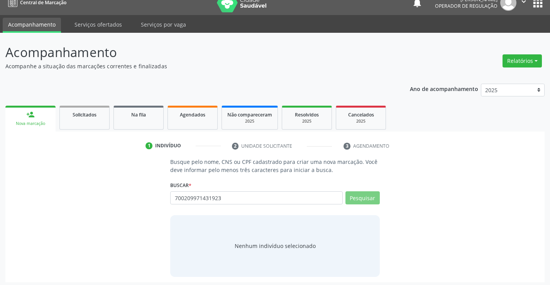
scroll to position [12, 0]
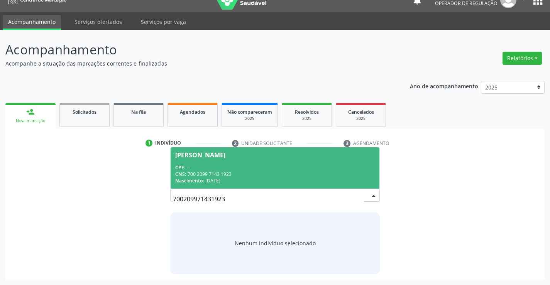
click at [308, 182] on div "Nascimento: 05/09/2003" at bounding box center [274, 181] width 199 height 7
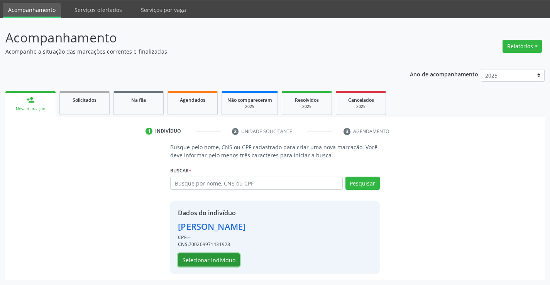
click at [216, 256] on button "Selecionar indivíduo" at bounding box center [209, 260] width 62 height 13
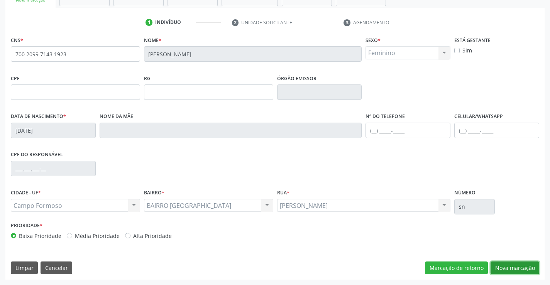
click at [507, 264] on button "Nova marcação" at bounding box center [515, 268] width 49 height 13
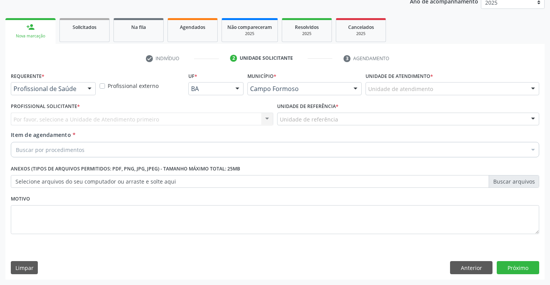
scroll to position [97, 0]
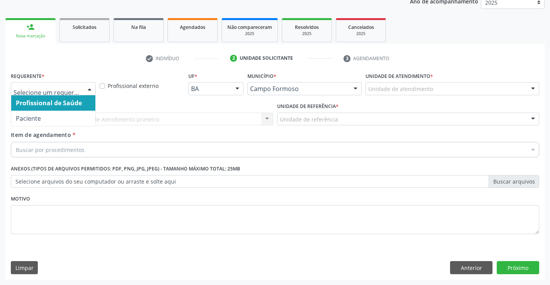
click at [50, 93] on div at bounding box center [53, 88] width 85 height 13
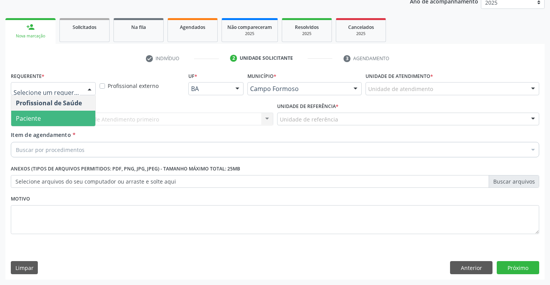
click at [48, 122] on span "Paciente" at bounding box center [53, 118] width 84 height 15
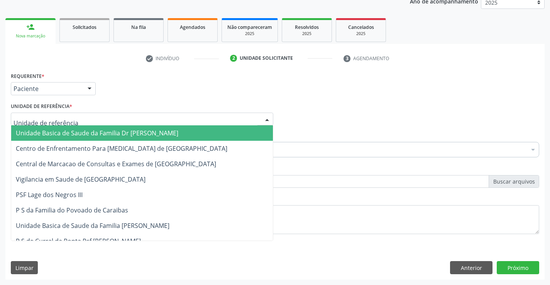
click at [88, 119] on div at bounding box center [142, 119] width 263 height 13
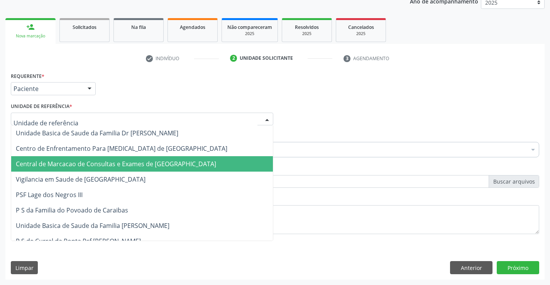
click at [101, 158] on span "Central de Marcacao de Consultas e Exames de [GEOGRAPHIC_DATA]" at bounding box center [142, 163] width 262 height 15
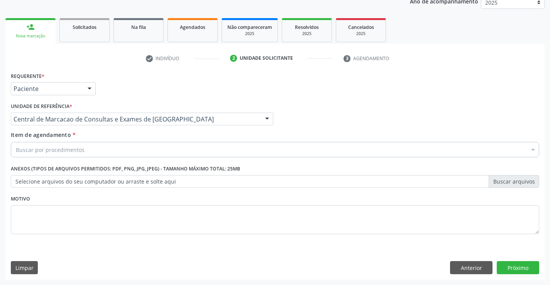
click at [118, 146] on div "Buscar por procedimentos" at bounding box center [275, 149] width 529 height 15
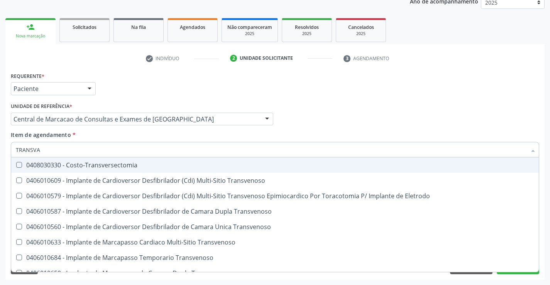
type input "TRANSVAG"
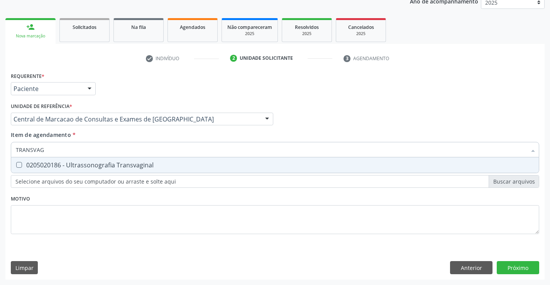
click at [117, 168] on div "0205020186 - Ultrassonografia Transvaginal" at bounding box center [275, 165] width 519 height 6
checkbox Transvaginal "true"
click at [513, 270] on div "Requerente * Paciente Profissional de Saúde Paciente Nenhum resultado encontrad…" at bounding box center [275, 175] width 540 height 210
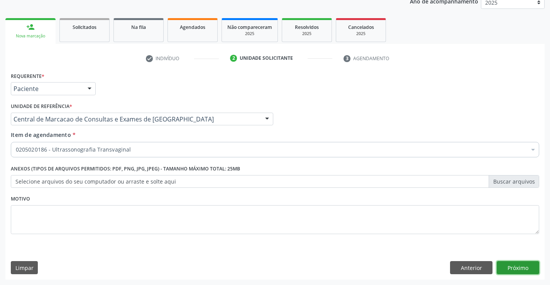
click at [516, 270] on button "Próximo" at bounding box center [518, 268] width 42 height 13
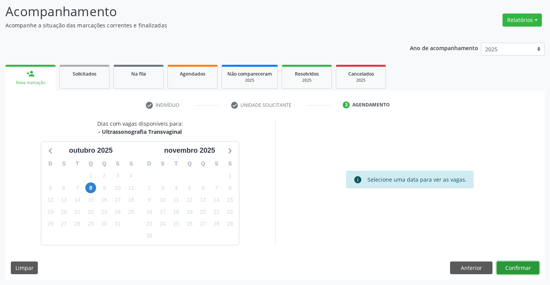
click at [516, 270] on button "Confirmar" at bounding box center [518, 268] width 42 height 13
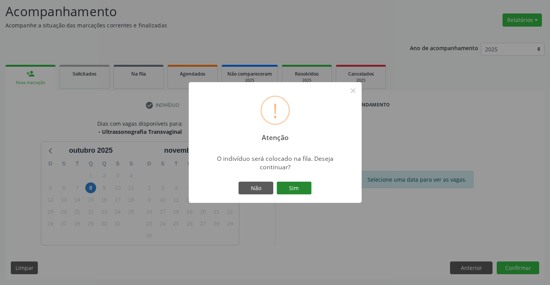
click at [298, 186] on button "Sim" at bounding box center [294, 188] width 35 height 13
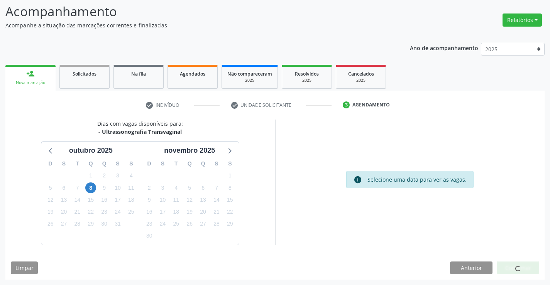
scroll to position [0, 0]
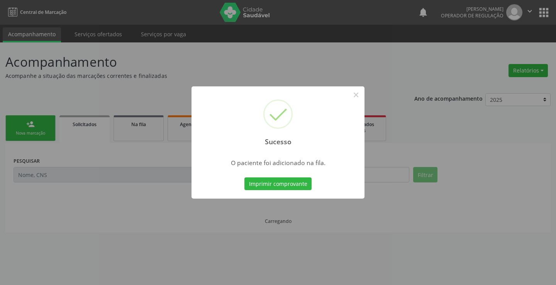
click at [298, 186] on button "Imprimir comprovante" at bounding box center [278, 184] width 67 height 13
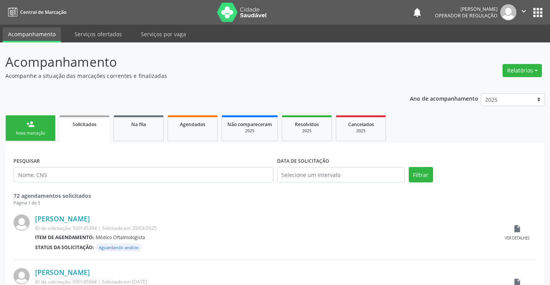
click at [43, 124] on link "person_add Nova marcação" at bounding box center [30, 129] width 50 height 26
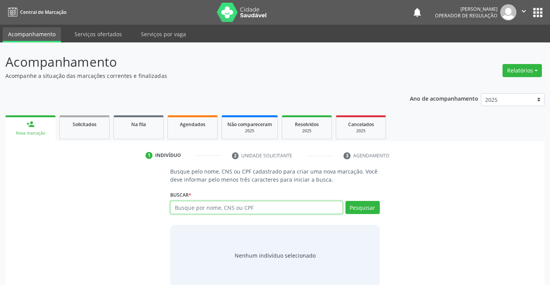
click at [267, 209] on input "text" at bounding box center [256, 207] width 172 height 13
type input "705003238742952"
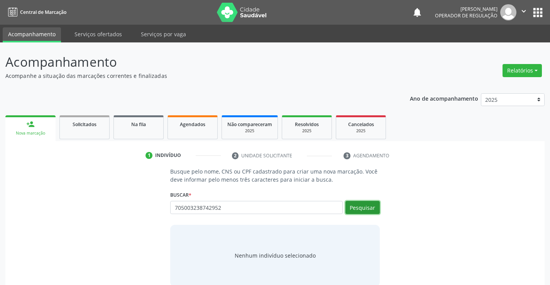
click at [377, 206] on button "Pesquisar" at bounding box center [363, 207] width 34 height 13
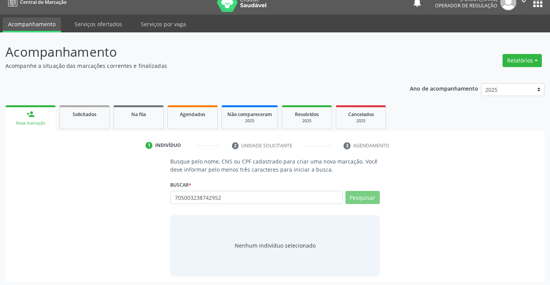
scroll to position [12, 0]
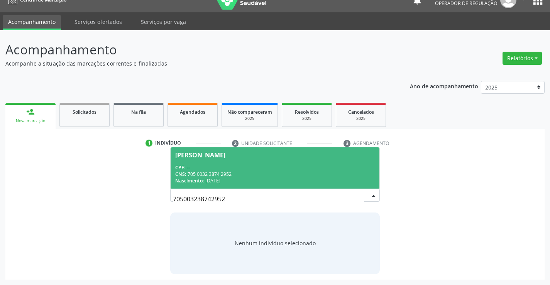
click at [289, 162] on span "Lorena Nascimento Santos CPF: -- CNS: 705 0032 3874 2952 Nascimento: 28/05/2024" at bounding box center [275, 168] width 209 height 41
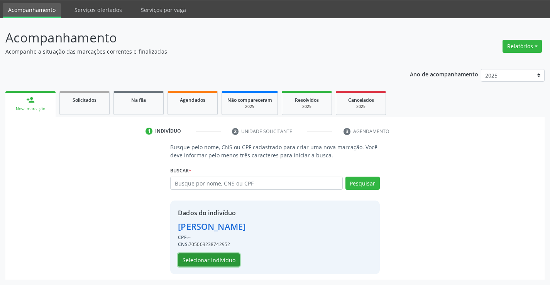
click at [208, 259] on button "Selecionar indivíduo" at bounding box center [209, 260] width 62 height 13
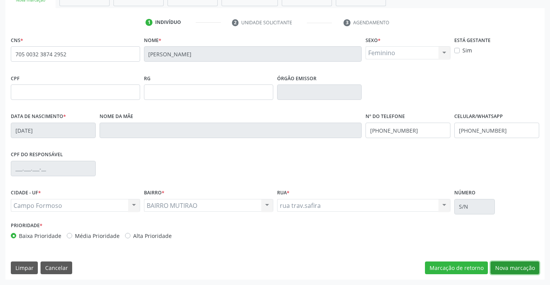
click at [523, 263] on button "Nova marcação" at bounding box center [515, 268] width 49 height 13
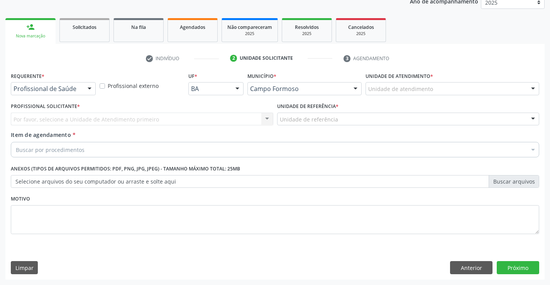
scroll to position [97, 0]
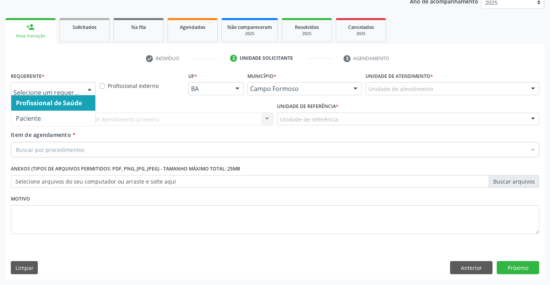
click at [51, 93] on div at bounding box center [53, 88] width 85 height 13
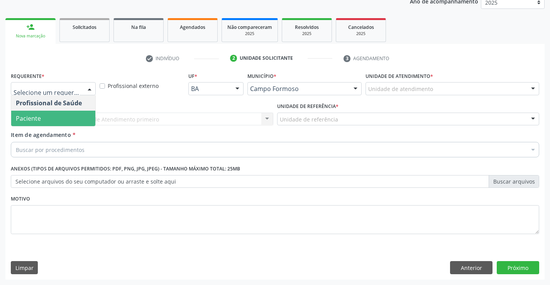
click at [44, 120] on span "Paciente" at bounding box center [53, 118] width 84 height 15
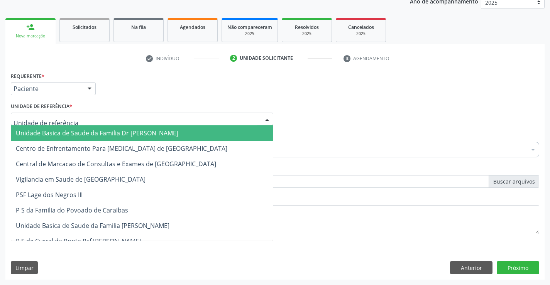
click at [97, 113] on div at bounding box center [142, 119] width 263 height 13
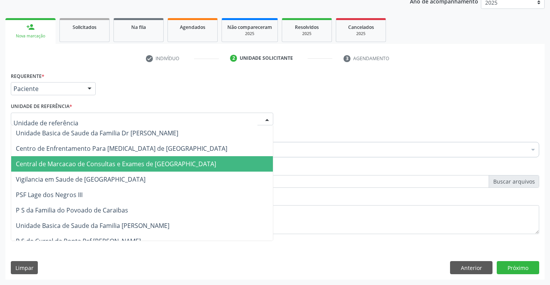
click at [101, 157] on span "Central de Marcacao de Consultas e Exames de [GEOGRAPHIC_DATA]" at bounding box center [142, 163] width 262 height 15
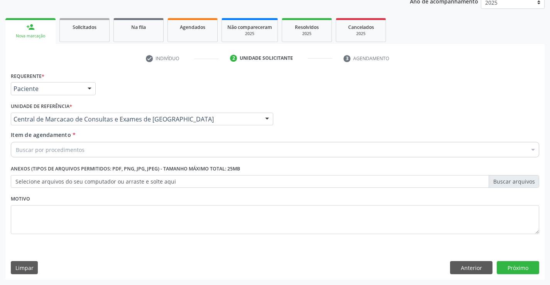
click at [118, 149] on div "Buscar por procedimentos" at bounding box center [275, 149] width 529 height 15
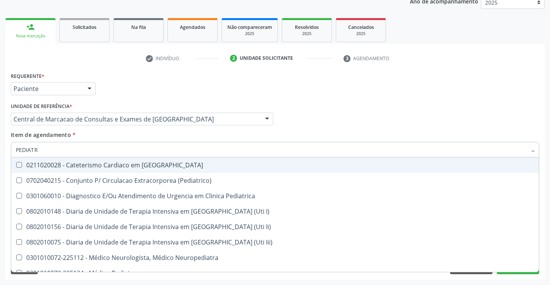
type input "PEDIATRA"
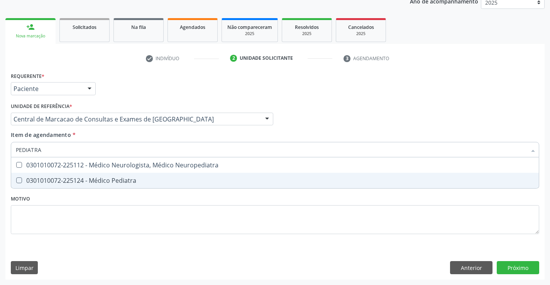
click at [109, 178] on div "0301010072-225124 - Médico Pediatra" at bounding box center [275, 181] width 519 height 6
checkbox Pediatra "true"
click at [516, 267] on div "Requerente * Paciente Profissional de Saúde Paciente Nenhum resultado encontrad…" at bounding box center [275, 175] width 540 height 210
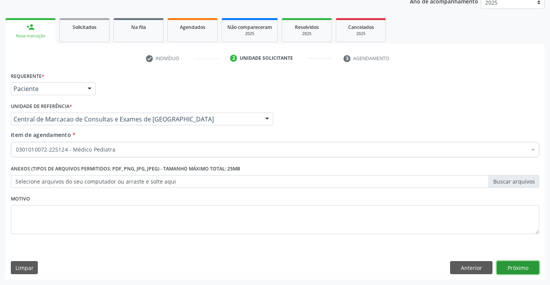
click at [516, 267] on button "Próximo" at bounding box center [518, 268] width 42 height 13
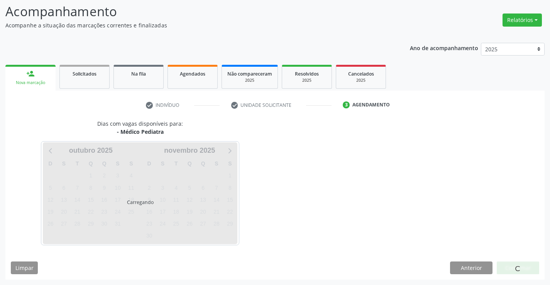
scroll to position [51, 0]
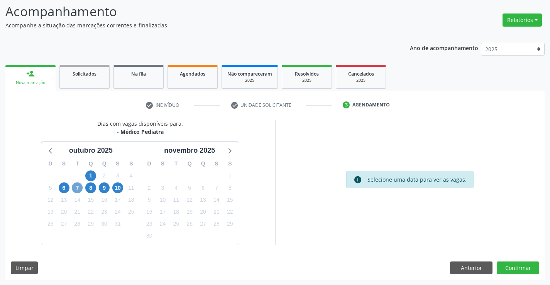
click at [78, 188] on span "7" at bounding box center [77, 188] width 11 height 11
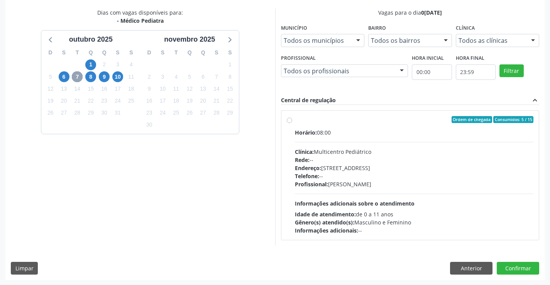
scroll to position [162, 0]
click at [102, 75] on span "9" at bounding box center [104, 76] width 11 height 11
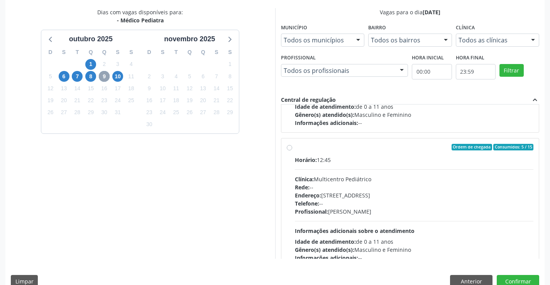
scroll to position [116, 0]
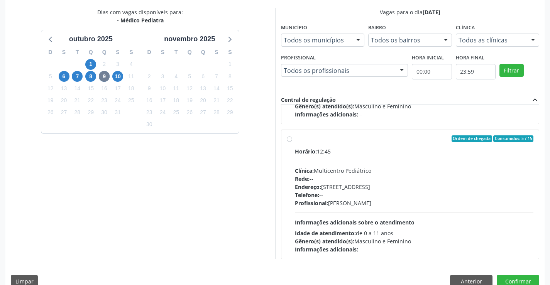
click at [364, 186] on div "Endereço: Antigo Casa Grande, nº 37, Centro, Campo Formoso - BA" at bounding box center [414, 187] width 239 height 8
click at [292, 143] on input "Ordem de chegada Consumidos: 5 / 15 Horário: 12:45 Clínica: Multicentro Pediátr…" at bounding box center [289, 139] width 5 height 7
radio input "true"
click at [528, 284] on button "Confirmar" at bounding box center [518, 281] width 42 height 13
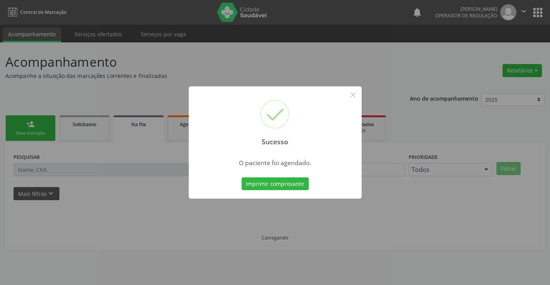
scroll to position [0, 0]
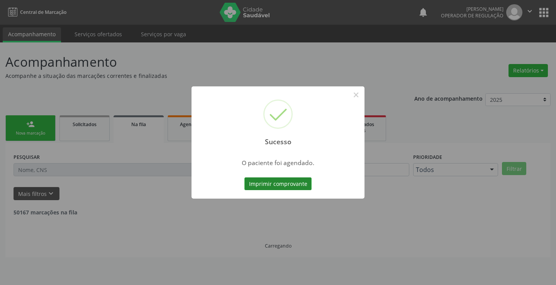
click at [289, 181] on button "Imprimir comprovante" at bounding box center [278, 184] width 67 height 13
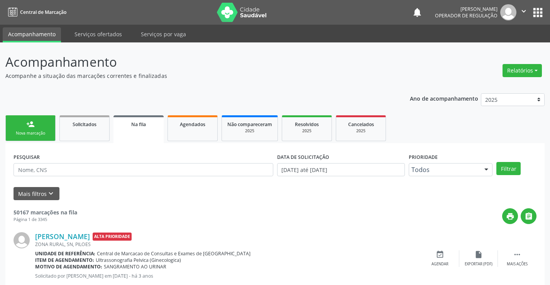
click at [522, 11] on icon "" at bounding box center [524, 11] width 8 height 8
click at [504, 49] on link "Sair" at bounding box center [504, 47] width 53 height 11
